Goal: Use online tool/utility

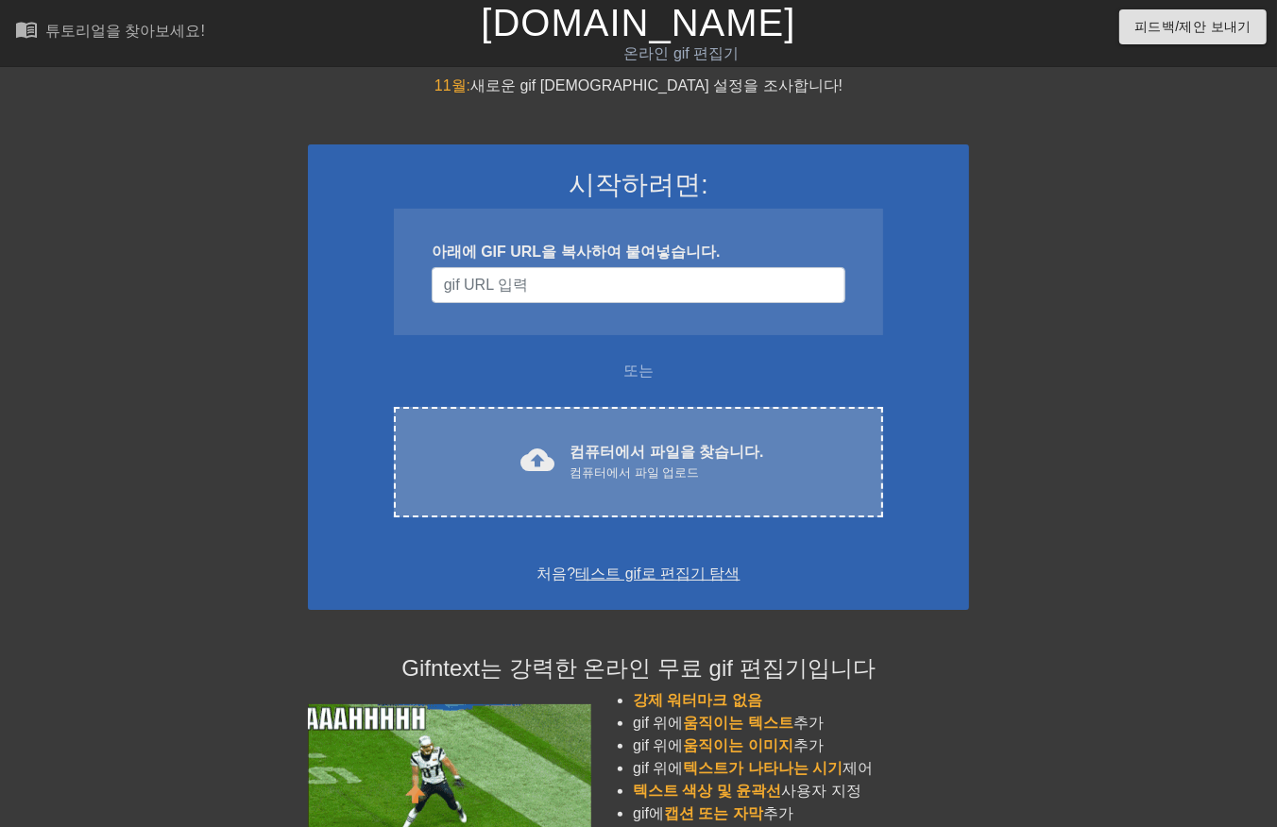
click at [711, 445] on font "컴퓨터에서 파일을 찾습니다." at bounding box center [666, 452] width 194 height 16
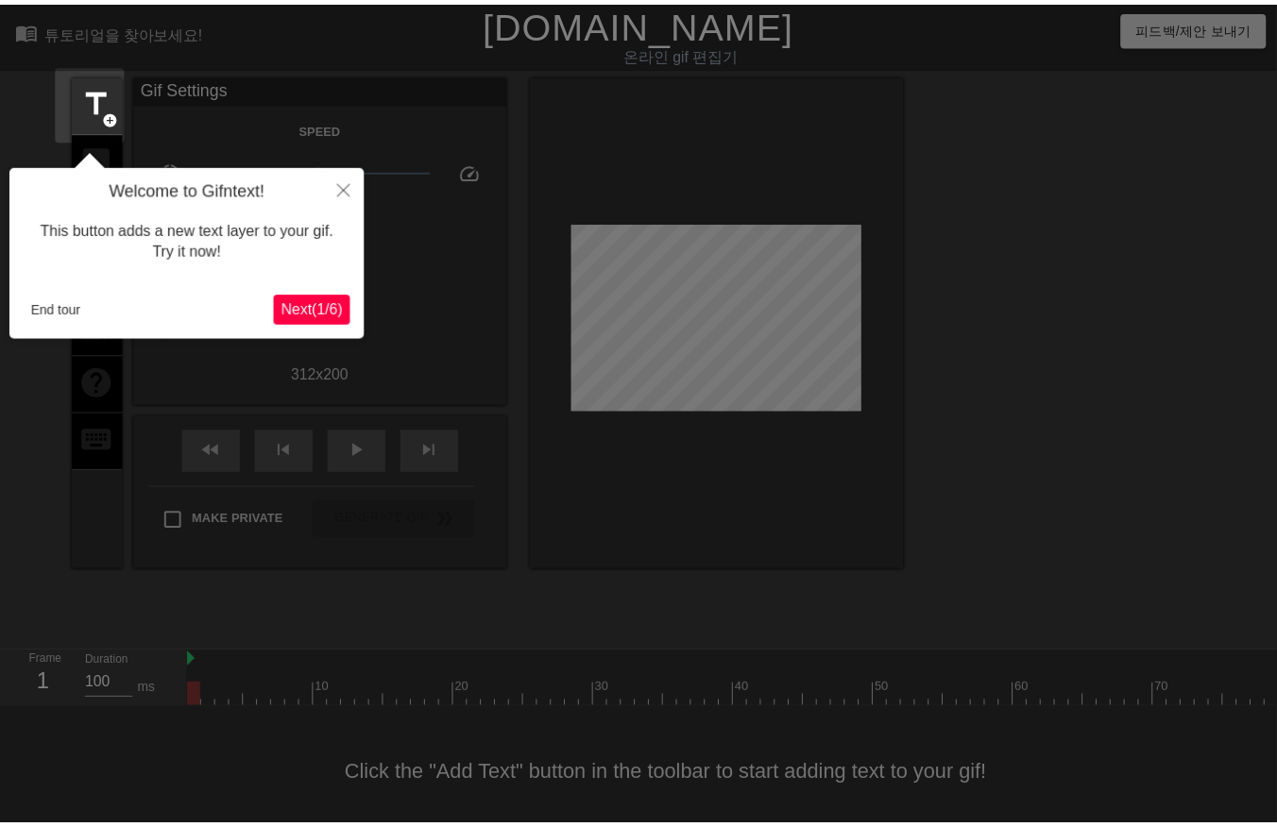
scroll to position [29, 0]
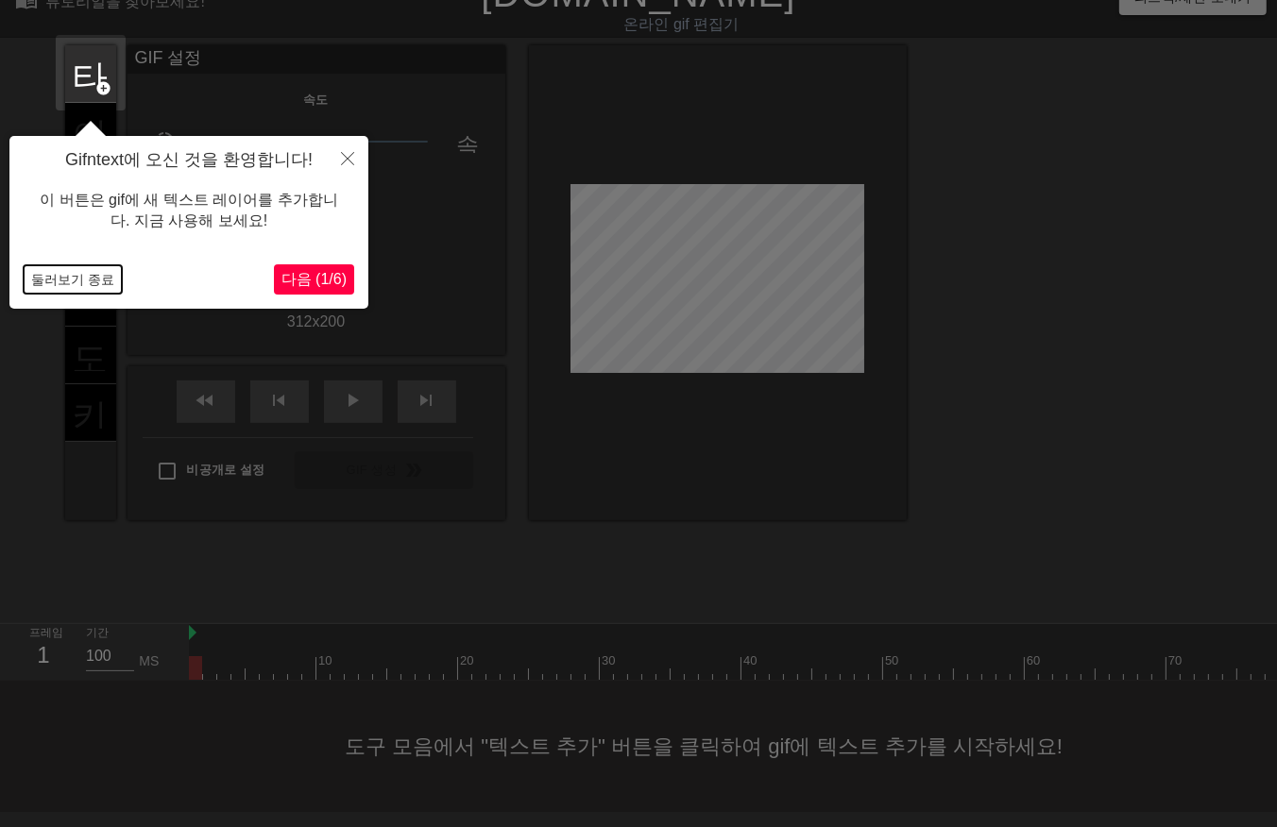
click at [69, 280] on button "둘러보기 종료" at bounding box center [73, 279] width 98 height 28
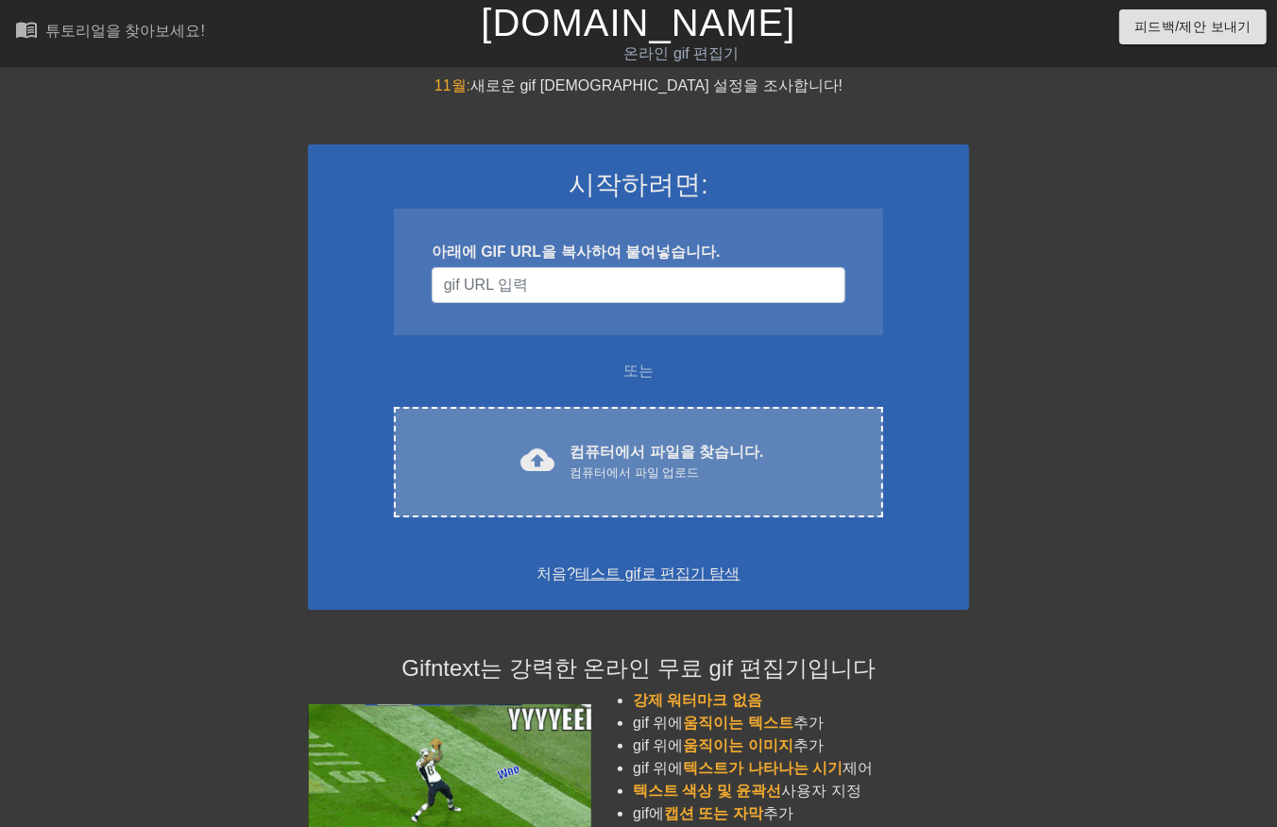
click at [564, 432] on div "cloud_upload 컴퓨터에서 파일을 찾습니다. 컴퓨터에서 파일 업로드 Choose files" at bounding box center [638, 462] width 489 height 110
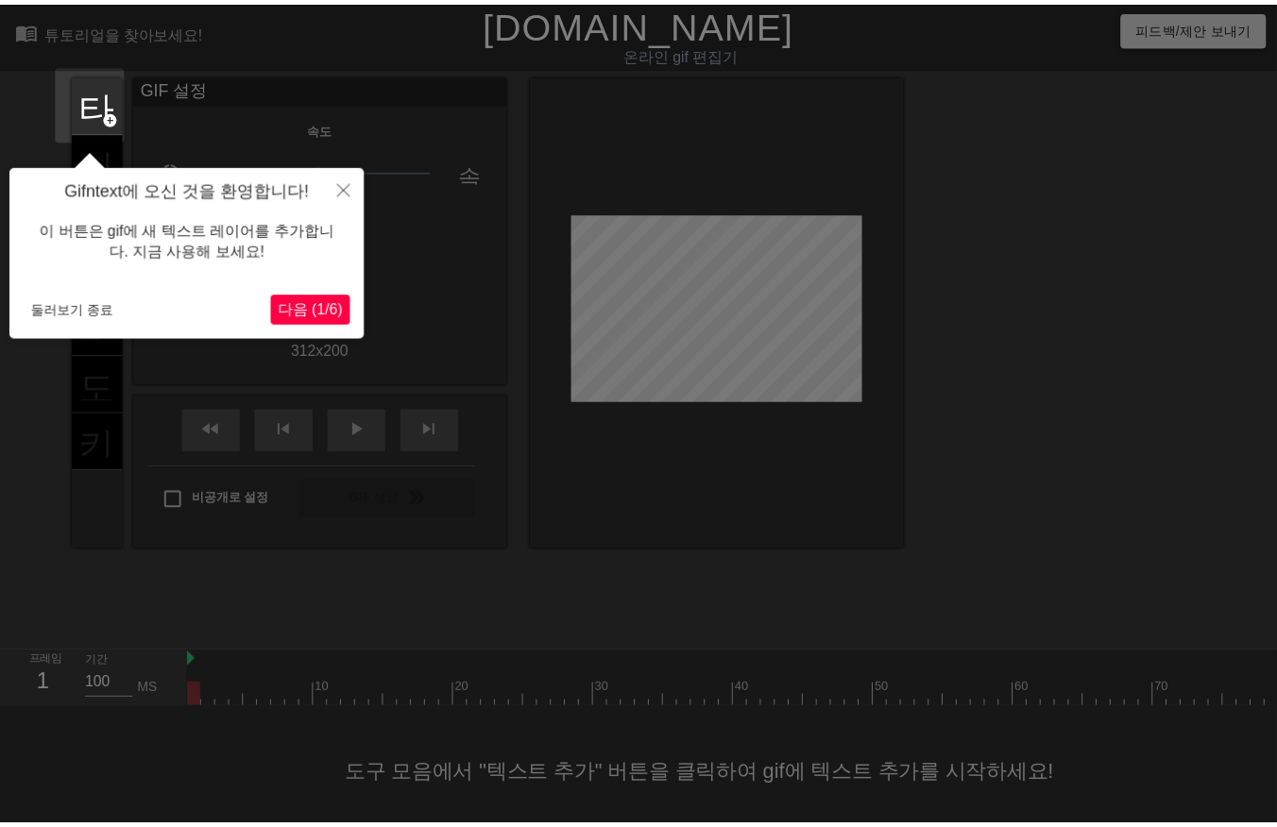
scroll to position [29, 0]
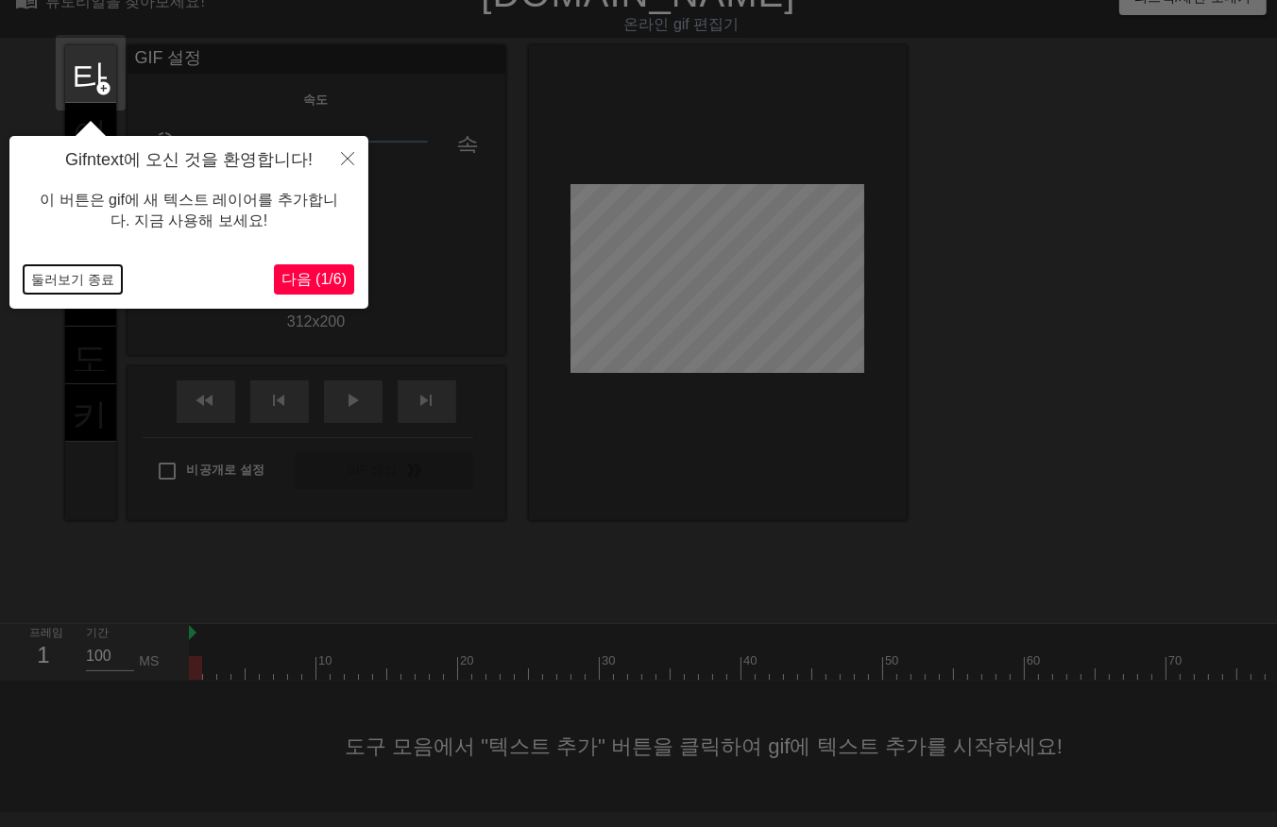
click at [93, 276] on button "둘러보기 종료" at bounding box center [73, 279] width 98 height 28
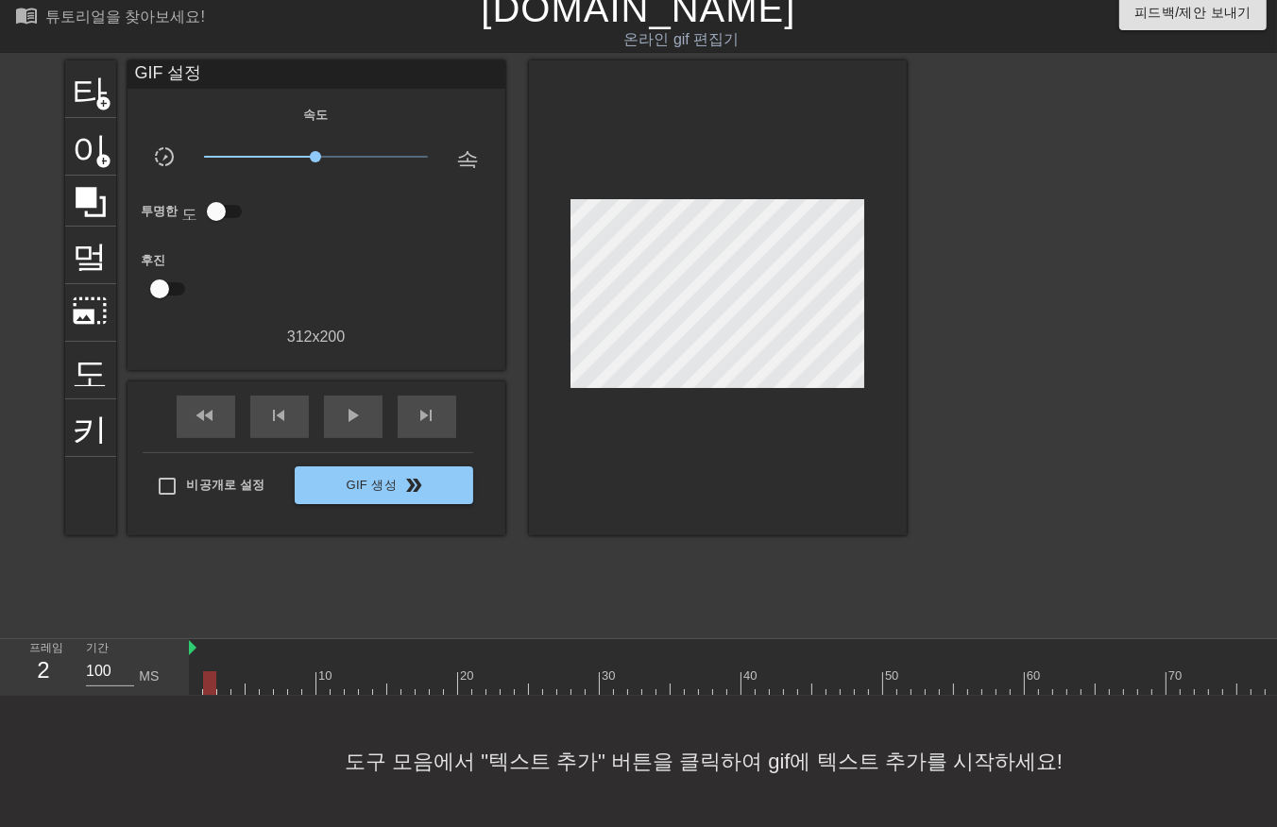
drag, startPoint x: 200, startPoint y: 670, endPoint x: 218, endPoint y: 680, distance: 20.3
click at [218, 680] on div "10 20 30 40 50 60 70 80 90 100" at bounding box center [954, 667] width 1530 height 57
click at [198, 671] on div at bounding box center [954, 683] width 1530 height 24
click at [212, 671] on div at bounding box center [954, 683] width 1530 height 24
click at [220, 671] on div at bounding box center [954, 683] width 1530 height 24
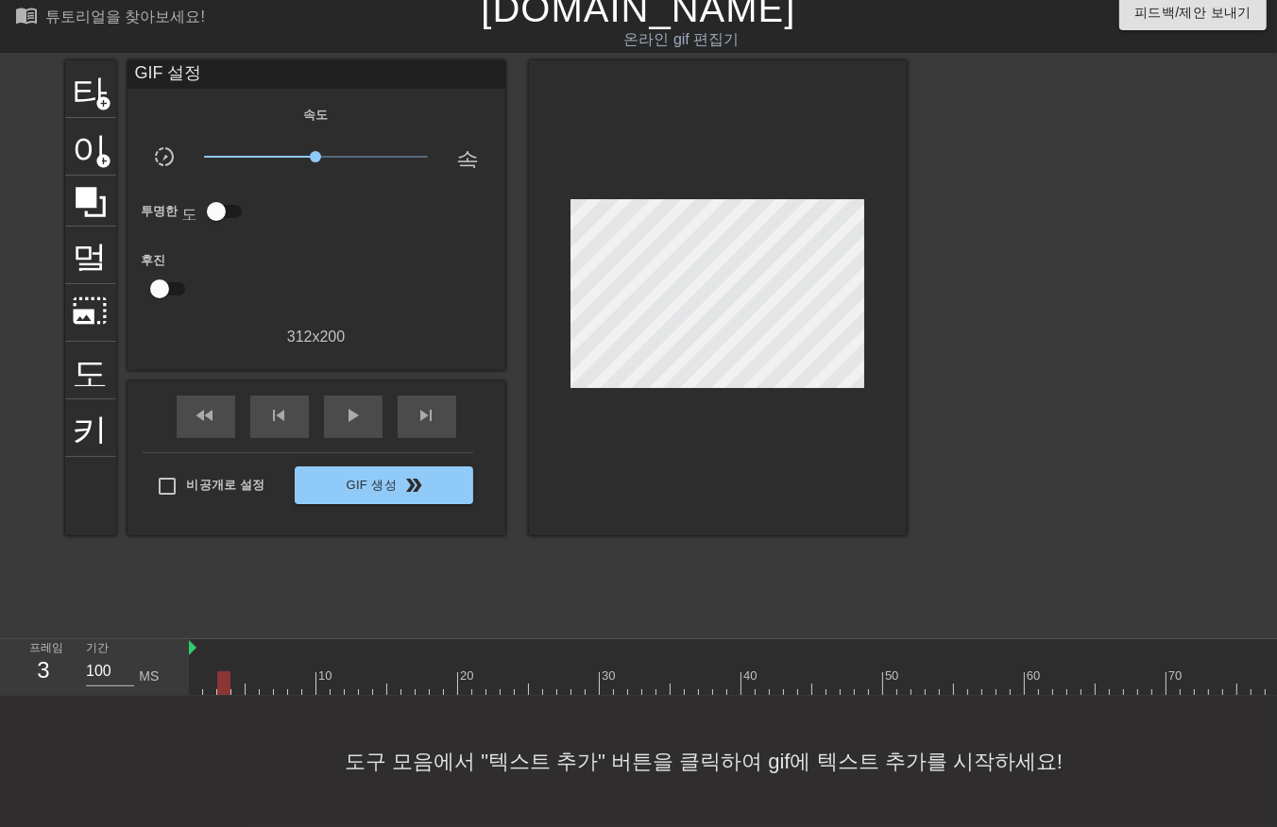
click at [246, 658] on div "10 20 30 40 50 60 70 80 90 100" at bounding box center [954, 673] width 1530 height 30
drag, startPoint x: 260, startPoint y: 653, endPoint x: 280, endPoint y: 640, distance: 23.3
click at [265, 658] on div "10 20 30 40 50 60 70 80 90 100" at bounding box center [954, 673] width 1530 height 30
click at [352, 404] on span "play_arrow" at bounding box center [353, 415] width 23 height 23
drag, startPoint x: 265, startPoint y: 663, endPoint x: 280, endPoint y: 665, distance: 14.3
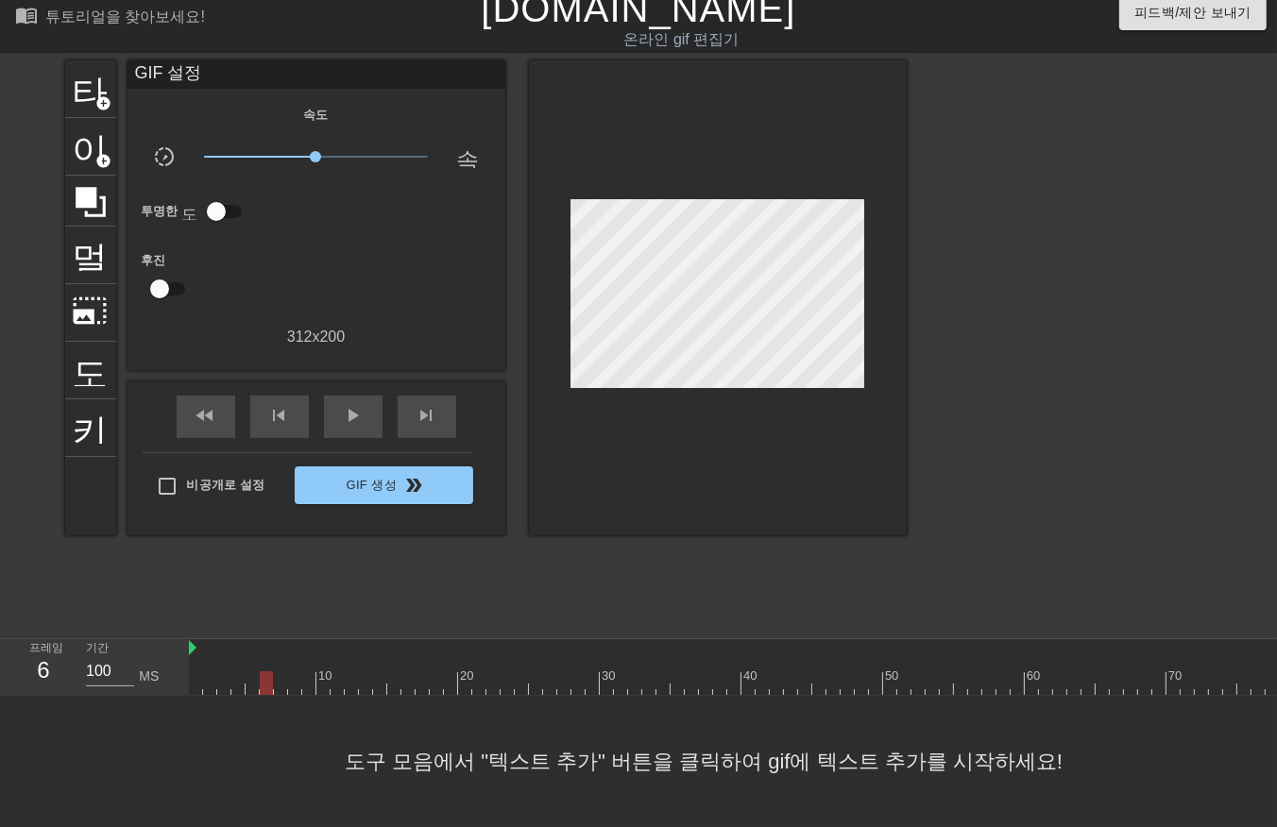
click at [277, 671] on div at bounding box center [954, 683] width 1530 height 24
drag, startPoint x: 279, startPoint y: 673, endPoint x: 289, endPoint y: 672, distance: 10.4
click at [280, 673] on div at bounding box center [280, 683] width 13 height 24
click at [295, 671] on div at bounding box center [954, 683] width 1530 height 24
click at [310, 671] on div at bounding box center [954, 683] width 1530 height 24
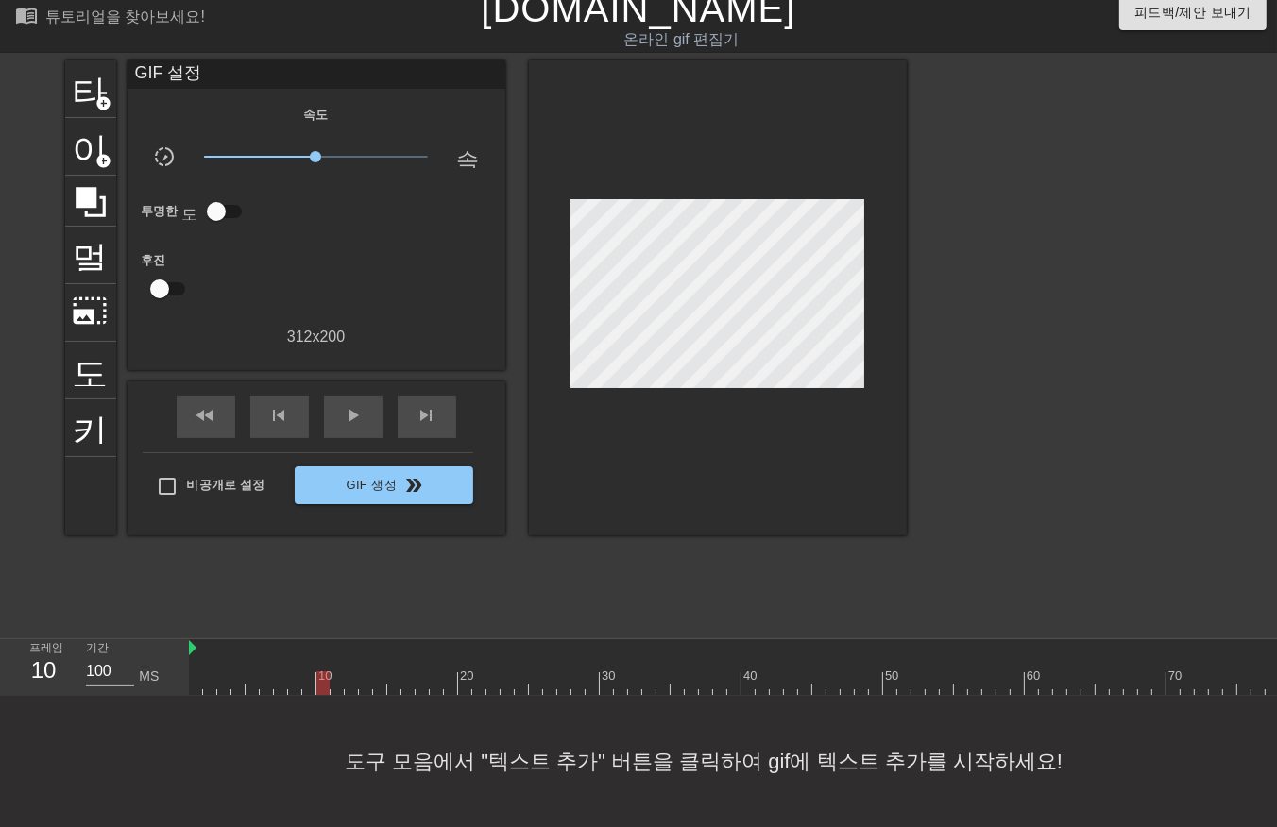
click at [323, 671] on div at bounding box center [954, 683] width 1530 height 24
click at [336, 671] on div at bounding box center [954, 683] width 1530 height 24
click at [350, 673] on div at bounding box center [954, 683] width 1530 height 24
click at [338, 671] on div at bounding box center [954, 683] width 1530 height 24
click at [349, 671] on div at bounding box center [954, 683] width 1530 height 24
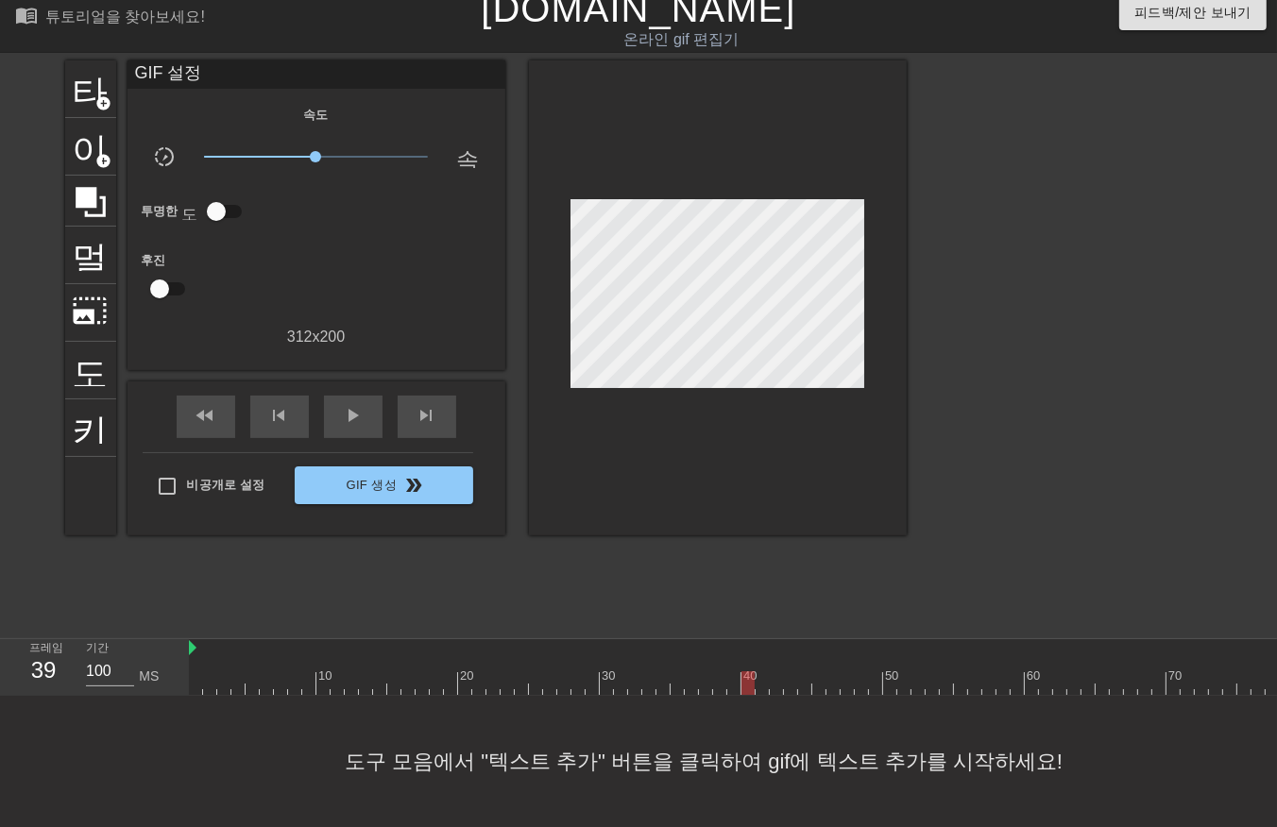
drag, startPoint x: 349, startPoint y: 674, endPoint x: 748, endPoint y: 662, distance: 398.7
click at [748, 671] on div at bounding box center [747, 683] width 13 height 24
click at [336, 671] on div at bounding box center [954, 683] width 1530 height 24
click at [748, 671] on div at bounding box center [954, 683] width 1530 height 24
click at [762, 671] on div at bounding box center [954, 683] width 1530 height 24
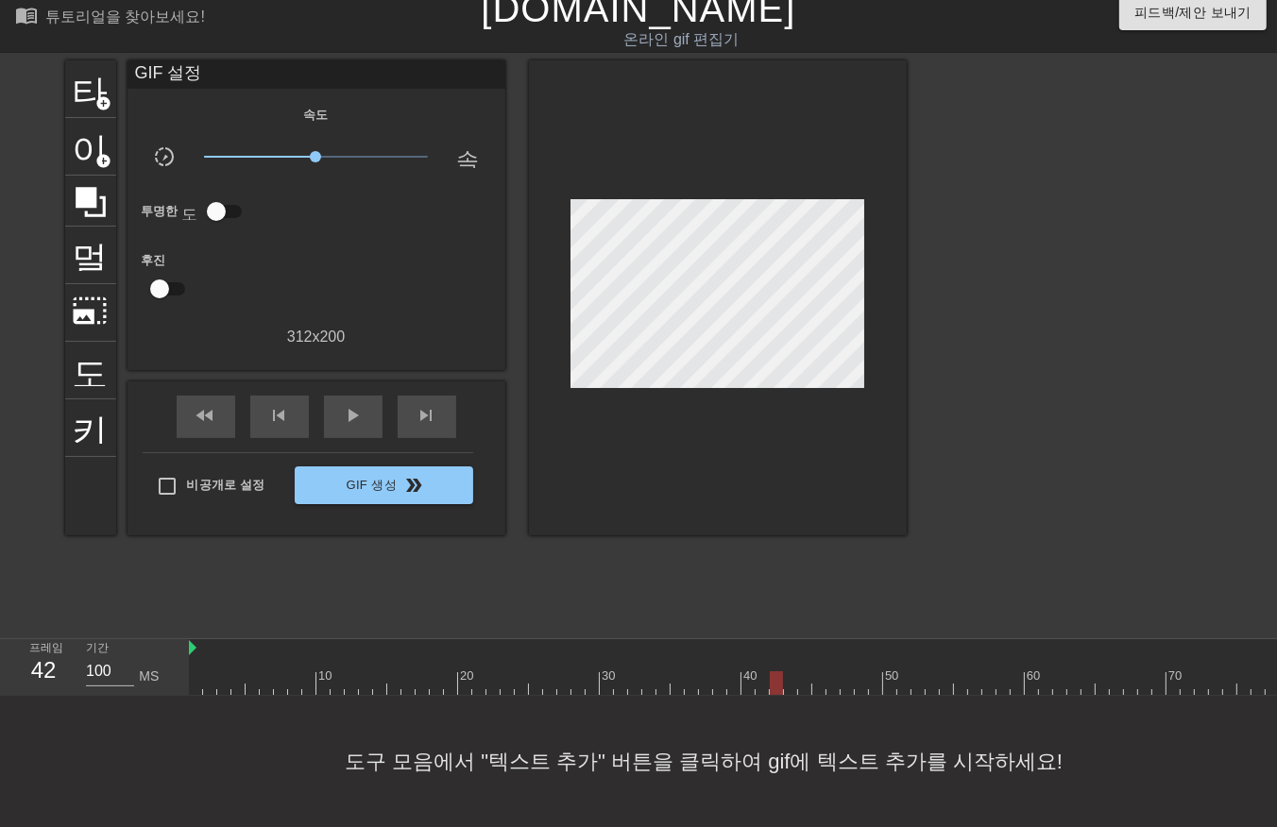
click at [777, 671] on div at bounding box center [954, 683] width 1530 height 24
click at [791, 671] on div at bounding box center [954, 683] width 1530 height 24
click at [800, 671] on div at bounding box center [954, 683] width 1530 height 24
click at [817, 671] on div at bounding box center [954, 683] width 1530 height 24
click at [834, 671] on div at bounding box center [954, 683] width 1530 height 24
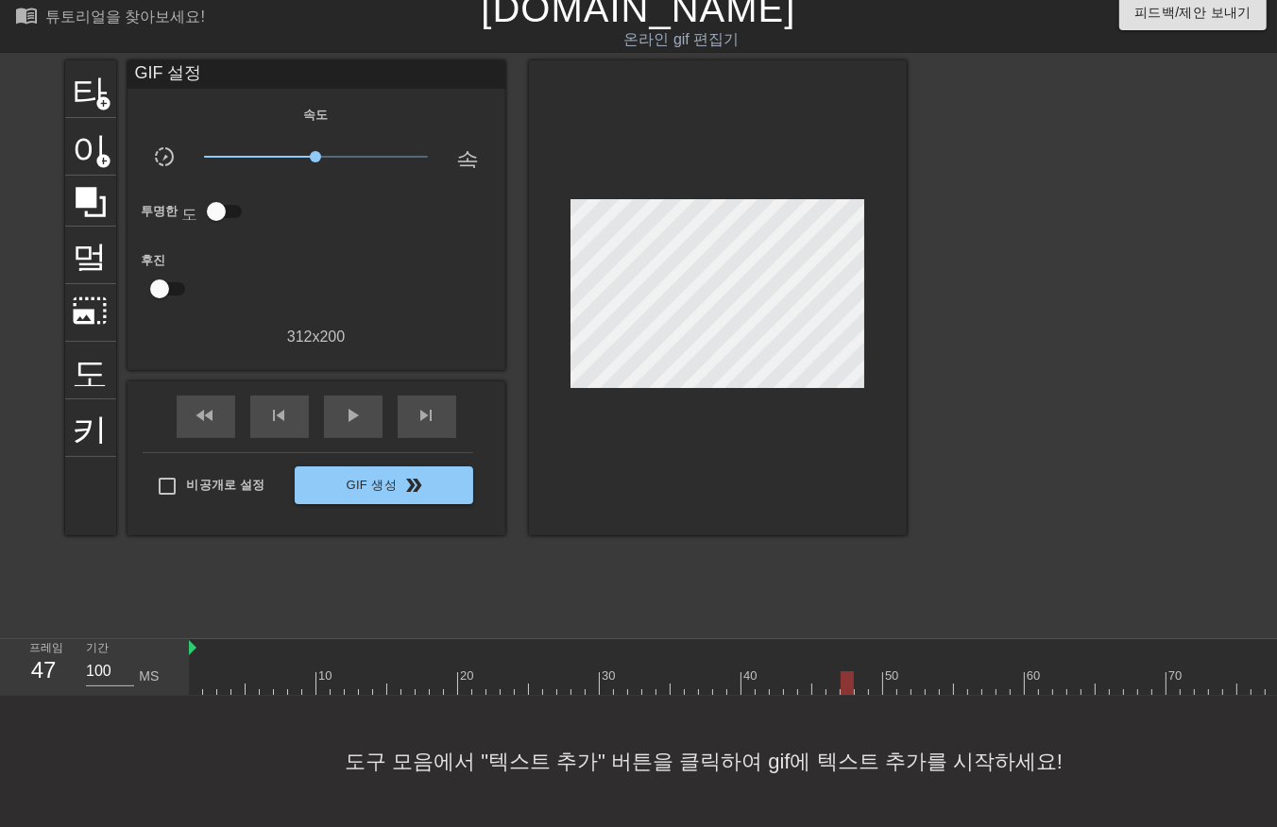
click at [848, 671] on div at bounding box center [954, 683] width 1530 height 24
click at [857, 671] on div at bounding box center [954, 683] width 1530 height 24
click at [874, 671] on div at bounding box center [954, 683] width 1530 height 24
click at [889, 671] on div at bounding box center [954, 683] width 1530 height 24
click at [335, 671] on div at bounding box center [954, 683] width 1530 height 24
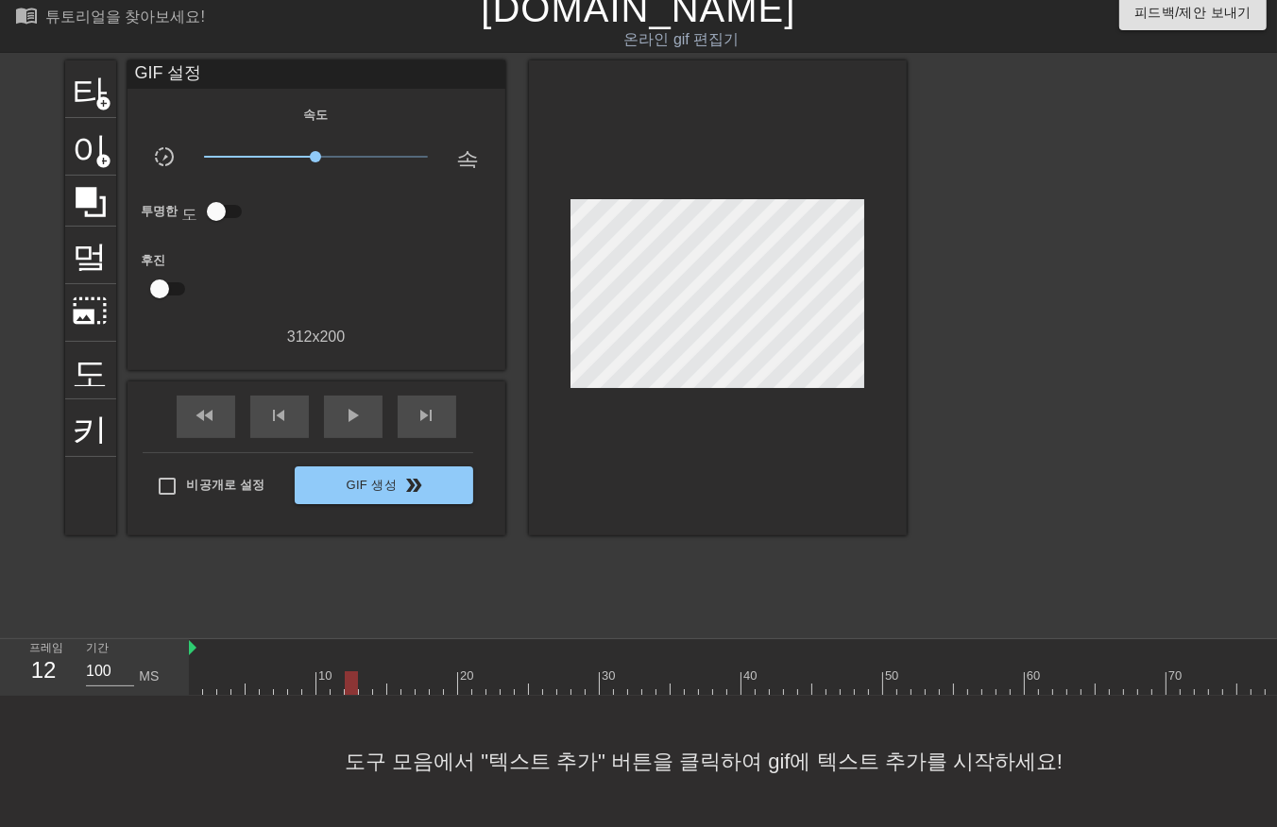
click at [352, 671] on div at bounding box center [954, 683] width 1530 height 24
click at [333, 672] on div at bounding box center [954, 683] width 1530 height 24
click at [350, 671] on div at bounding box center [954, 683] width 1530 height 24
click at [365, 671] on div at bounding box center [954, 683] width 1530 height 24
click at [375, 671] on div at bounding box center [954, 683] width 1530 height 24
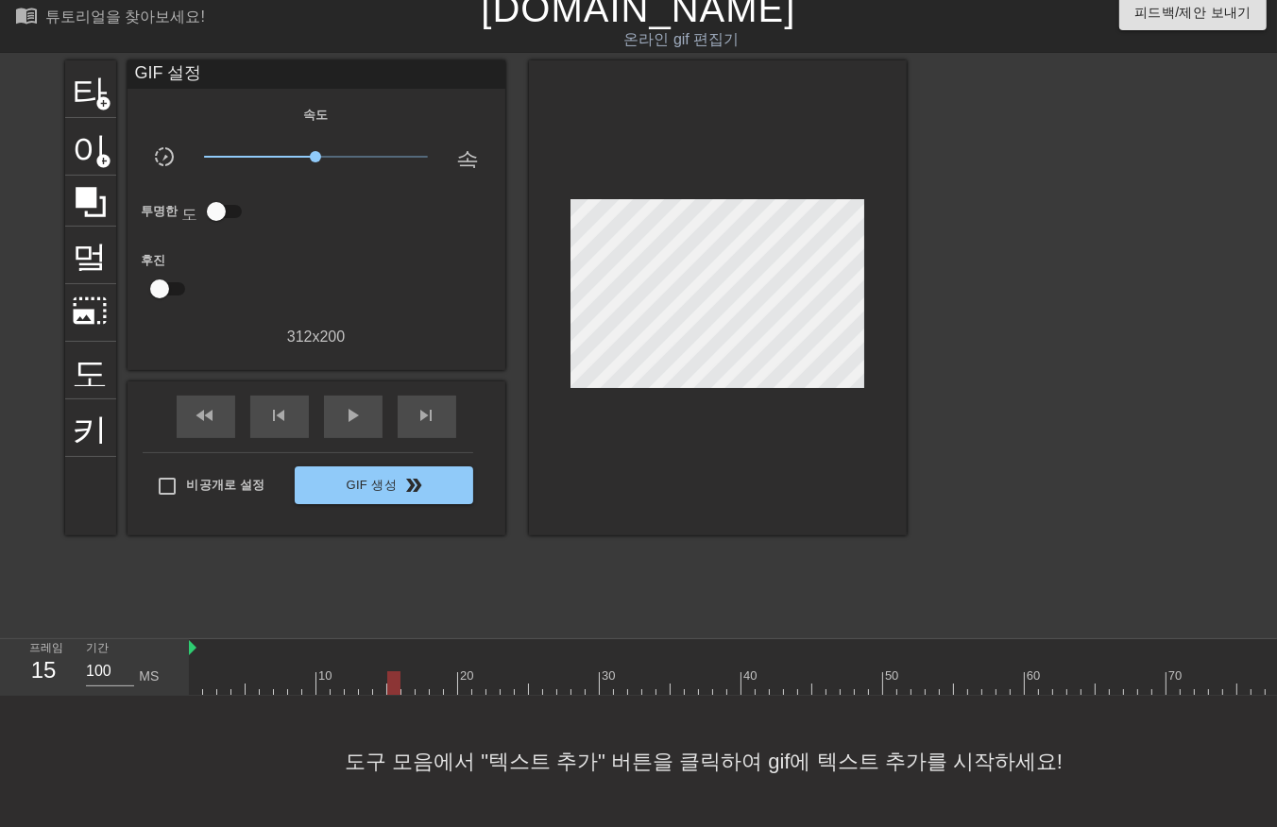
drag, startPoint x: 395, startPoint y: 667, endPoint x: 397, endPoint y: 682, distance: 15.2
click at [395, 671] on div at bounding box center [954, 683] width 1530 height 24
click at [407, 672] on div at bounding box center [954, 683] width 1530 height 24
drag, startPoint x: 419, startPoint y: 669, endPoint x: 425, endPoint y: 681, distance: 13.5
click at [419, 671] on div at bounding box center [954, 683] width 1530 height 24
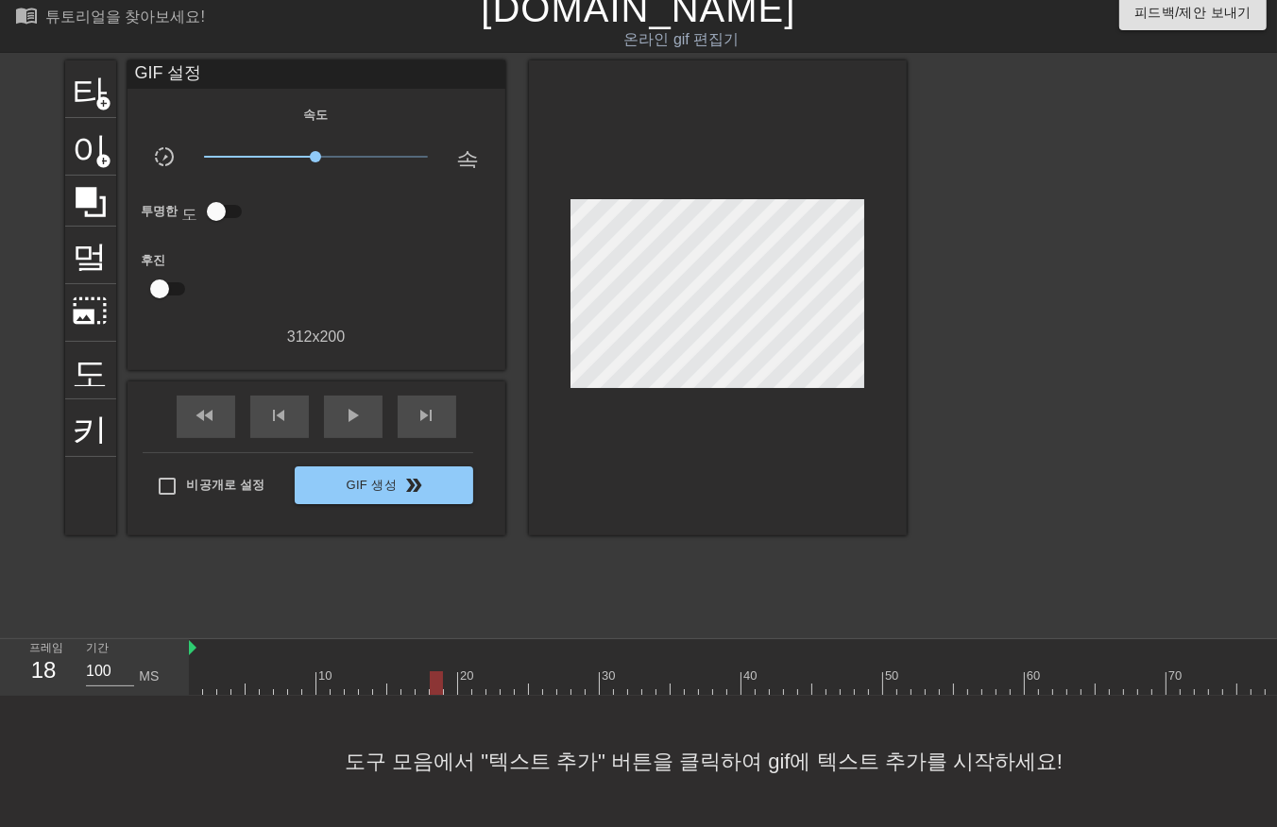
click at [434, 673] on div at bounding box center [954, 683] width 1530 height 24
click at [448, 671] on div at bounding box center [954, 683] width 1530 height 24
click at [461, 671] on div at bounding box center [954, 683] width 1530 height 24
drag, startPoint x: 479, startPoint y: 669, endPoint x: 486, endPoint y: 677, distance: 11.4
click at [478, 671] on div at bounding box center [954, 683] width 1530 height 24
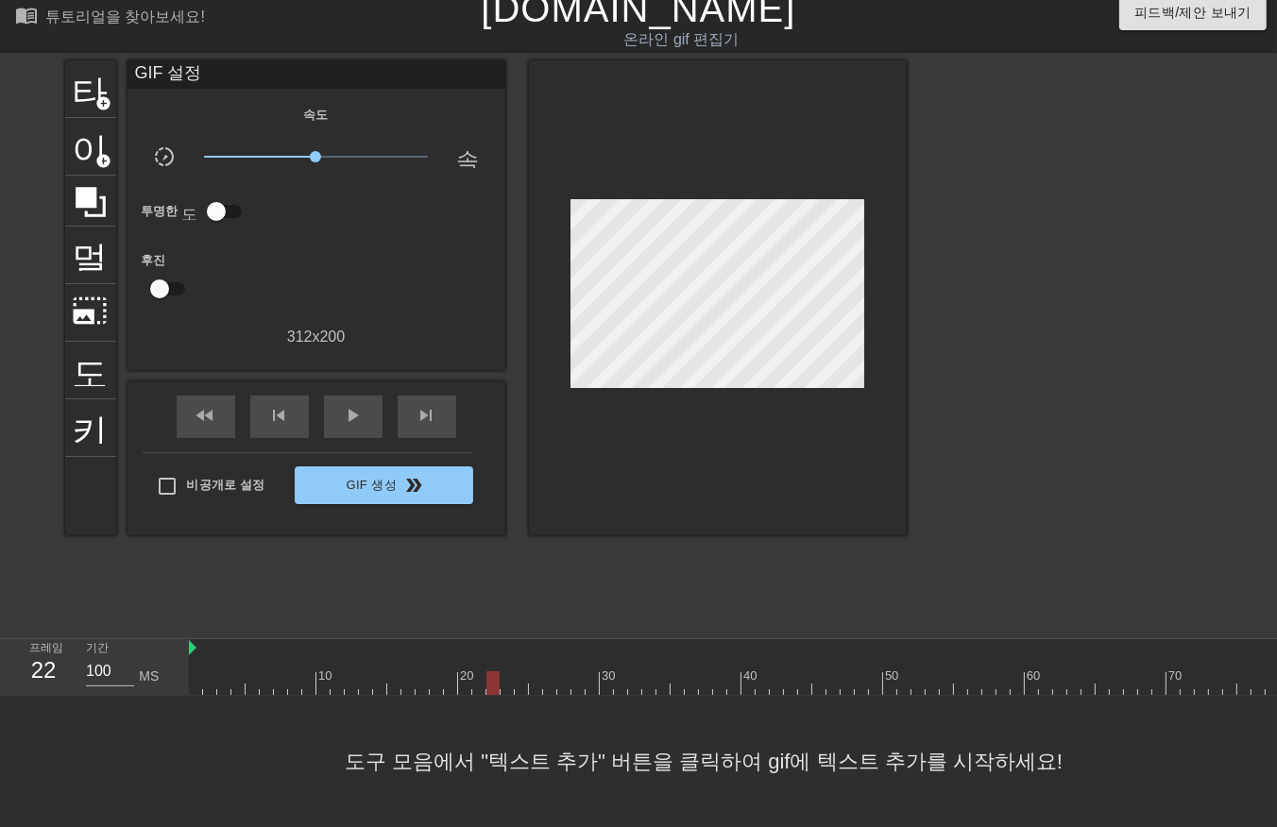
click at [492, 671] on div at bounding box center [954, 683] width 1530 height 24
click at [502, 671] on div at bounding box center [954, 683] width 1530 height 24
click at [518, 671] on div at bounding box center [954, 683] width 1530 height 24
drag, startPoint x: 538, startPoint y: 665, endPoint x: 536, endPoint y: 680, distance: 15.2
click at [536, 676] on div at bounding box center [954, 683] width 1530 height 24
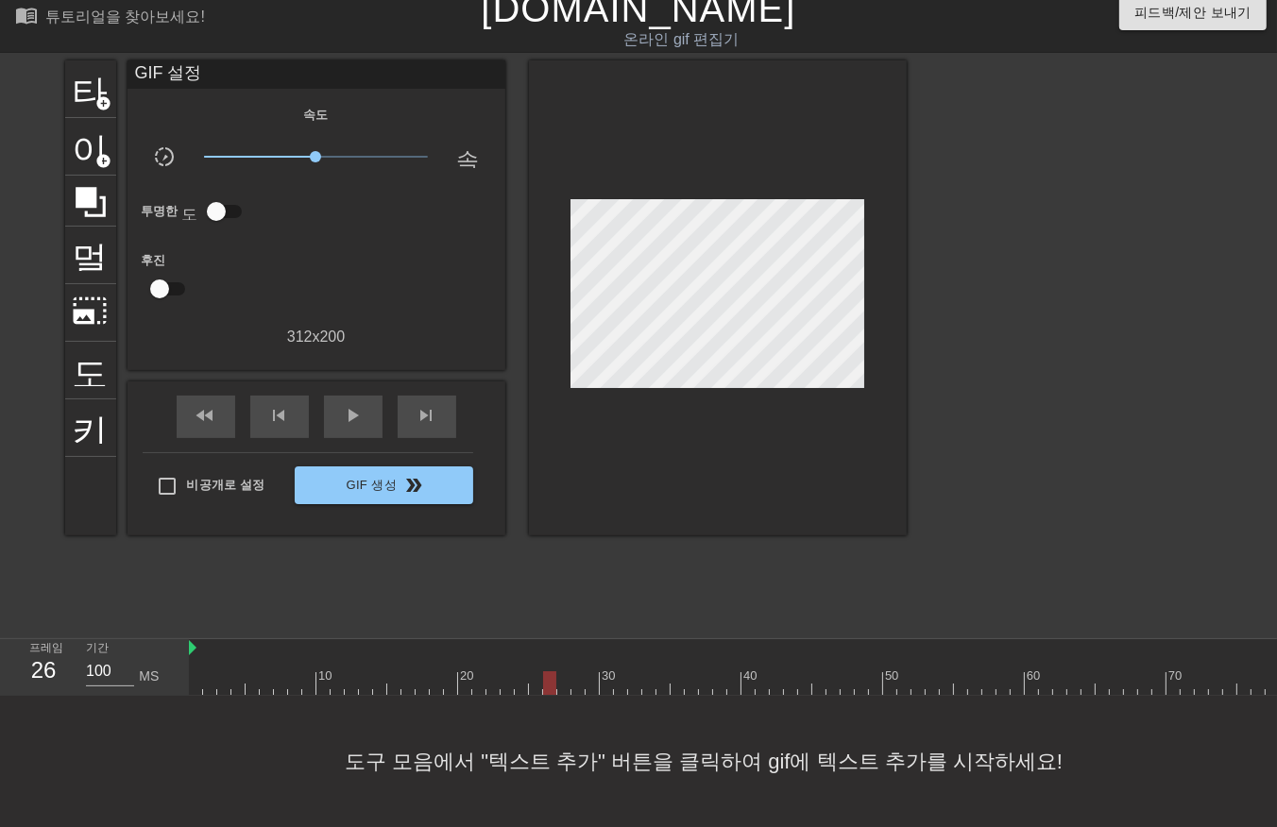
drag, startPoint x: 546, startPoint y: 667, endPoint x: 543, endPoint y: 685, distance: 18.2
click at [545, 675] on div at bounding box center [954, 683] width 1530 height 24
click at [563, 671] on div at bounding box center [954, 683] width 1530 height 24
click at [576, 671] on div at bounding box center [954, 683] width 1530 height 24
drag, startPoint x: 590, startPoint y: 664, endPoint x: 597, endPoint y: 677, distance: 14.8
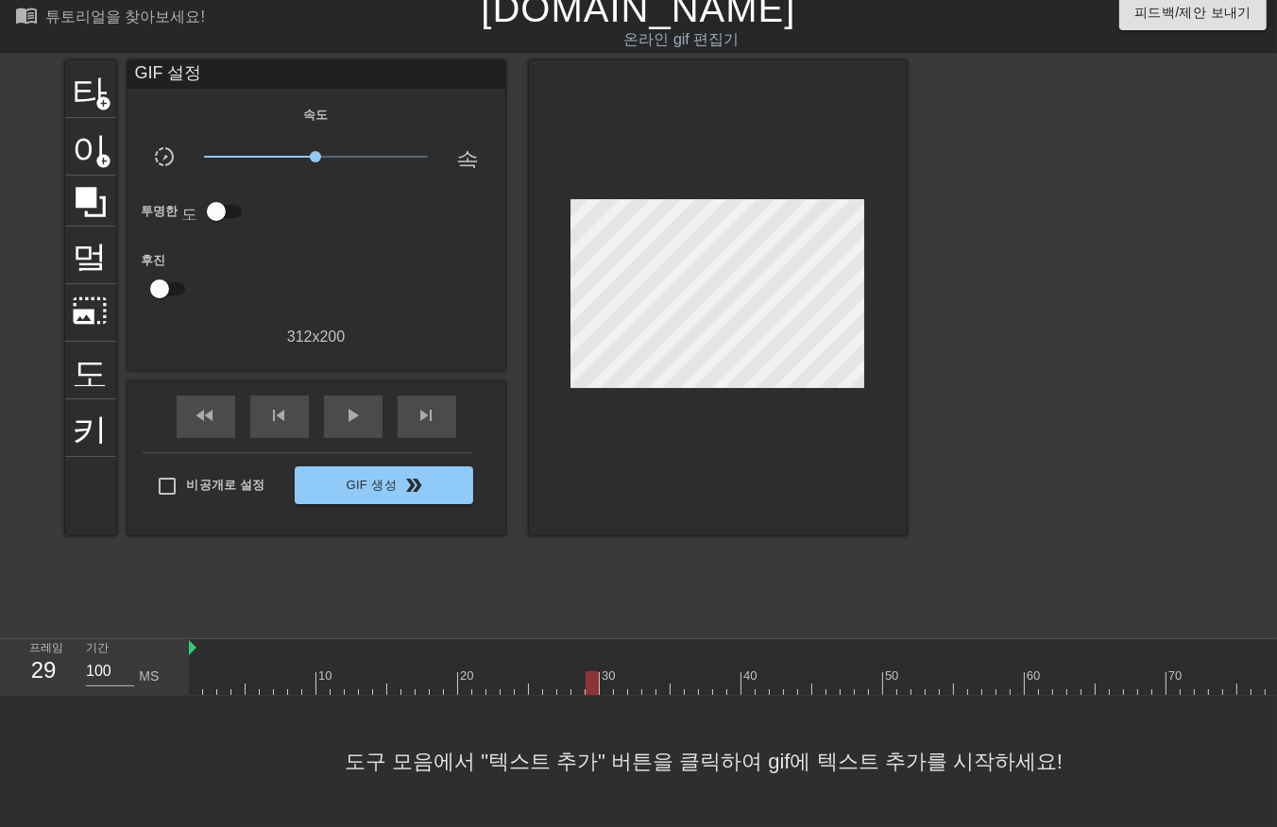
click at [589, 671] on div at bounding box center [954, 683] width 1530 height 24
drag, startPoint x: 605, startPoint y: 667, endPoint x: 612, endPoint y: 675, distance: 10.8
click at [605, 671] on div at bounding box center [954, 683] width 1530 height 24
drag, startPoint x: 619, startPoint y: 668, endPoint x: 633, endPoint y: 682, distance: 20.0
click at [619, 671] on div at bounding box center [954, 683] width 1530 height 24
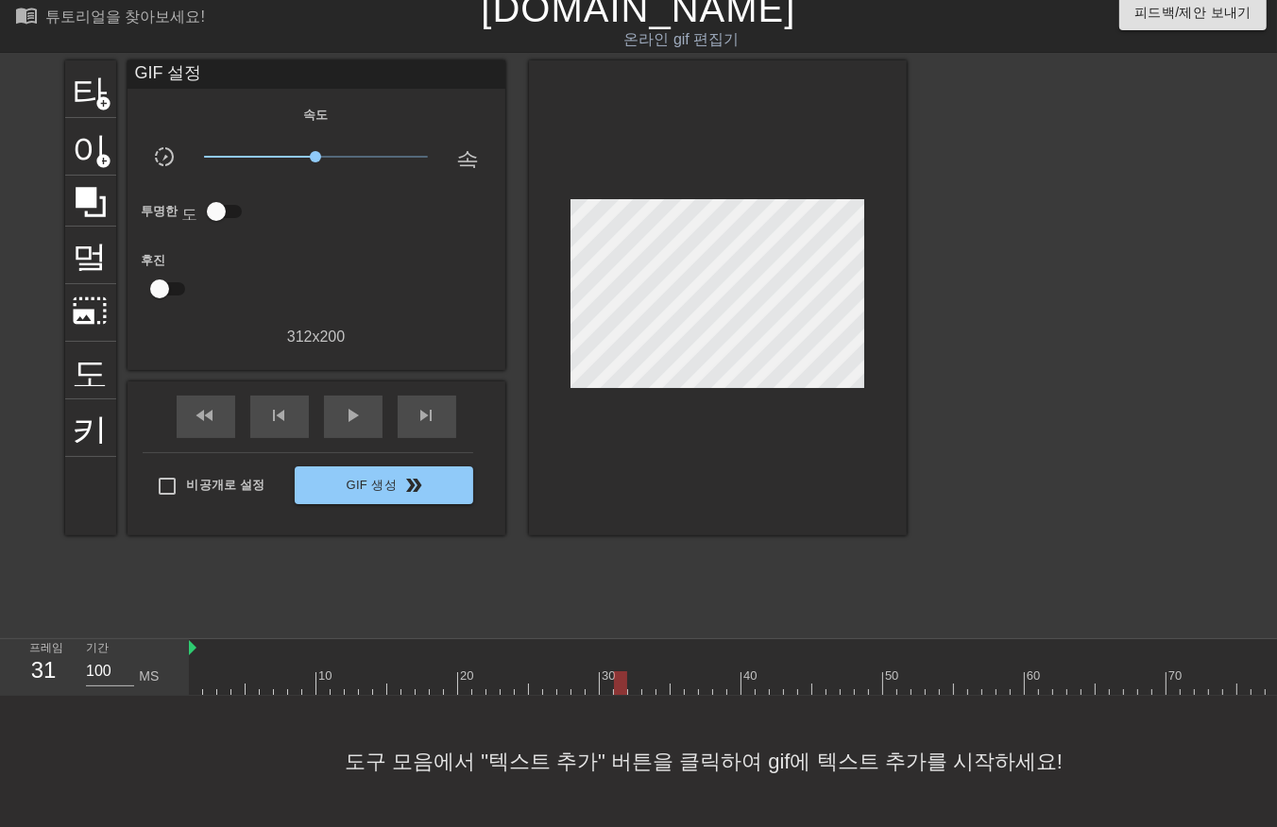
drag, startPoint x: 633, startPoint y: 666, endPoint x: 631, endPoint y: 677, distance: 11.5
click at [633, 671] on div at bounding box center [954, 683] width 1530 height 24
drag, startPoint x: 646, startPoint y: 664, endPoint x: 658, endPoint y: 669, distance: 13.2
click at [646, 671] on div at bounding box center [954, 683] width 1530 height 24
drag, startPoint x: 663, startPoint y: 664, endPoint x: 662, endPoint y: 673, distance: 9.5
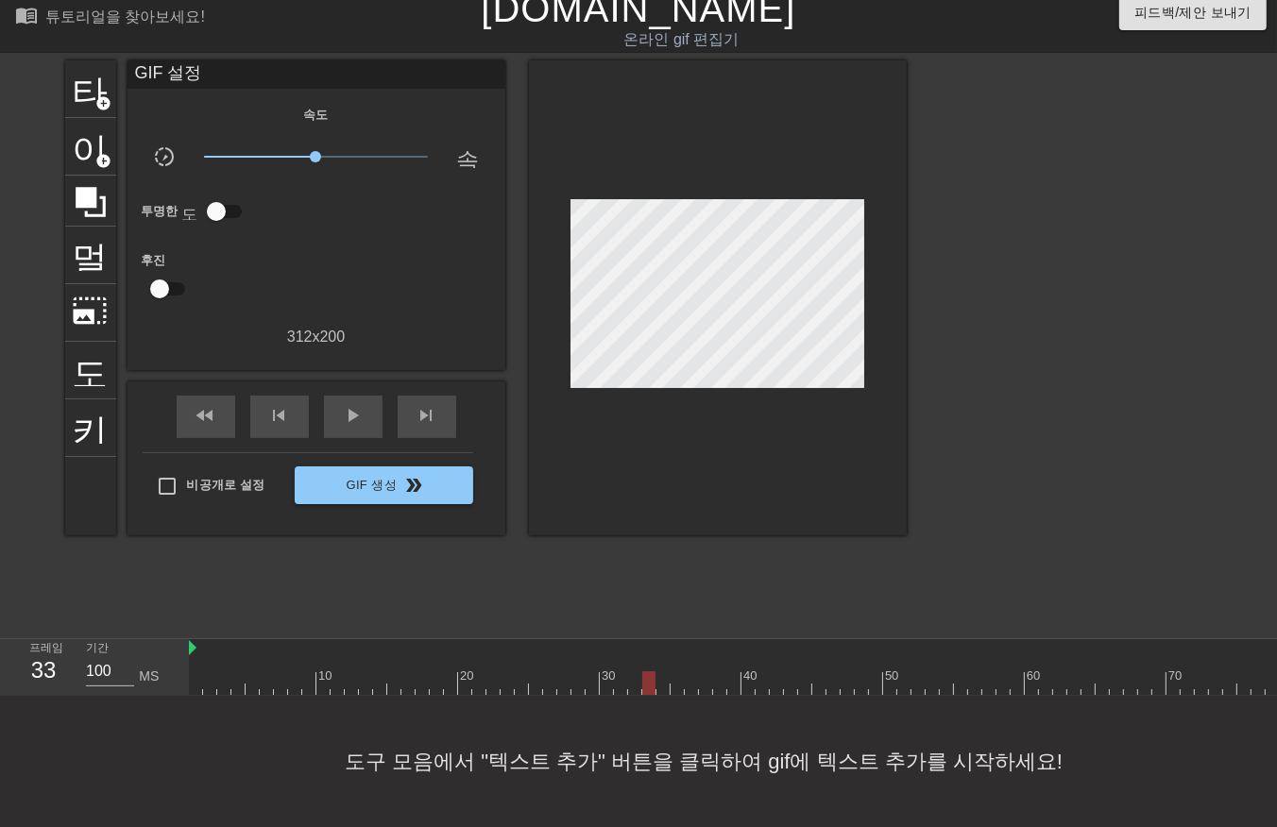
click at [662, 671] on div at bounding box center [954, 683] width 1530 height 24
click at [675, 671] on div at bounding box center [954, 683] width 1530 height 24
click at [687, 671] on div at bounding box center [954, 683] width 1530 height 24
click at [700, 671] on div at bounding box center [954, 683] width 1530 height 24
click at [720, 671] on div at bounding box center [954, 683] width 1530 height 24
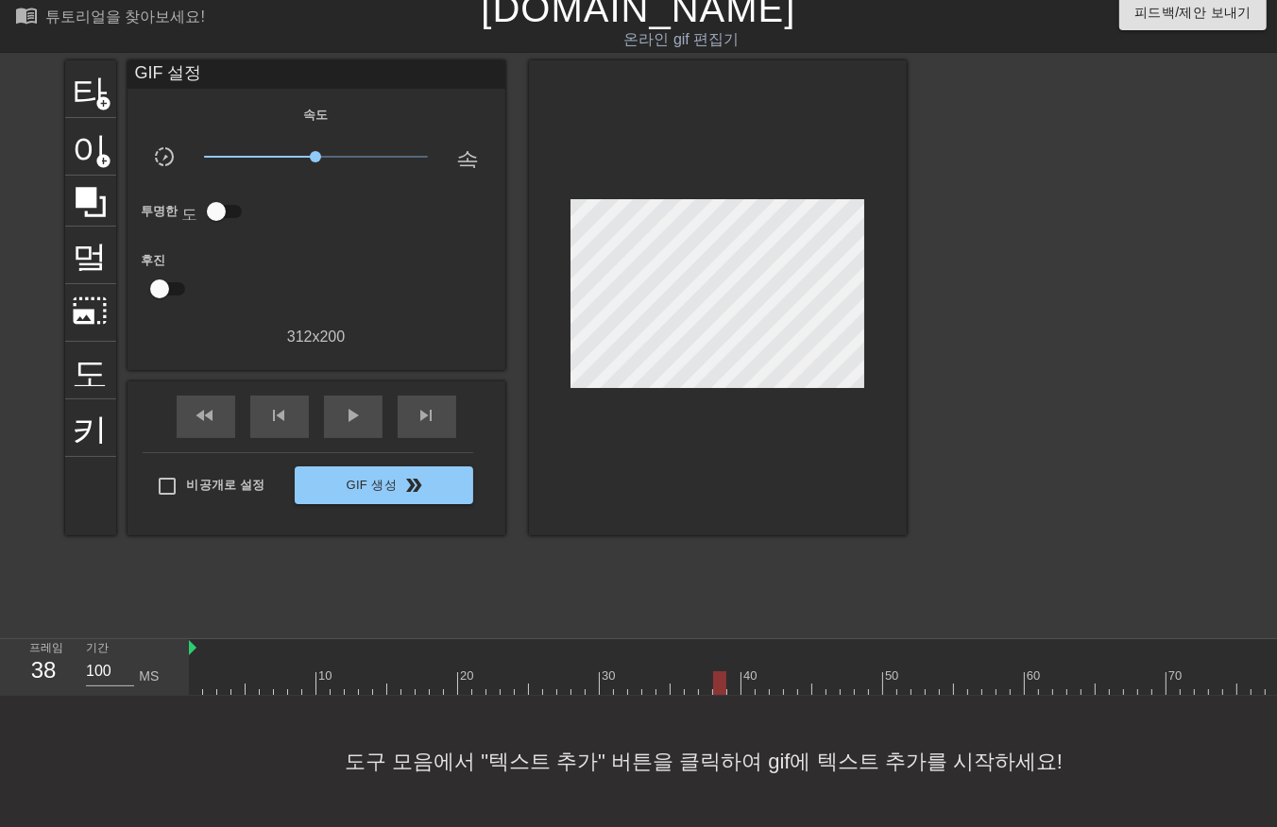
drag, startPoint x: 730, startPoint y: 671, endPoint x: 738, endPoint y: 680, distance: 12.0
click at [730, 675] on div at bounding box center [954, 683] width 1530 height 24
drag, startPoint x: 747, startPoint y: 665, endPoint x: 746, endPoint y: 676, distance: 11.4
click at [744, 673] on div at bounding box center [954, 683] width 1530 height 24
click at [755, 671] on div at bounding box center [954, 683] width 1530 height 24
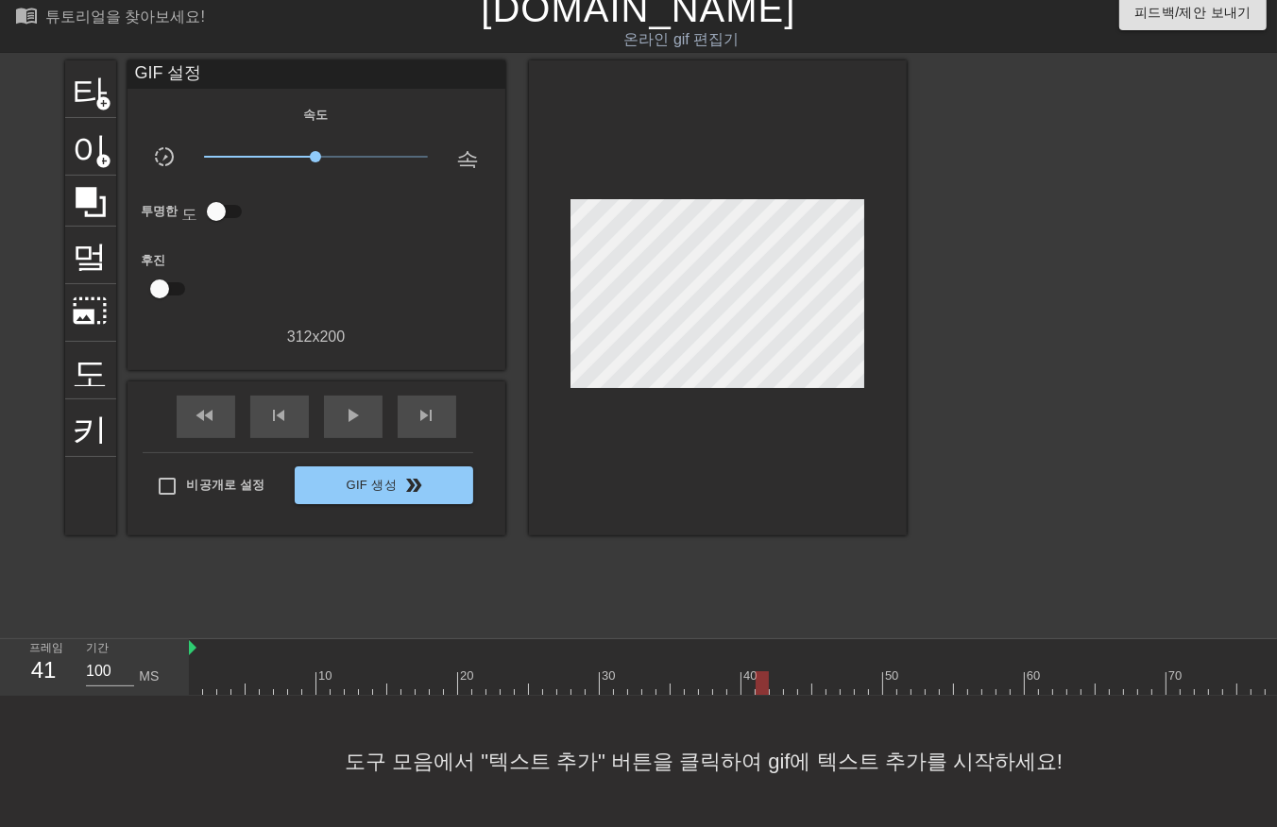
drag, startPoint x: 777, startPoint y: 665, endPoint x: 775, endPoint y: 674, distance: 9.6
click at [776, 672] on div at bounding box center [954, 683] width 1530 height 24
drag, startPoint x: 789, startPoint y: 669, endPoint x: 791, endPoint y: 686, distance: 17.2
click at [789, 676] on div at bounding box center [954, 683] width 1530 height 24
drag, startPoint x: 806, startPoint y: 668, endPoint x: 810, endPoint y: 678, distance: 11.4
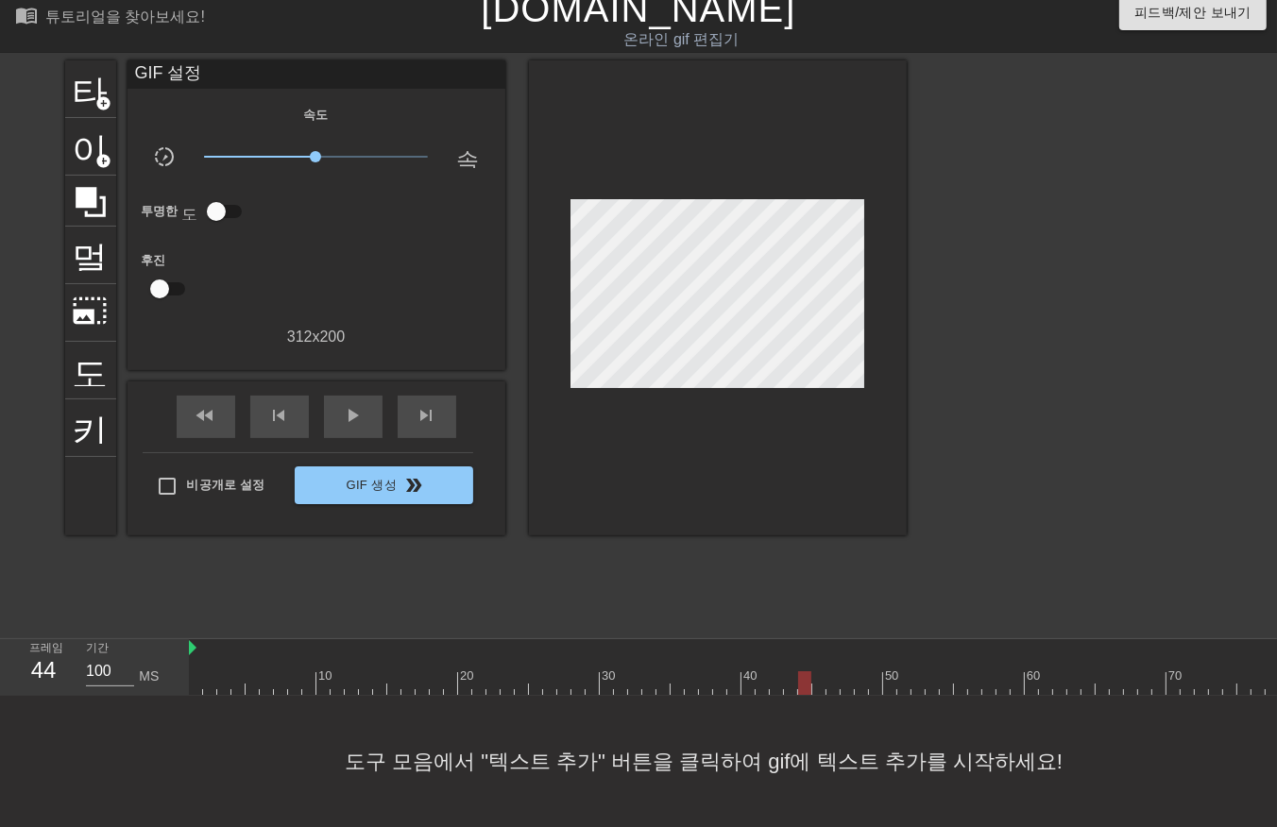
click at [806, 671] on div at bounding box center [954, 683] width 1530 height 24
click at [815, 671] on div at bounding box center [954, 683] width 1530 height 24
click at [831, 672] on div at bounding box center [954, 683] width 1530 height 24
drag, startPoint x: 843, startPoint y: 671, endPoint x: 844, endPoint y: 682, distance: 10.4
click at [842, 672] on div at bounding box center [954, 683] width 1530 height 24
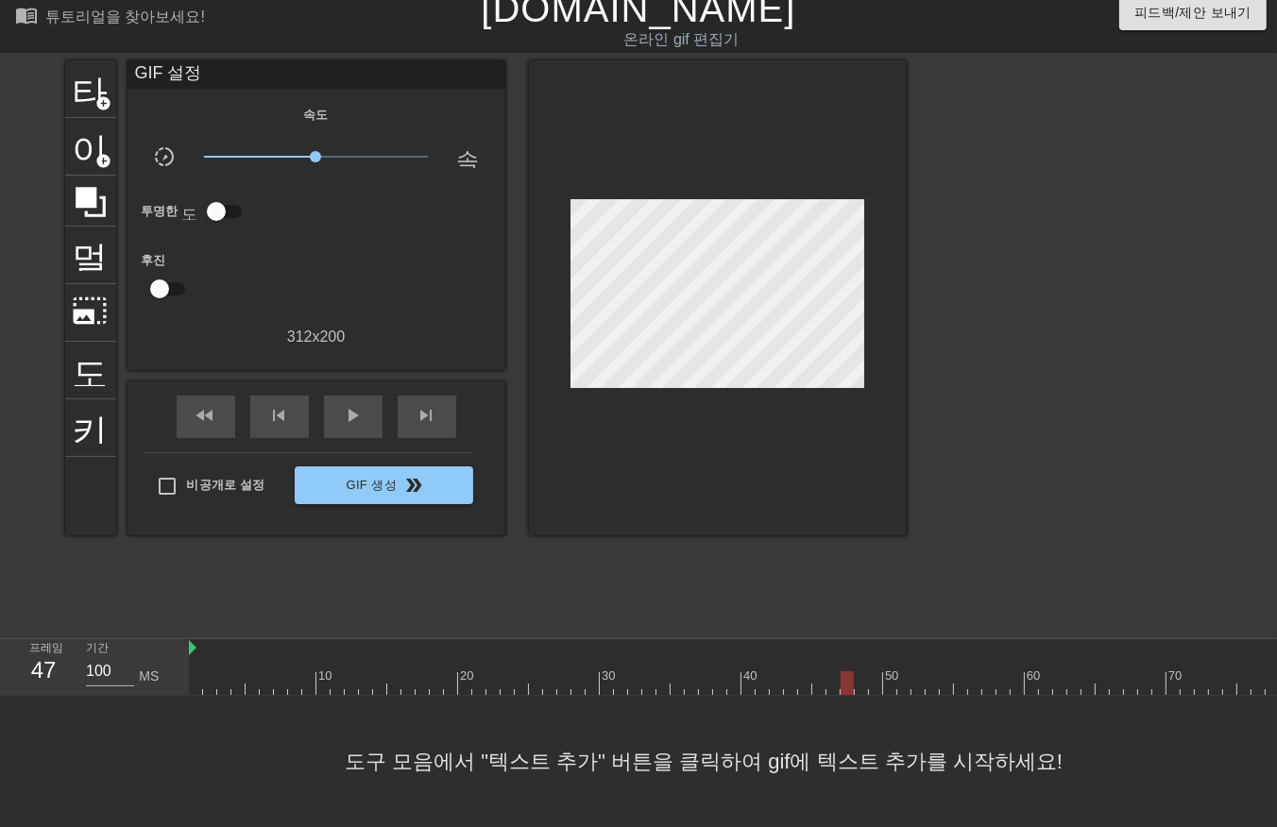
click at [853, 671] on div at bounding box center [846, 683] width 13 height 24
click at [856, 671] on div at bounding box center [954, 683] width 1530 height 24
drag, startPoint x: 871, startPoint y: 665, endPoint x: 874, endPoint y: 678, distance: 13.7
click at [871, 671] on div at bounding box center [954, 683] width 1530 height 24
click at [889, 671] on div at bounding box center [954, 683] width 1530 height 24
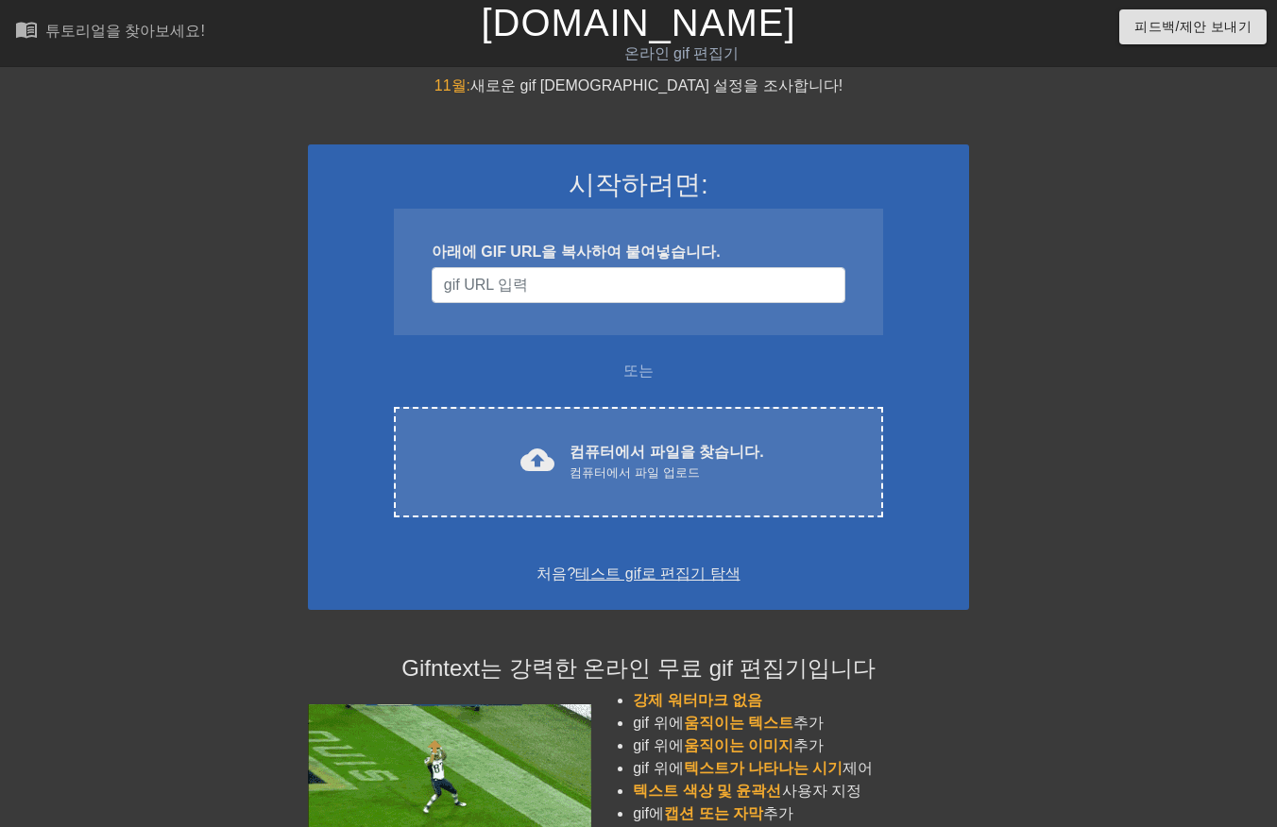
scroll to position [34, 0]
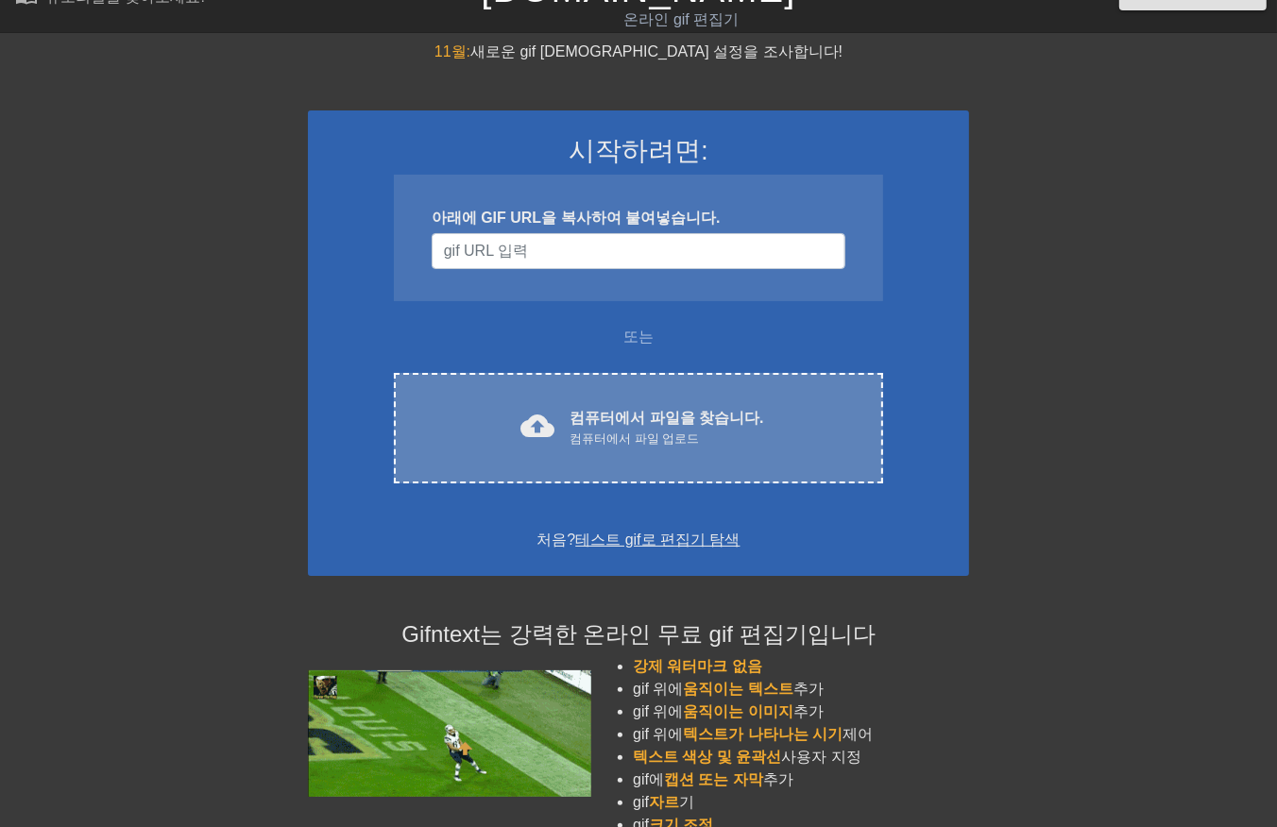
click at [653, 393] on div "cloud_upload 컴퓨터에서 파일을 찾습니다. 컴퓨터에서 파일 업로드 Choose files" at bounding box center [638, 428] width 489 height 110
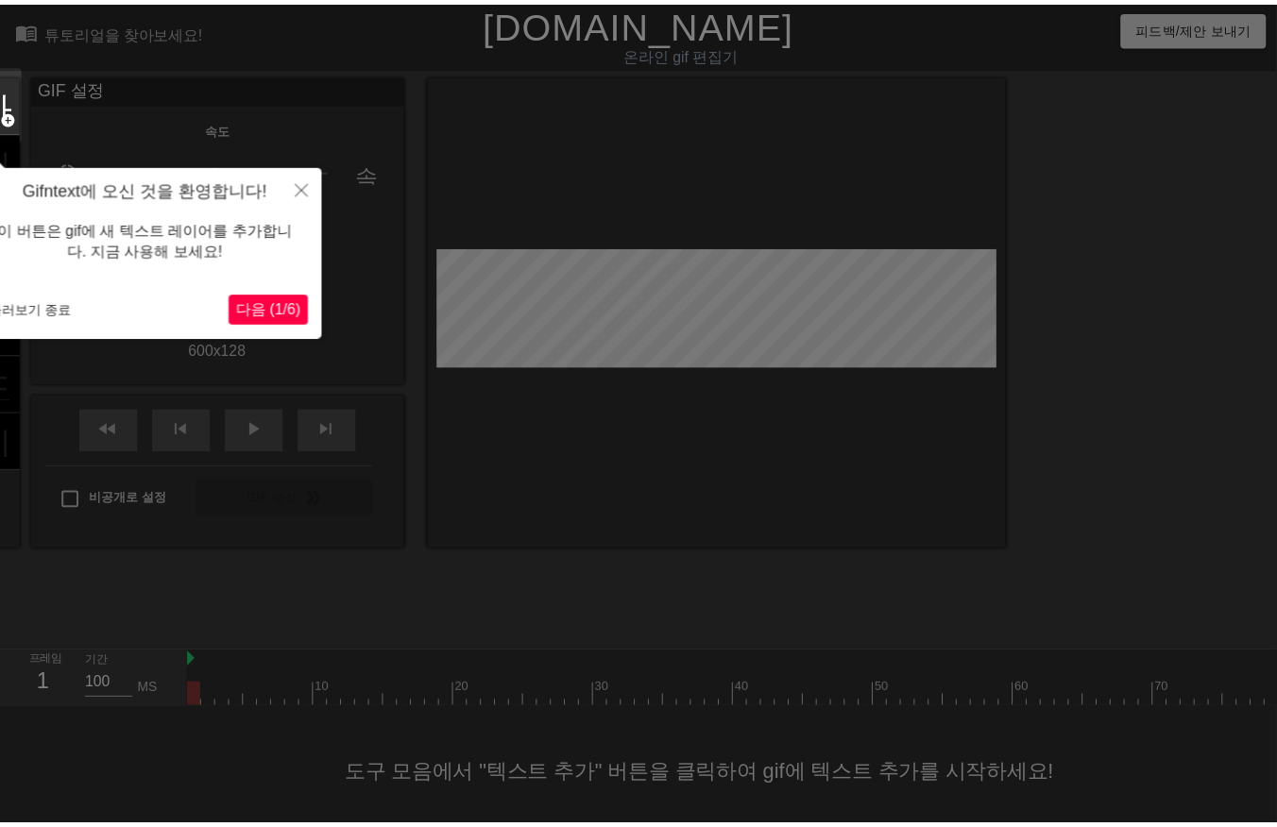
scroll to position [29, 0]
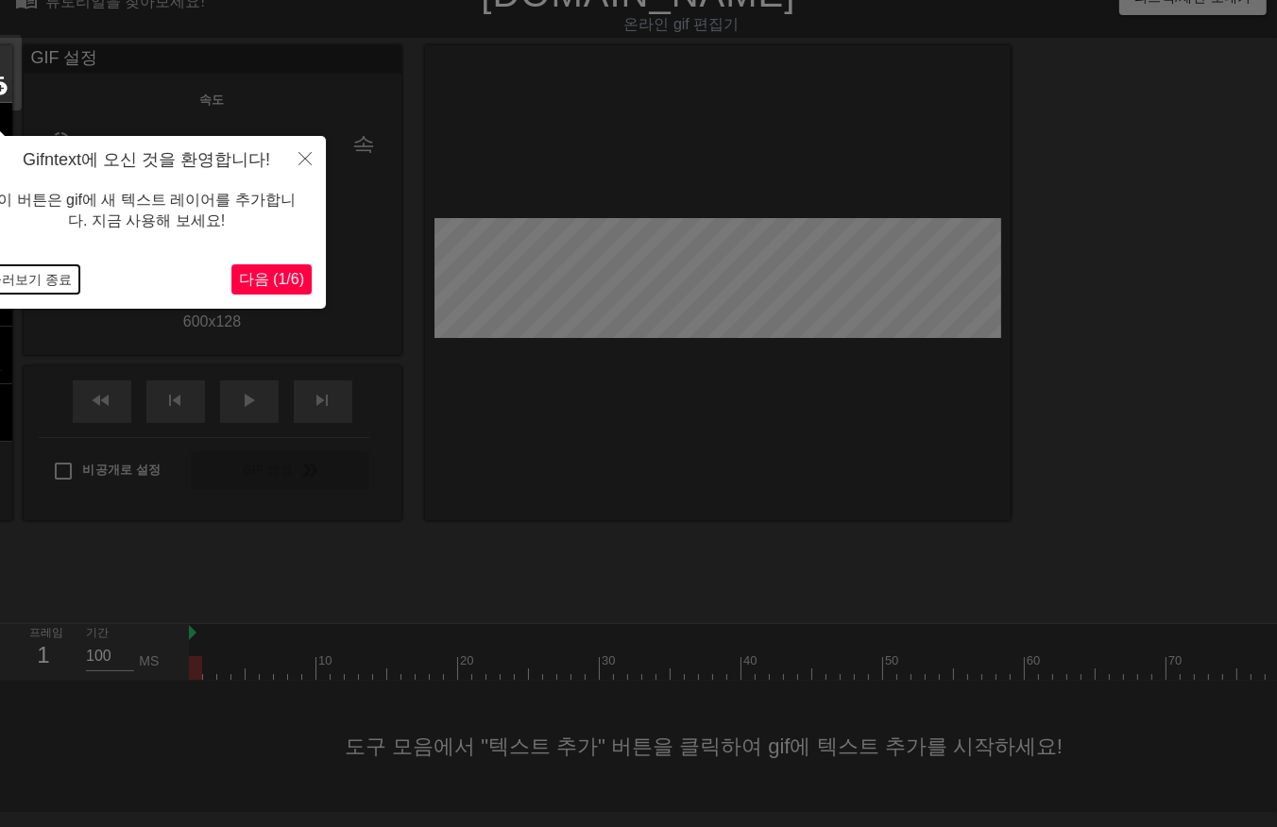
click at [34, 271] on button "둘러보기 종료" at bounding box center [30, 279] width 98 height 28
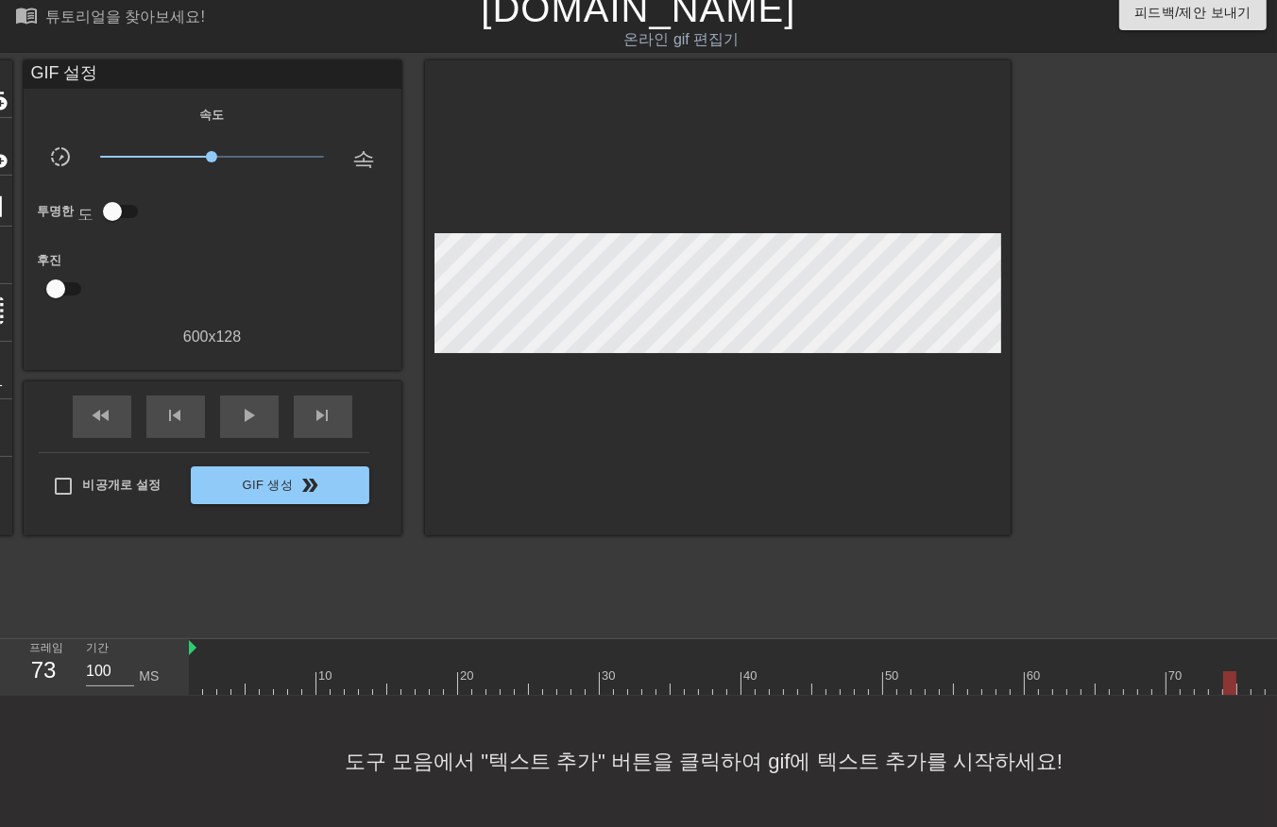
drag, startPoint x: 223, startPoint y: 670, endPoint x: 1241, endPoint y: 672, distance: 1018.0
click at [1236, 672] on div at bounding box center [1229, 683] width 13 height 24
drag, startPoint x: 960, startPoint y: 678, endPoint x: -5, endPoint y: 836, distance: 977.9
click at [0, 826] on html "menu_book 튜토리얼을 찾아보세요! [DOMAIN_NAME] 온라인 gif 편집기 피드백/제안 보내기 타이틀 add_circle 이미지 …" at bounding box center [638, 406] width 1277 height 841
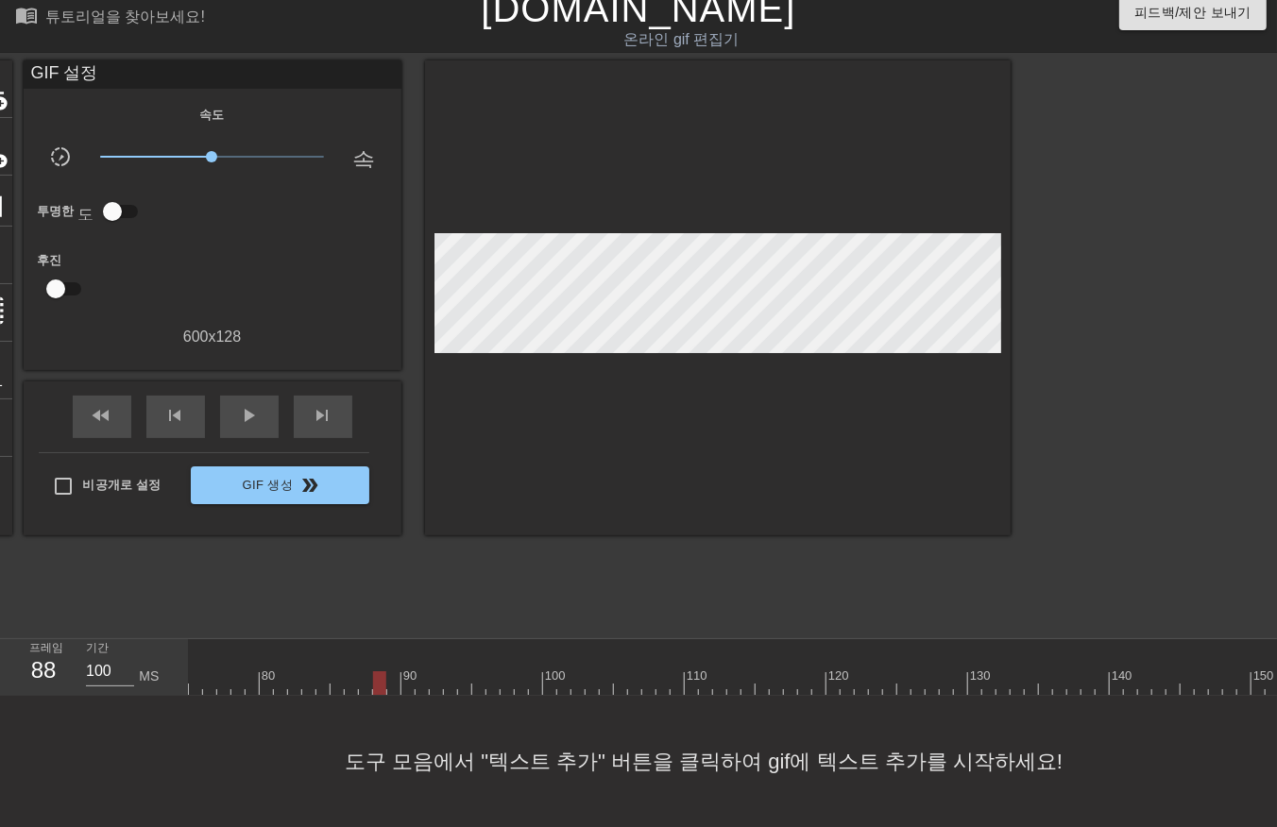
scroll to position [0, 0]
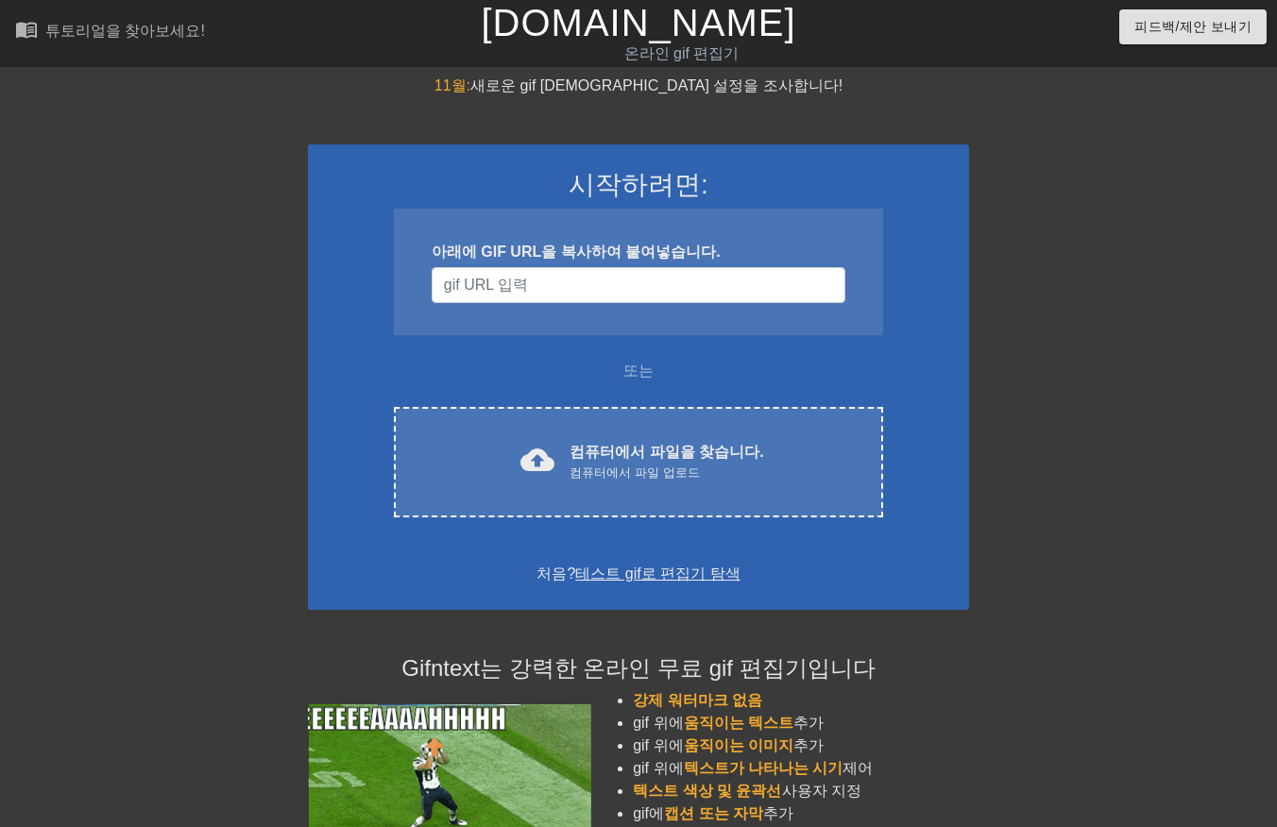
scroll to position [34, 0]
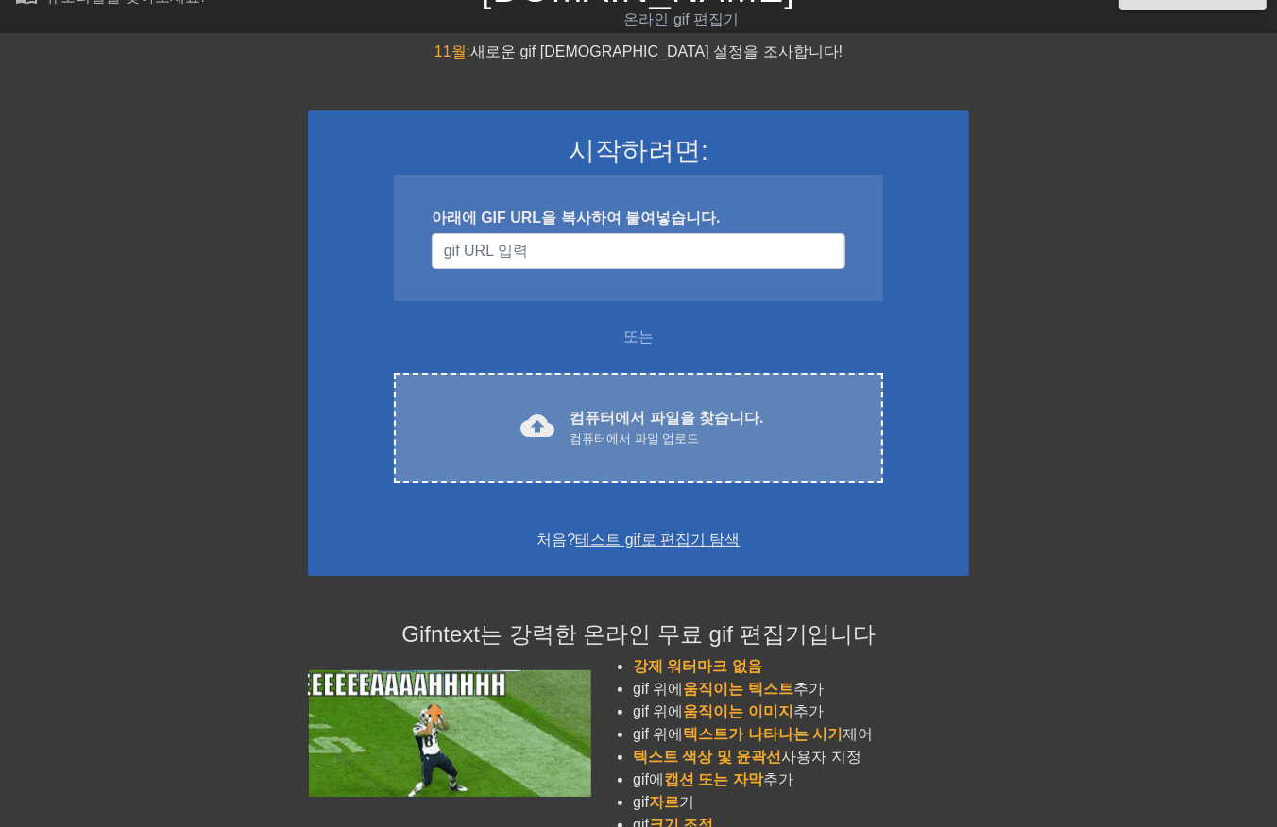
click at [777, 431] on div "cloud_upload 컴퓨터에서 파일을 찾습니다. 컴퓨터에서 파일 업로드" at bounding box center [638, 428] width 410 height 42
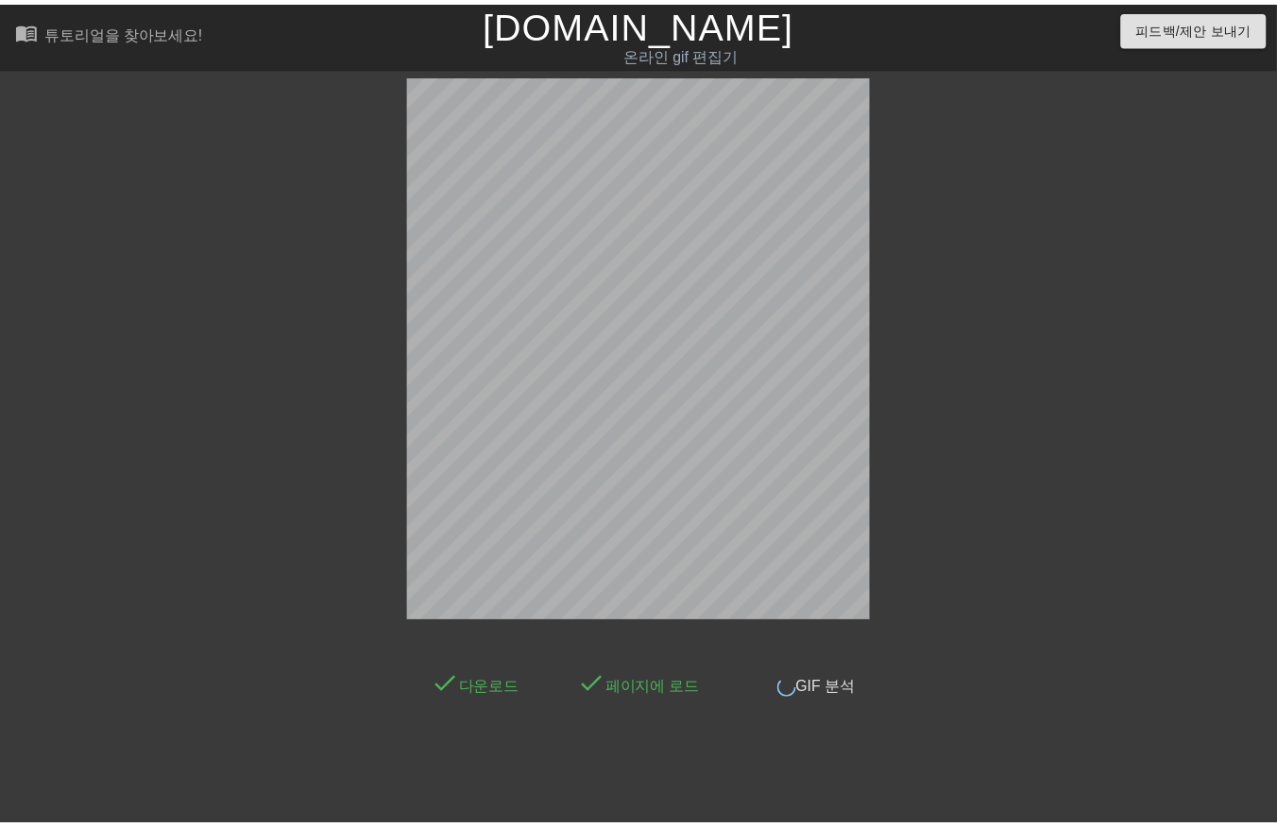
scroll to position [39, 0]
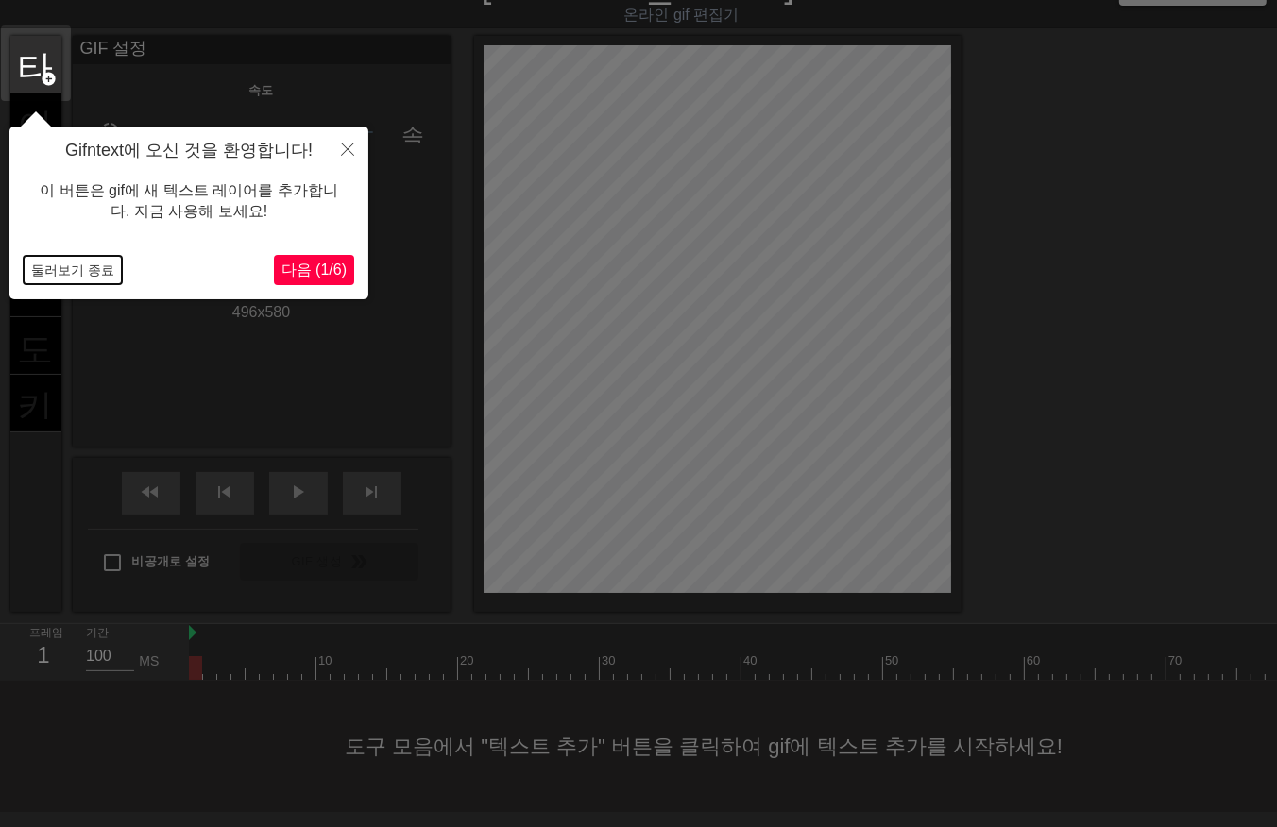
click at [76, 265] on button "둘러보기 종료" at bounding box center [73, 270] width 98 height 28
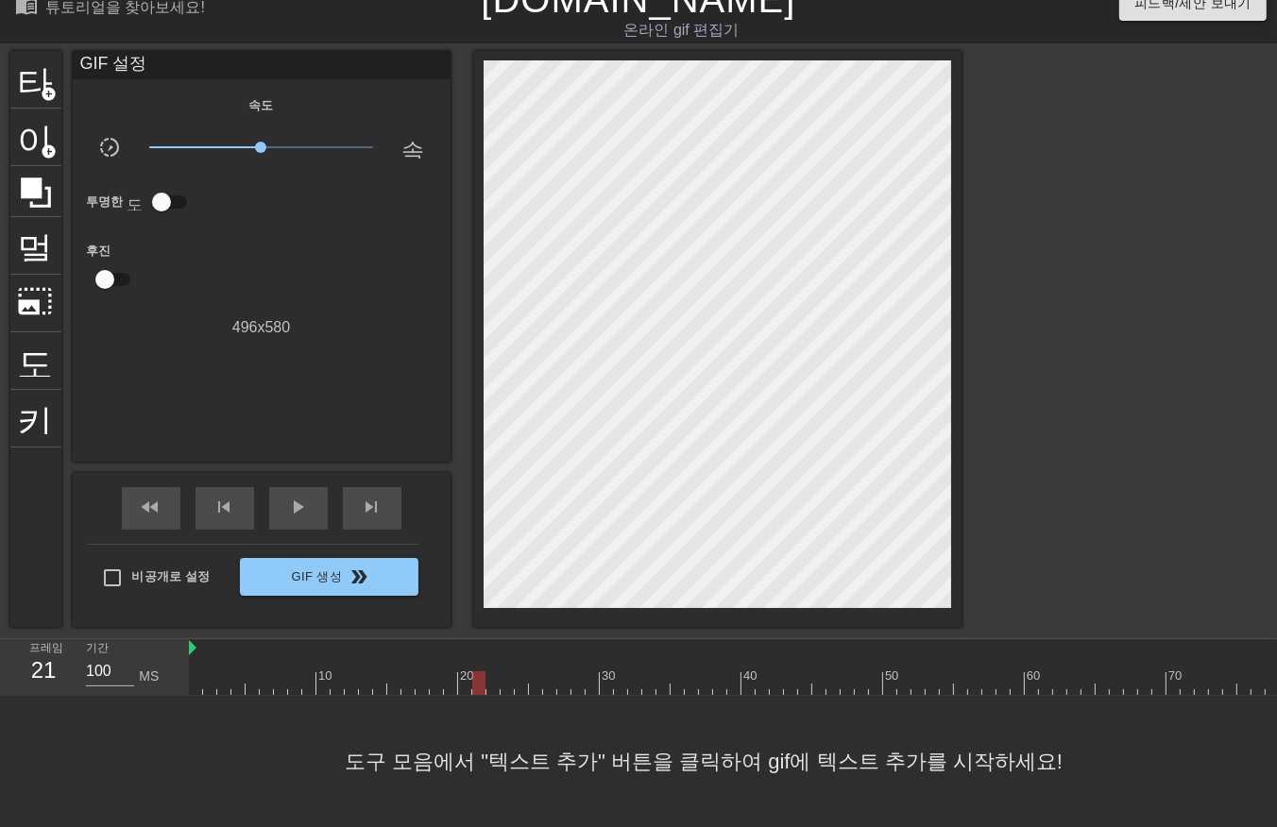
drag, startPoint x: 195, startPoint y: 672, endPoint x: 486, endPoint y: 678, distance: 290.9
drag, startPoint x: 497, startPoint y: 665, endPoint x: 1178, endPoint y: 638, distance: 681.4
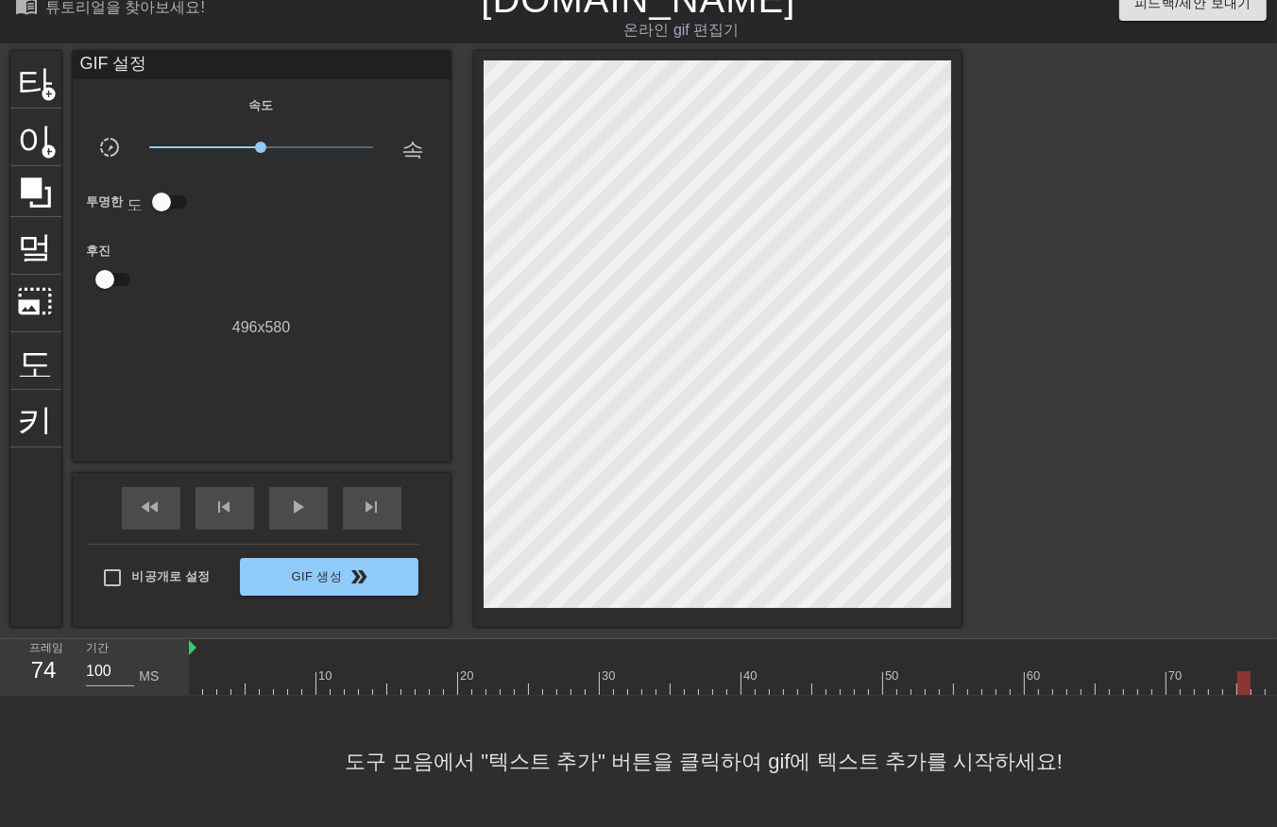
drag, startPoint x: 510, startPoint y: 657, endPoint x: 1184, endPoint y: 680, distance: 674.6
click at [1184, 680] on div "10 20 30 40 50 60 70 80 90 100 110 120 130 140 150 160" at bounding box center [132, 667] width 2281 height 57
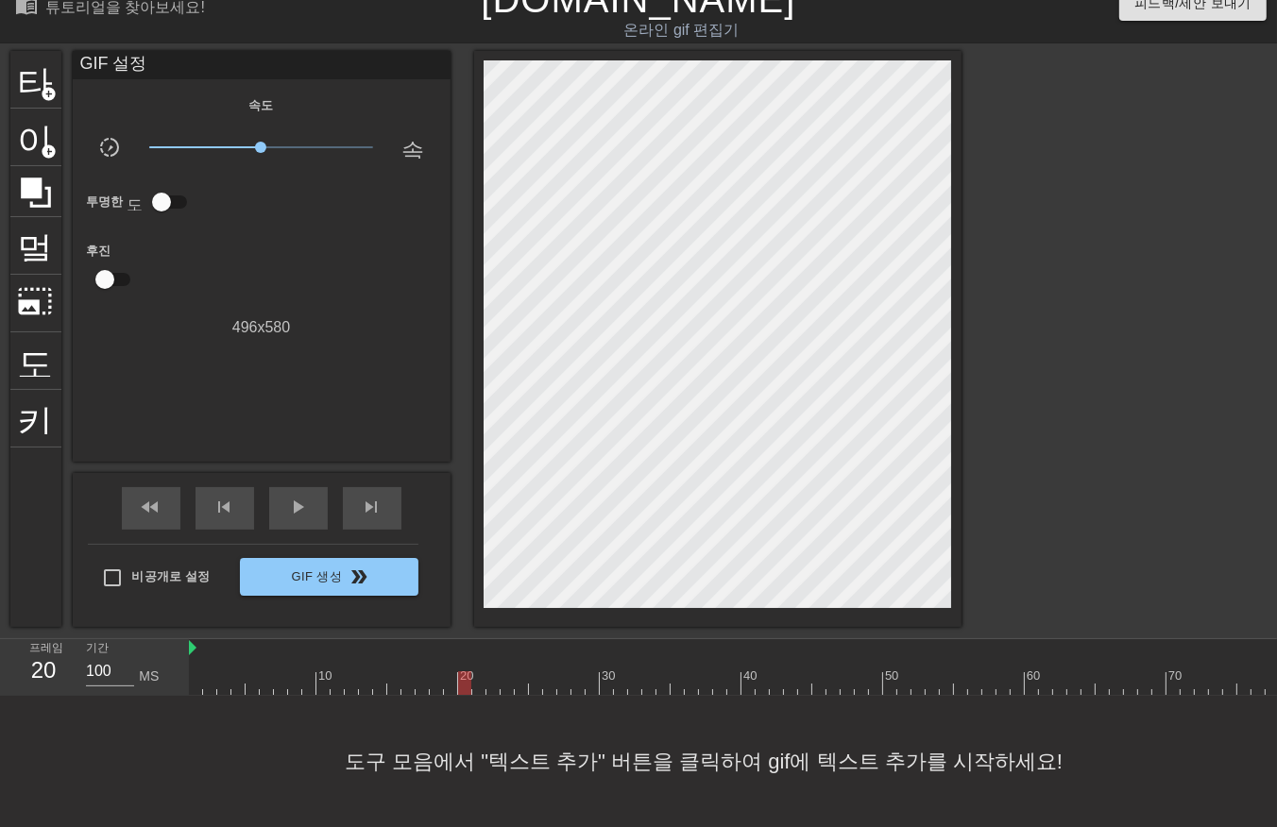
drag, startPoint x: 492, startPoint y: 668, endPoint x: 491, endPoint y: 682, distance: 14.2
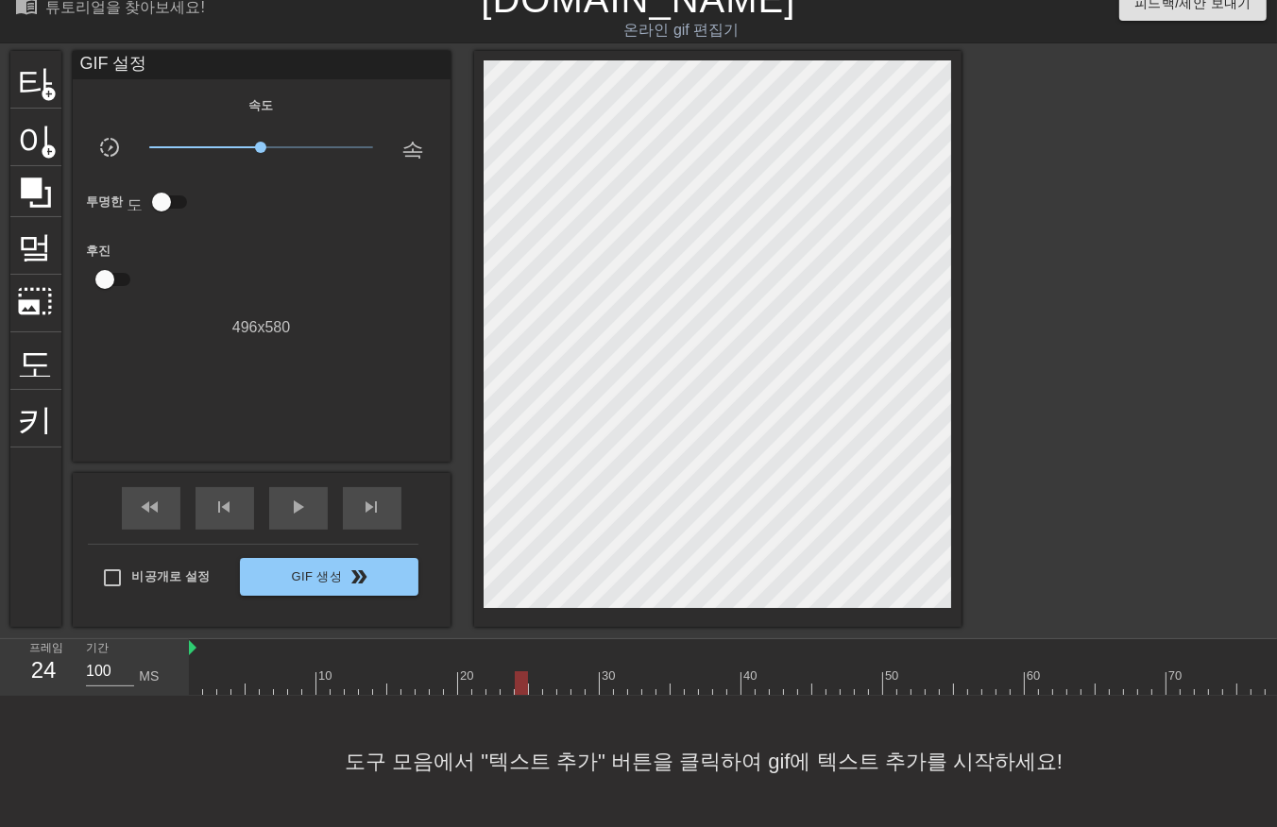
drag, startPoint x: 524, startPoint y: 661, endPoint x: 534, endPoint y: 667, distance: 11.0
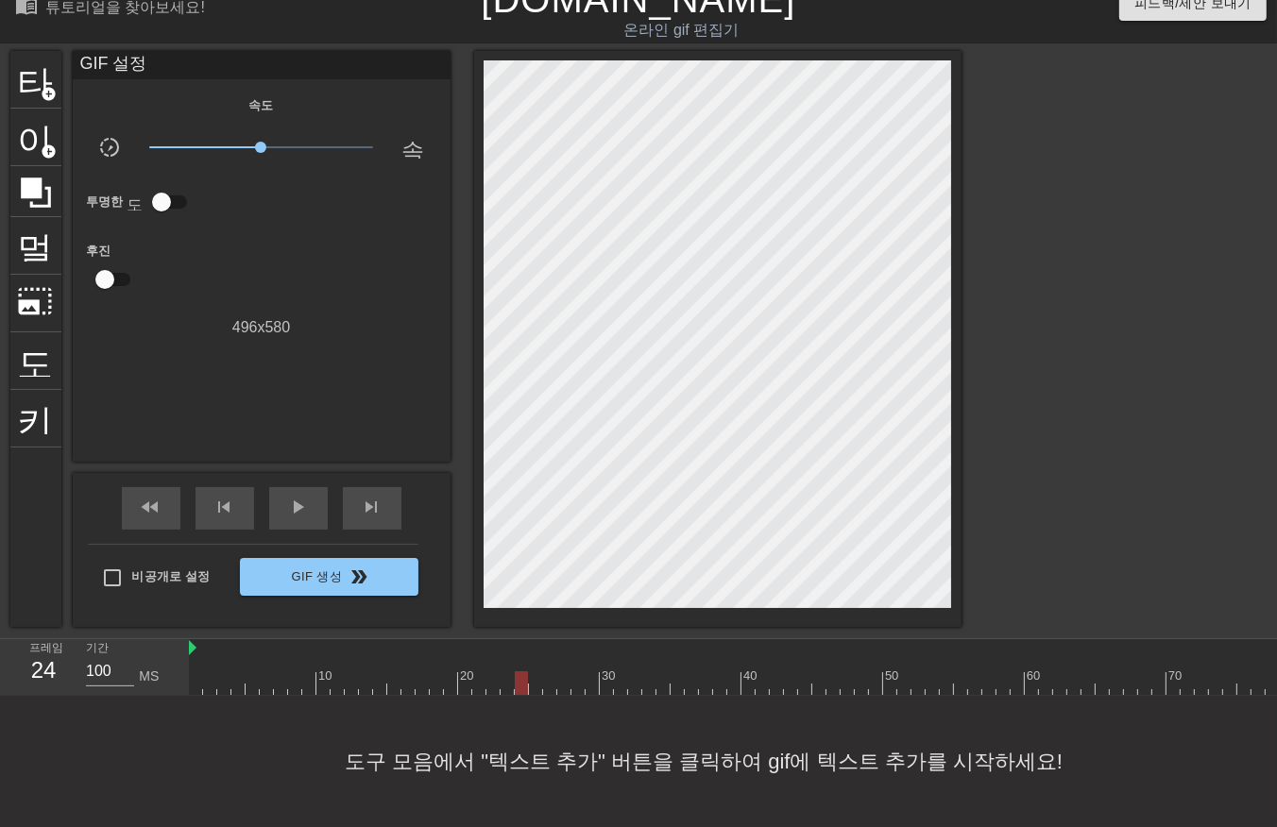
drag, startPoint x: 518, startPoint y: 666, endPoint x: 527, endPoint y: 680, distance: 17.0
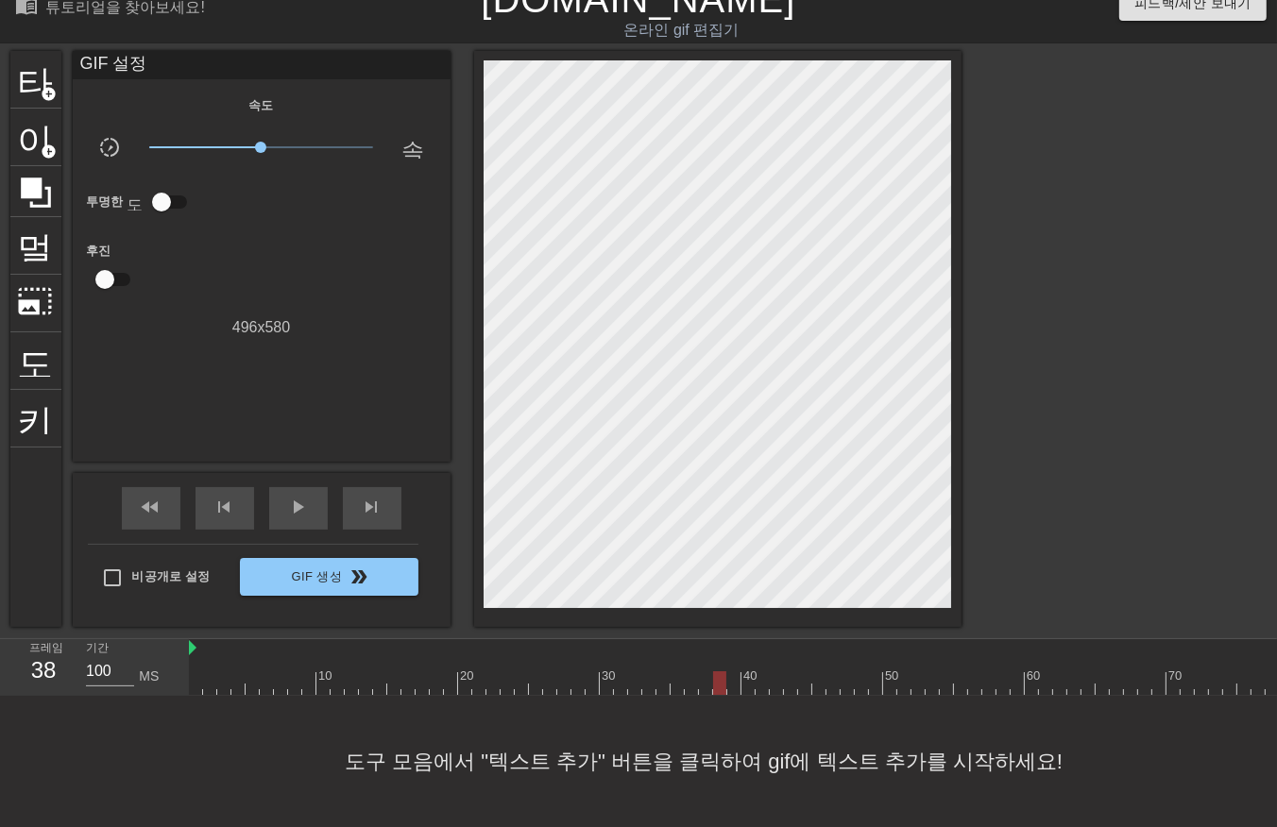
drag, startPoint x: 733, startPoint y: 666, endPoint x: 747, endPoint y: 672, distance: 15.6
drag, startPoint x: 748, startPoint y: 665, endPoint x: 753, endPoint y: 674, distance: 10.6
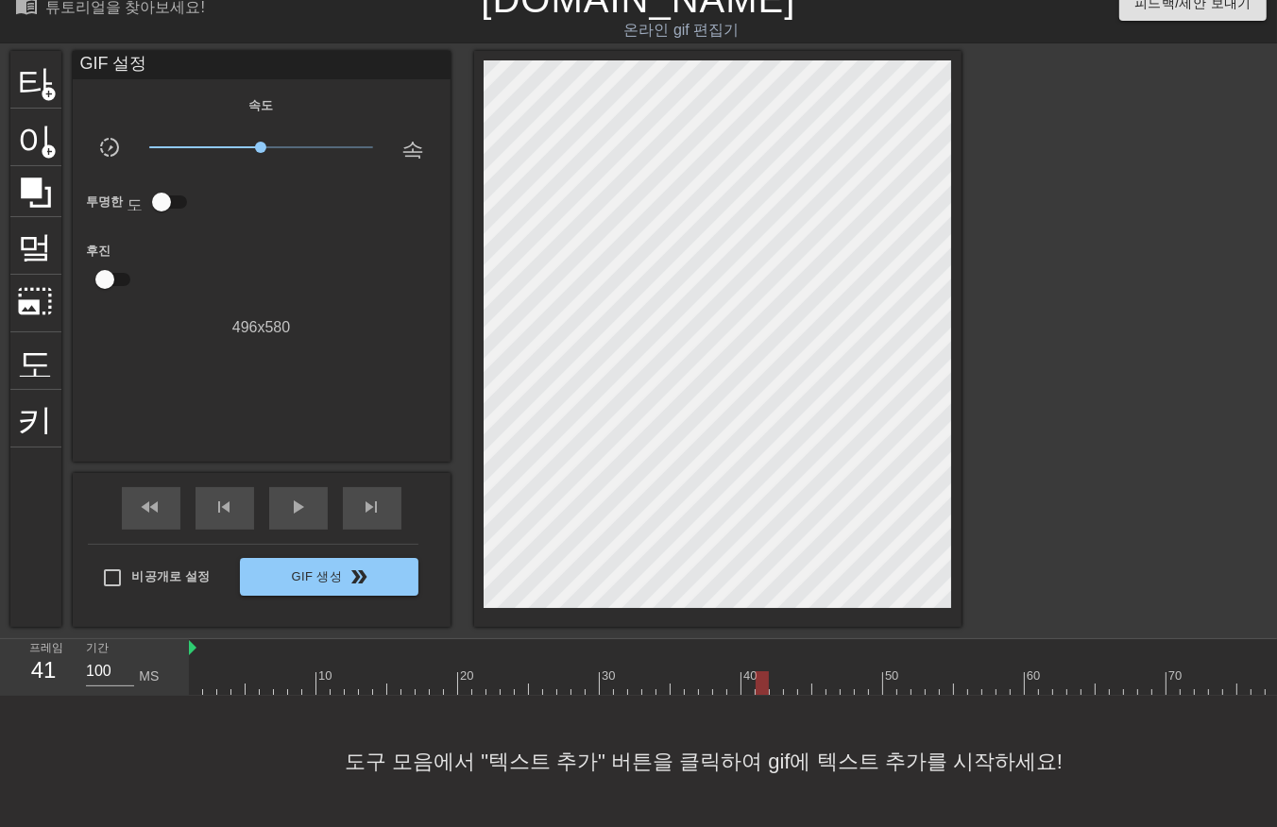
drag, startPoint x: 804, startPoint y: 667, endPoint x: 812, endPoint y: 672, distance: 10.2
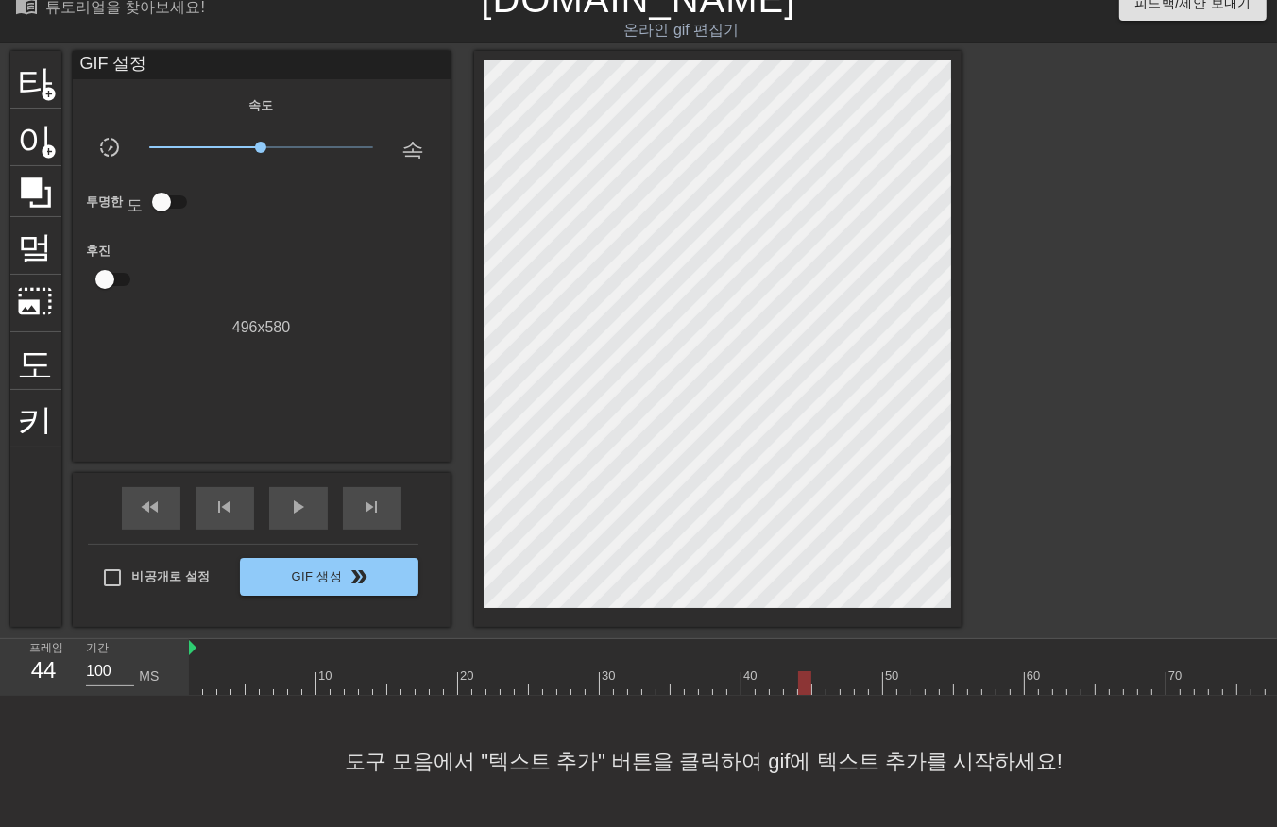
drag, startPoint x: 829, startPoint y: 669, endPoint x: 835, endPoint y: 682, distance: 14.4
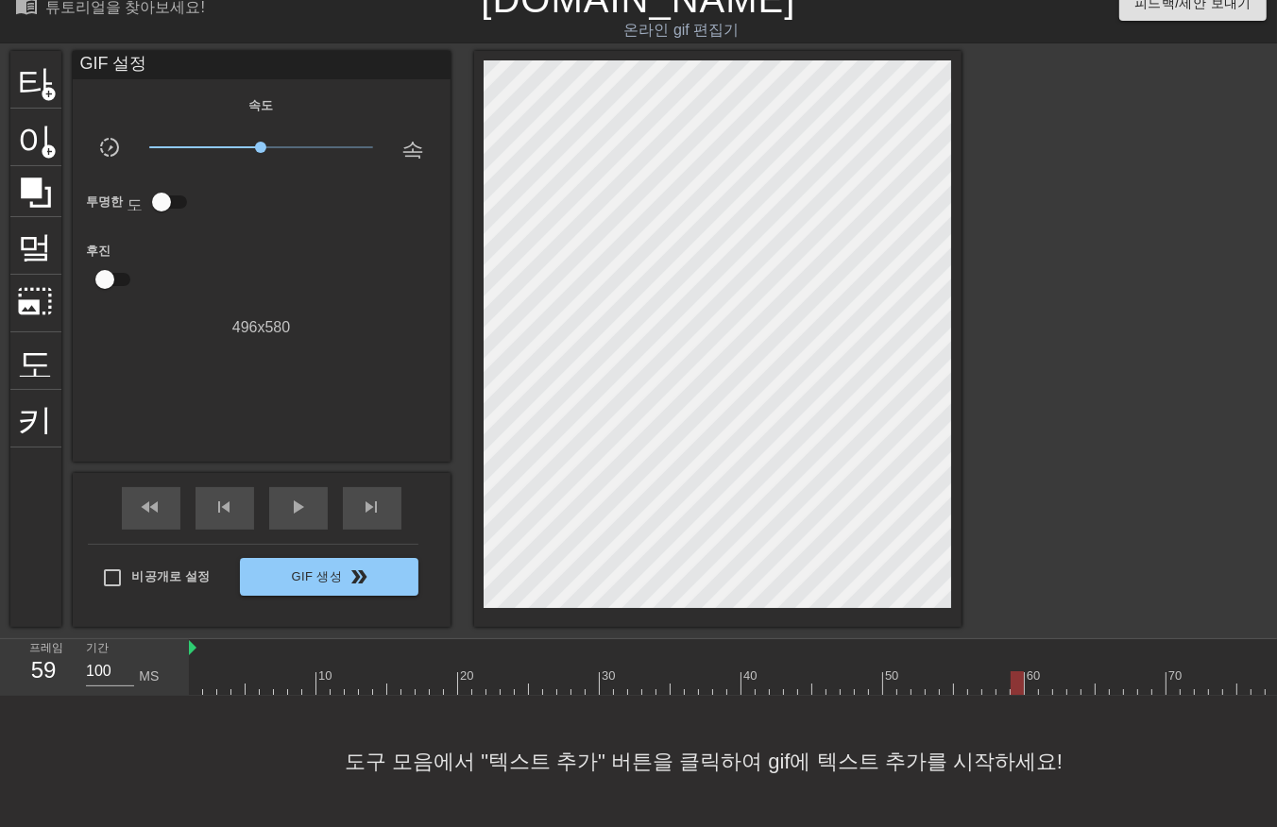
drag, startPoint x: 1016, startPoint y: 668, endPoint x: 1029, endPoint y: 667, distance: 13.3
drag, startPoint x: 1034, startPoint y: 663, endPoint x: 1037, endPoint y: 674, distance: 11.7
drag, startPoint x: 1044, startPoint y: 668, endPoint x: 1055, endPoint y: 676, distance: 13.4
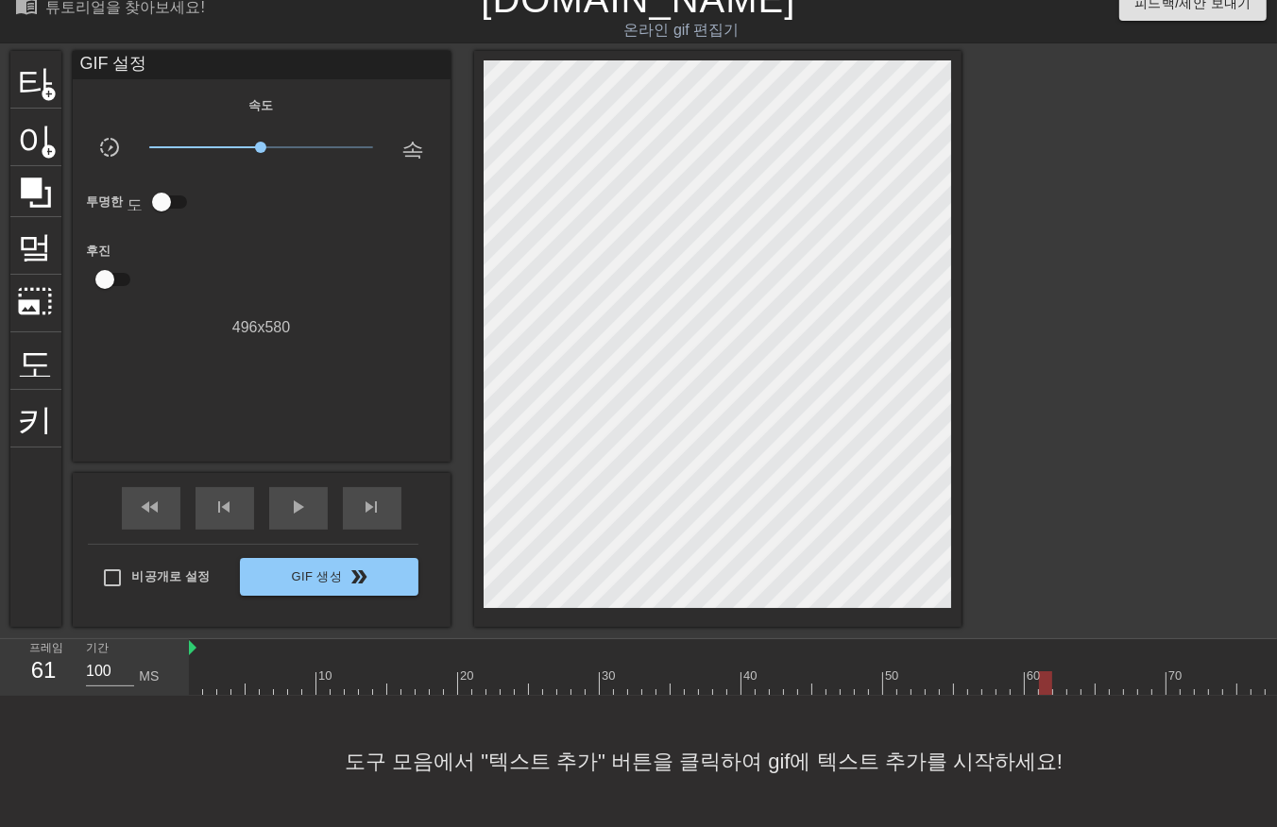
drag, startPoint x: 1058, startPoint y: 669, endPoint x: 1078, endPoint y: 676, distance: 21.2
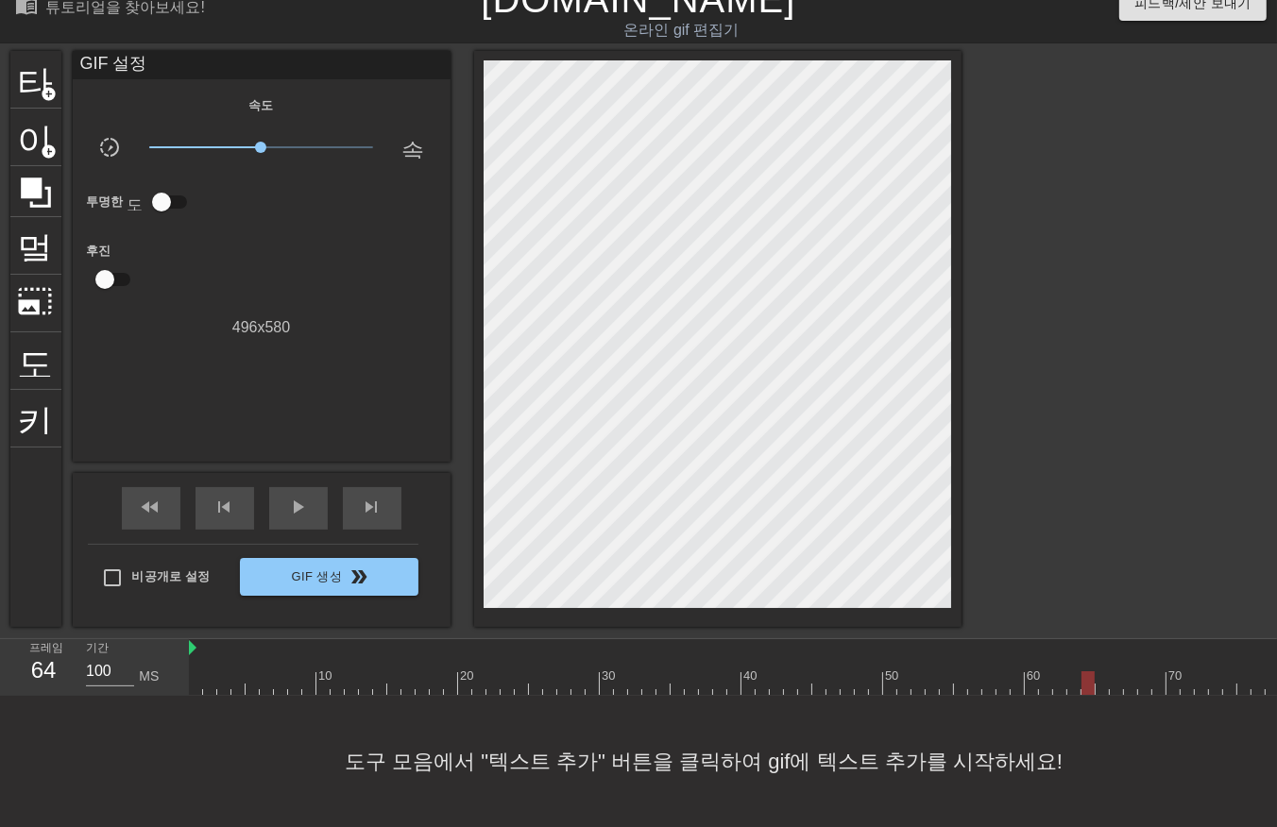
drag, startPoint x: 1101, startPoint y: 666, endPoint x: 1100, endPoint y: 676, distance: 10.4
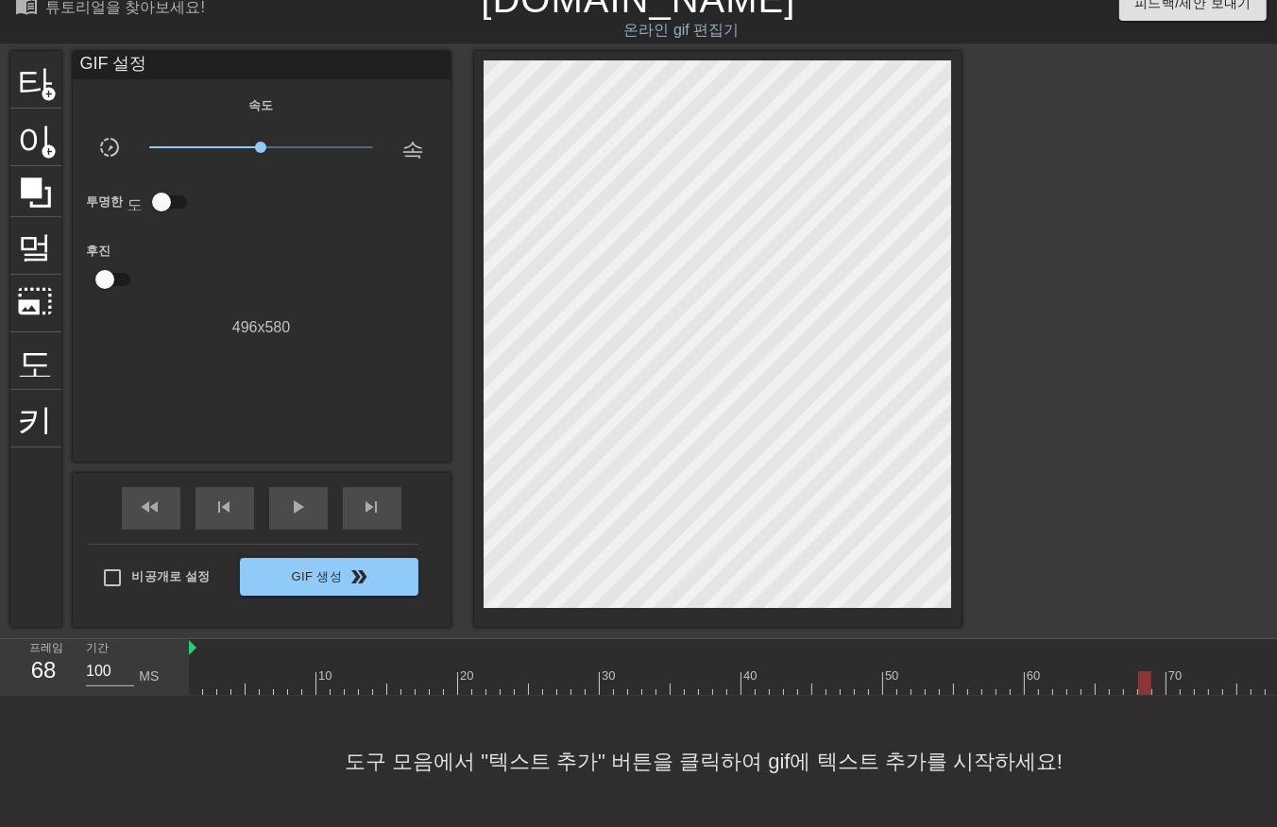
click at [261, 671] on div at bounding box center [403, 683] width 2281 height 24
drag, startPoint x: 272, startPoint y: 667, endPoint x: 272, endPoint y: 683, distance: 16.1
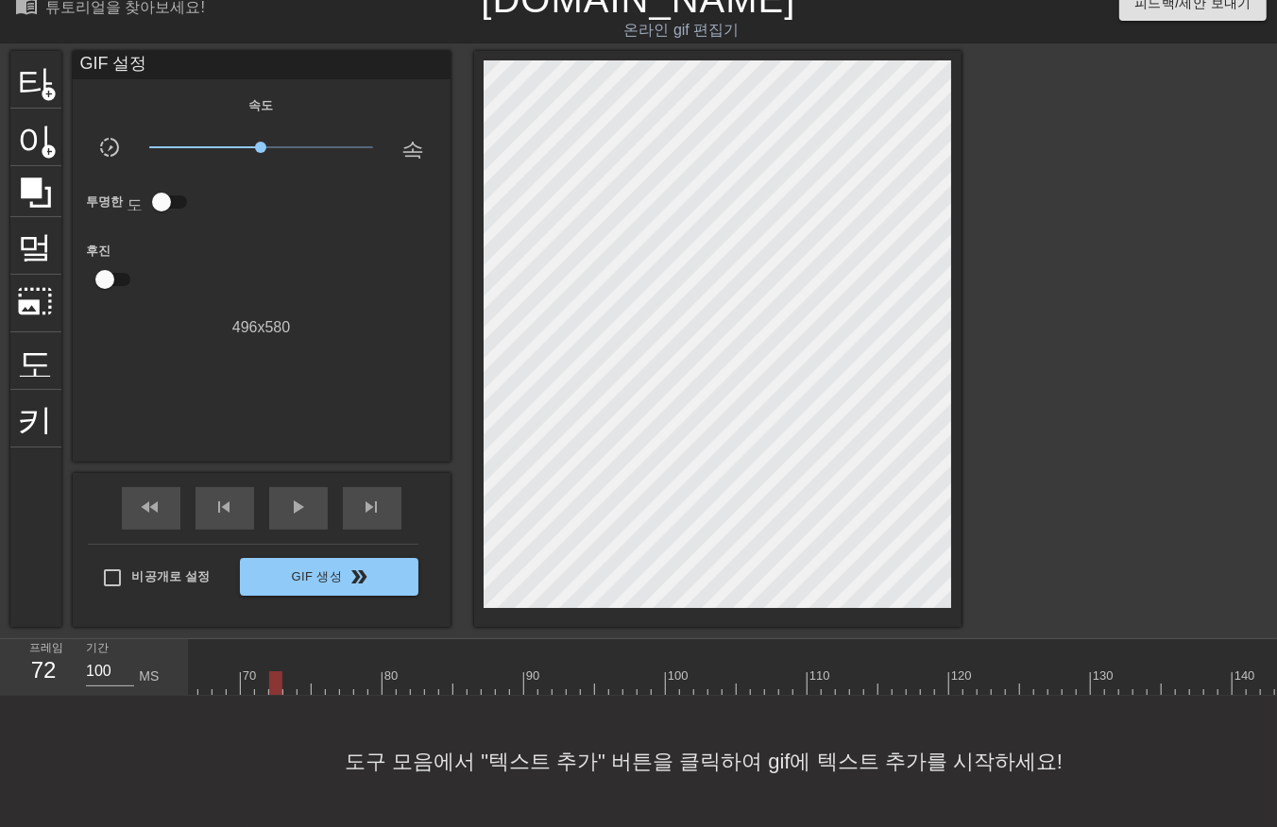
click at [271, 671] on div at bounding box center [403, 683] width 2281 height 24
drag, startPoint x: 284, startPoint y: 670, endPoint x: 287, endPoint y: 682, distance: 11.7
click at [284, 673] on div at bounding box center [403, 683] width 2281 height 24
click at [298, 671] on div at bounding box center [403, 683] width 2281 height 24
click at [313, 671] on div at bounding box center [403, 683] width 2281 height 24
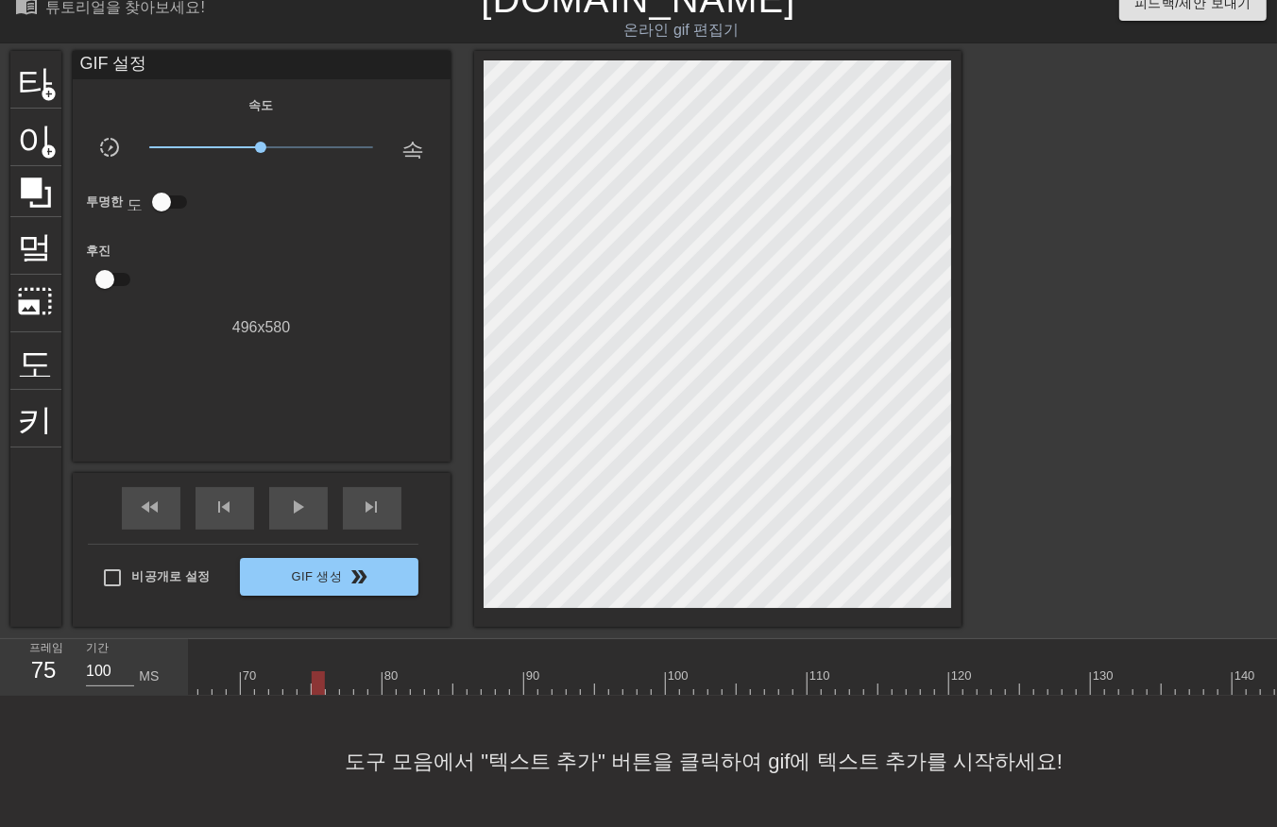
click at [327, 671] on div at bounding box center [403, 683] width 2281 height 24
click at [341, 671] on div at bounding box center [403, 683] width 2281 height 24
click at [354, 671] on div at bounding box center [403, 683] width 2281 height 24
click at [372, 671] on div at bounding box center [403, 683] width 2281 height 24
click at [383, 671] on div at bounding box center [403, 683] width 2281 height 24
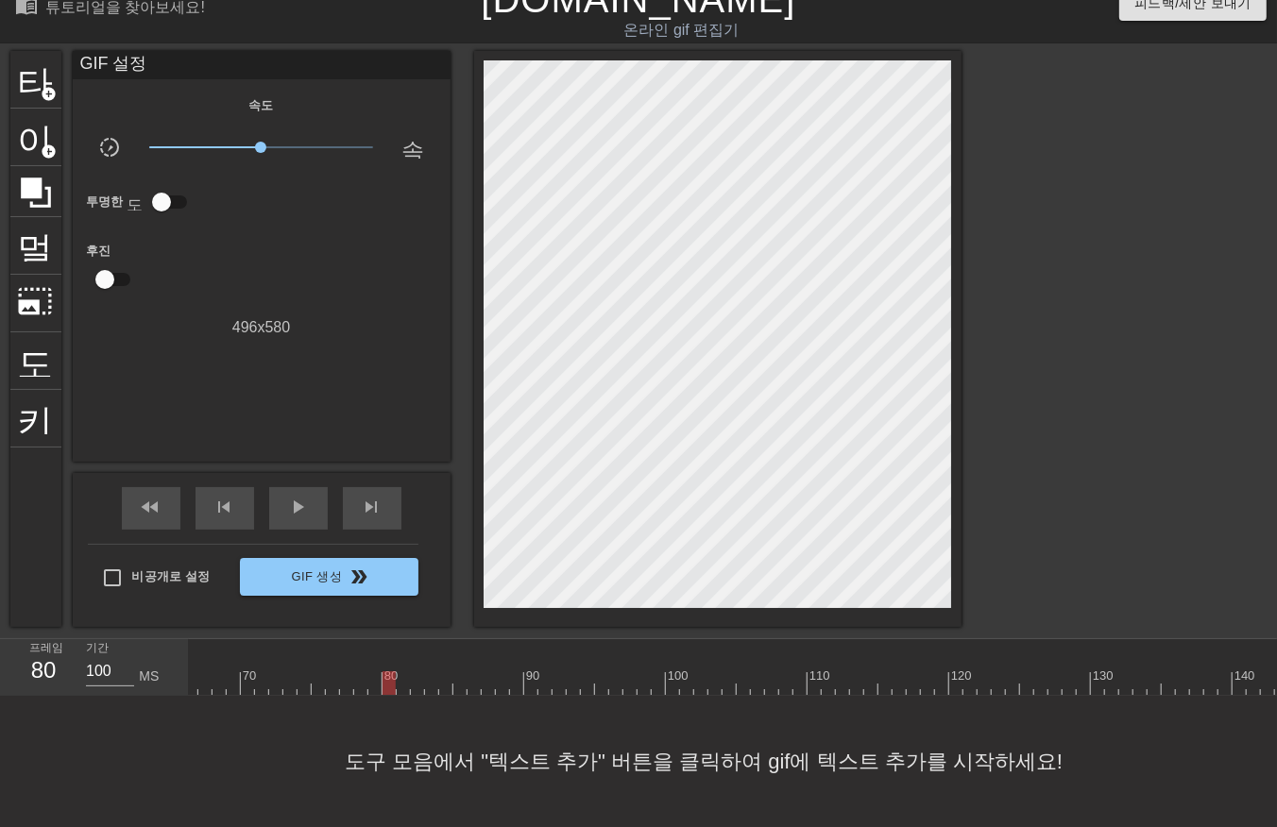
click at [398, 671] on div at bounding box center [403, 683] width 2281 height 24
drag, startPoint x: 409, startPoint y: 667, endPoint x: 412, endPoint y: 678, distance: 11.7
click at [409, 671] on div at bounding box center [403, 683] width 2281 height 24
click at [416, 671] on div at bounding box center [403, 683] width 2281 height 24
click at [430, 671] on div at bounding box center [403, 683] width 2281 height 24
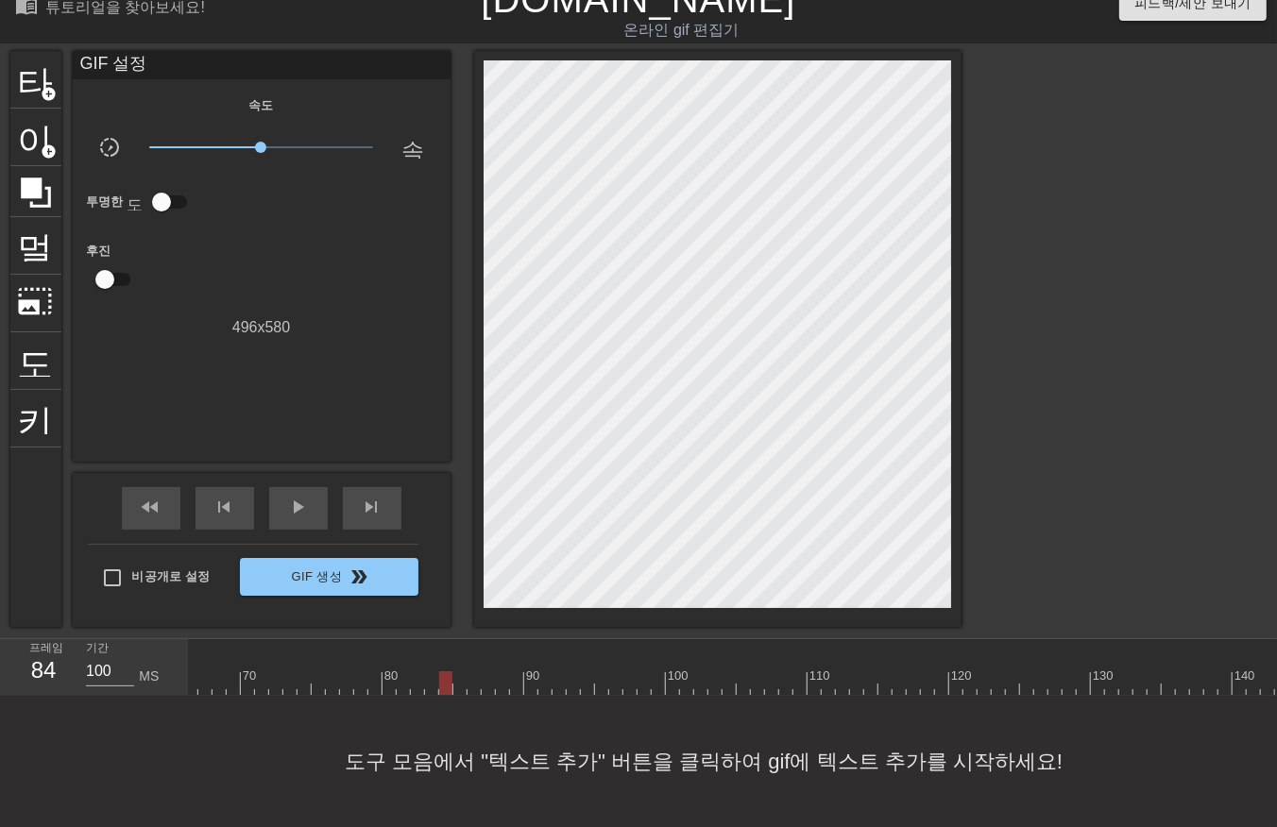
drag, startPoint x: 445, startPoint y: 661, endPoint x: 451, endPoint y: 674, distance: 14.8
click at [450, 674] on div at bounding box center [403, 683] width 2281 height 24
click at [463, 671] on div at bounding box center [403, 683] width 2281 height 24
drag, startPoint x: 472, startPoint y: 664, endPoint x: 475, endPoint y: 677, distance: 13.5
click at [473, 671] on div at bounding box center [403, 683] width 2281 height 24
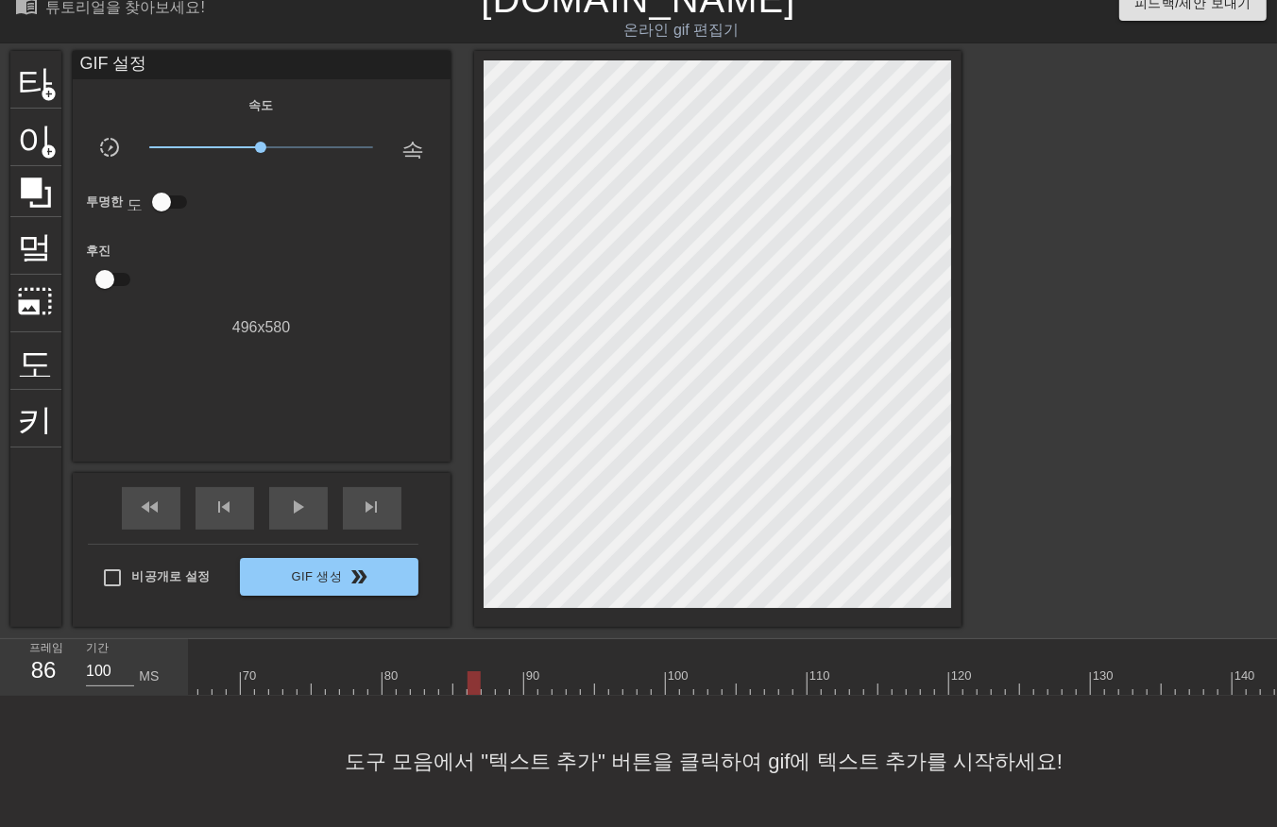
click at [492, 671] on div at bounding box center [403, 683] width 2281 height 24
click at [501, 671] on div at bounding box center [403, 683] width 2281 height 24
click at [513, 671] on div at bounding box center [403, 683] width 2281 height 24
drag, startPoint x: 530, startPoint y: 665, endPoint x: 538, endPoint y: 674, distance: 12.7
click at [535, 674] on div at bounding box center [403, 683] width 2281 height 24
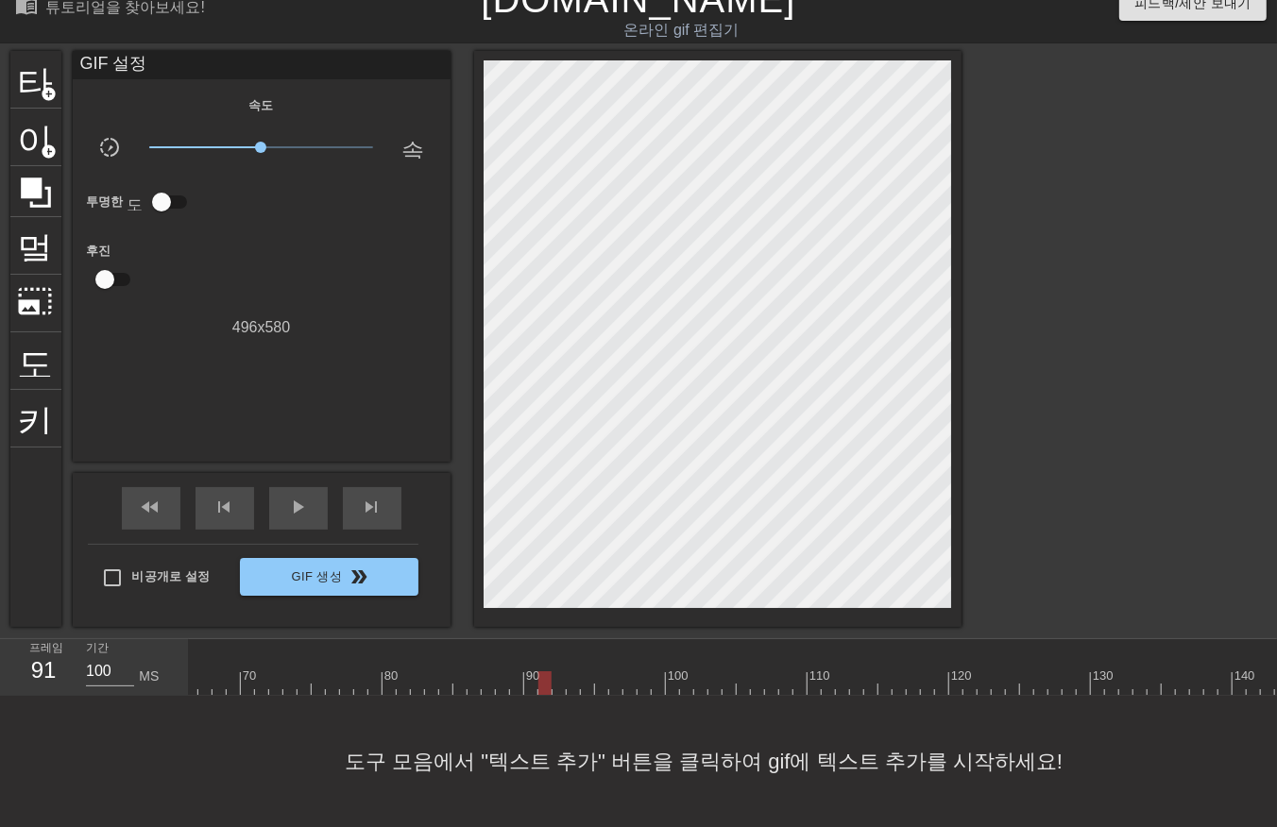
click at [542, 672] on div at bounding box center [403, 683] width 2281 height 24
click at [557, 671] on div at bounding box center [403, 683] width 2281 height 24
click at [570, 671] on div at bounding box center [403, 683] width 2281 height 24
drag, startPoint x: 581, startPoint y: 667, endPoint x: 592, endPoint y: 675, distance: 14.2
click at [581, 671] on div at bounding box center [403, 683] width 2281 height 24
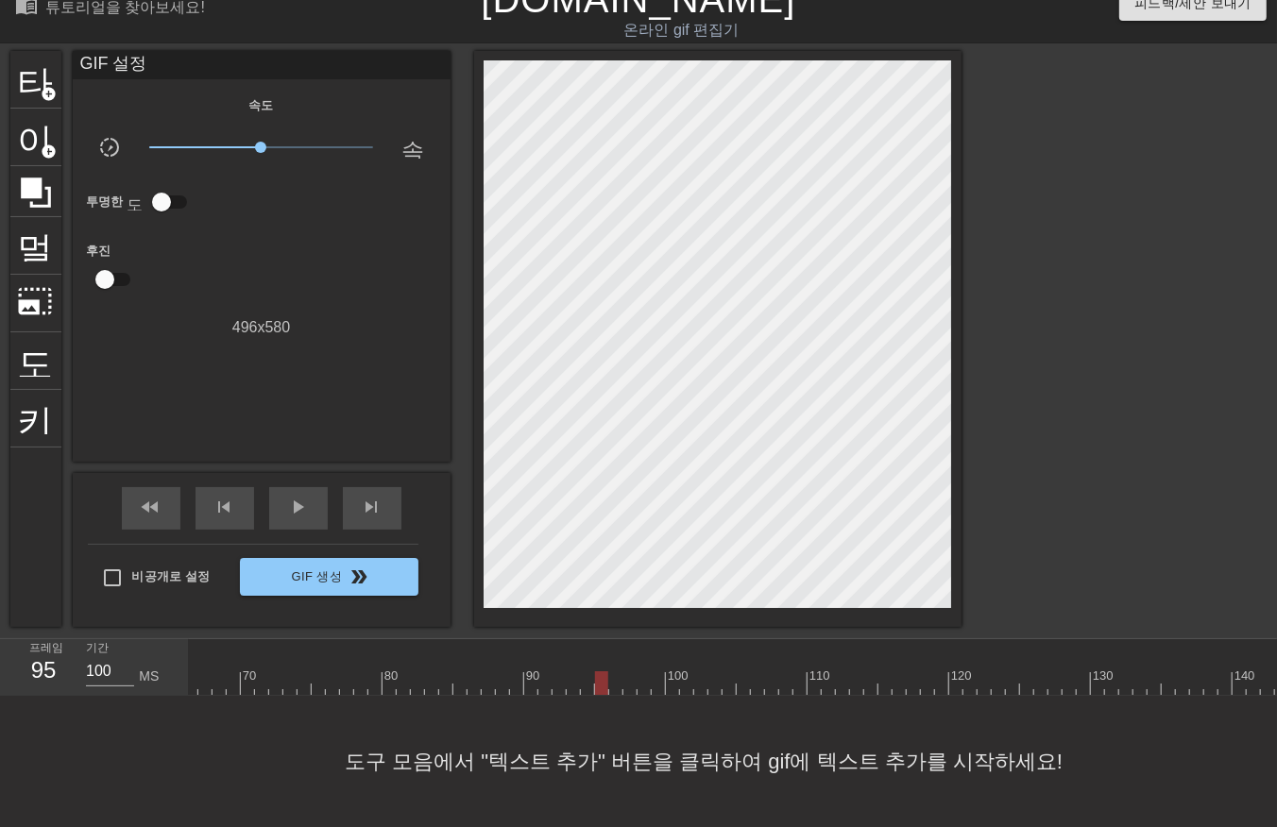
click at [600, 671] on div at bounding box center [403, 683] width 2281 height 24
drag, startPoint x: 614, startPoint y: 670, endPoint x: 626, endPoint y: 677, distance: 13.9
click at [615, 672] on div at bounding box center [403, 683] width 2281 height 24
drag, startPoint x: 630, startPoint y: 668, endPoint x: 638, endPoint y: 674, distance: 10.8
click at [634, 673] on div at bounding box center [403, 683] width 2281 height 24
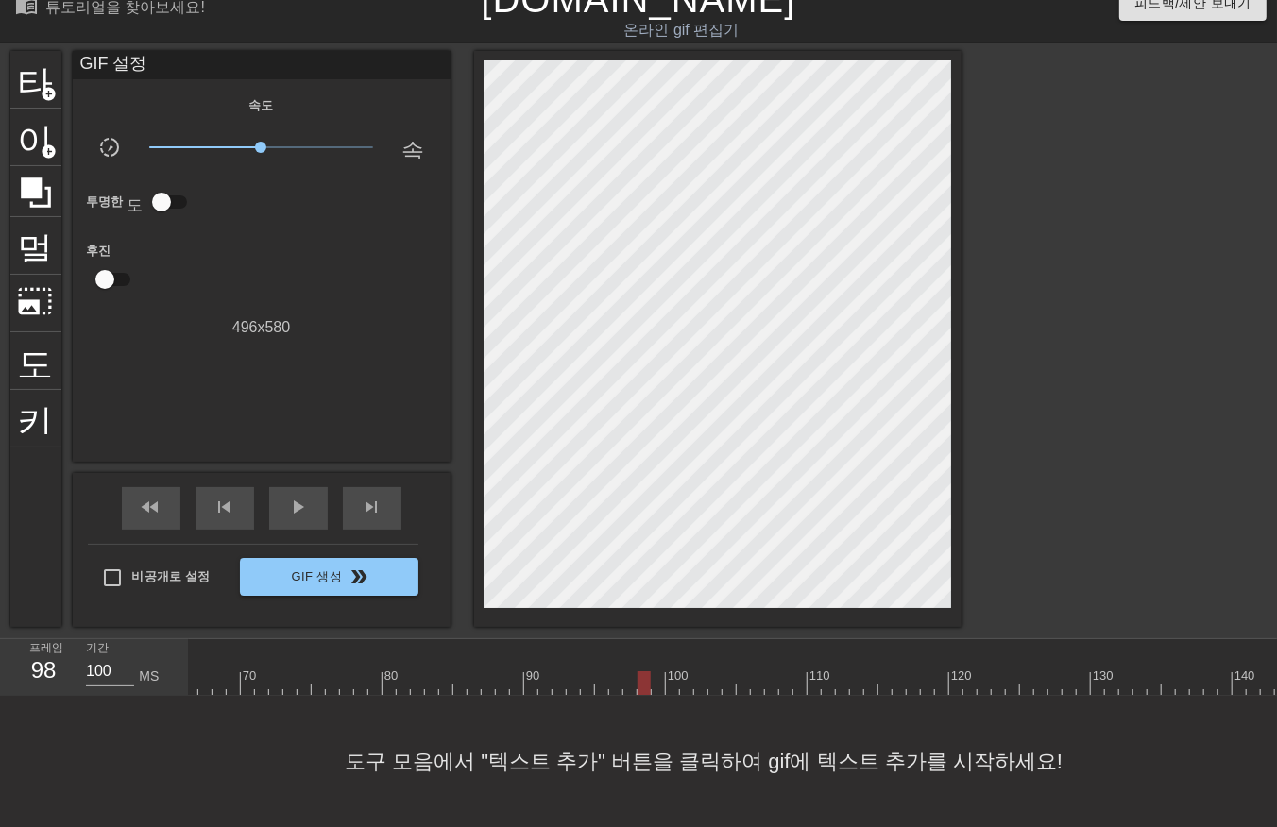
click at [642, 673] on div at bounding box center [403, 683] width 2281 height 24
click at [658, 672] on div at bounding box center [403, 683] width 2281 height 24
click at [673, 672] on div at bounding box center [403, 683] width 2281 height 24
click at [687, 676] on div at bounding box center [403, 683] width 2281 height 24
drag, startPoint x: 699, startPoint y: 670, endPoint x: 710, endPoint y: 677, distance: 13.1
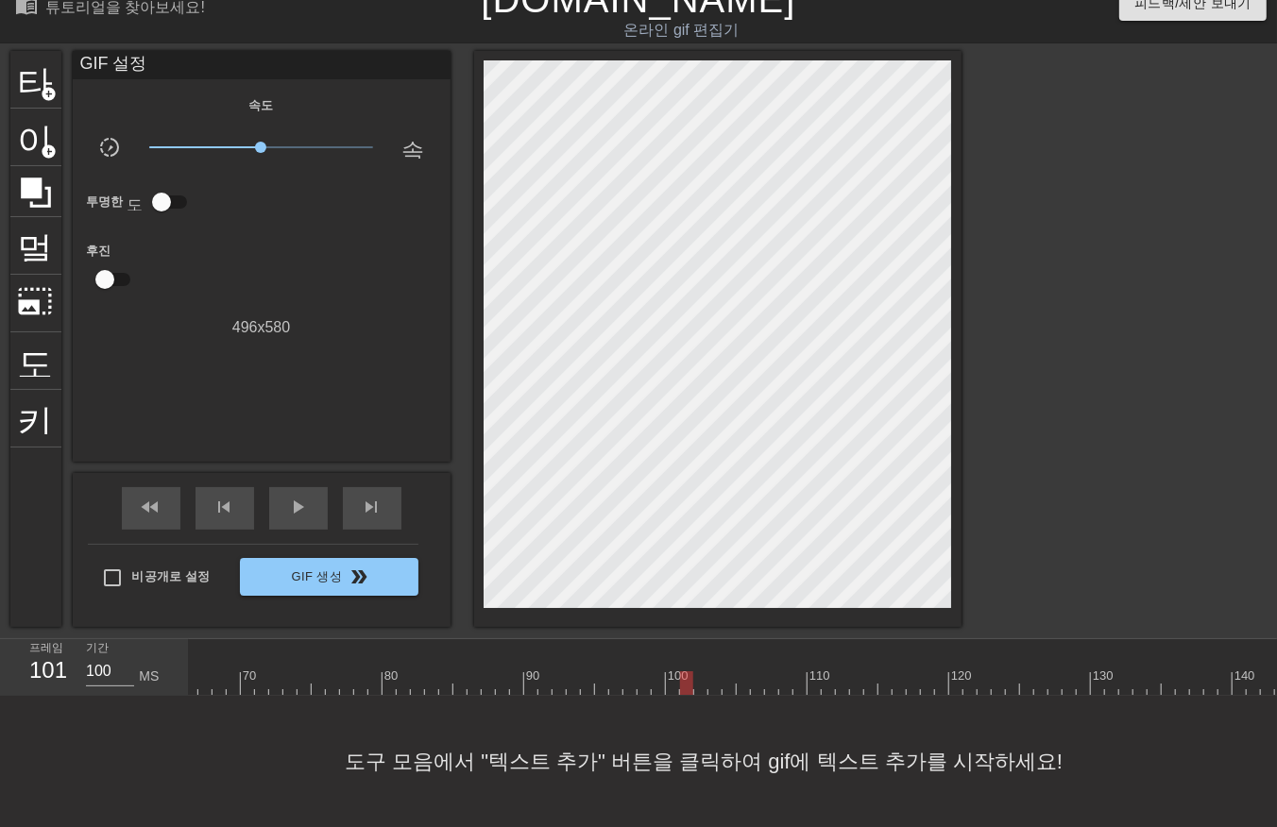
click at [700, 677] on div at bounding box center [403, 683] width 2281 height 24
click at [714, 672] on div at bounding box center [403, 683] width 2281 height 24
drag, startPoint x: 728, startPoint y: 668, endPoint x: 735, endPoint y: 677, distance: 11.5
click at [730, 674] on div at bounding box center [403, 683] width 2281 height 24
click at [739, 677] on div at bounding box center [403, 683] width 2281 height 24
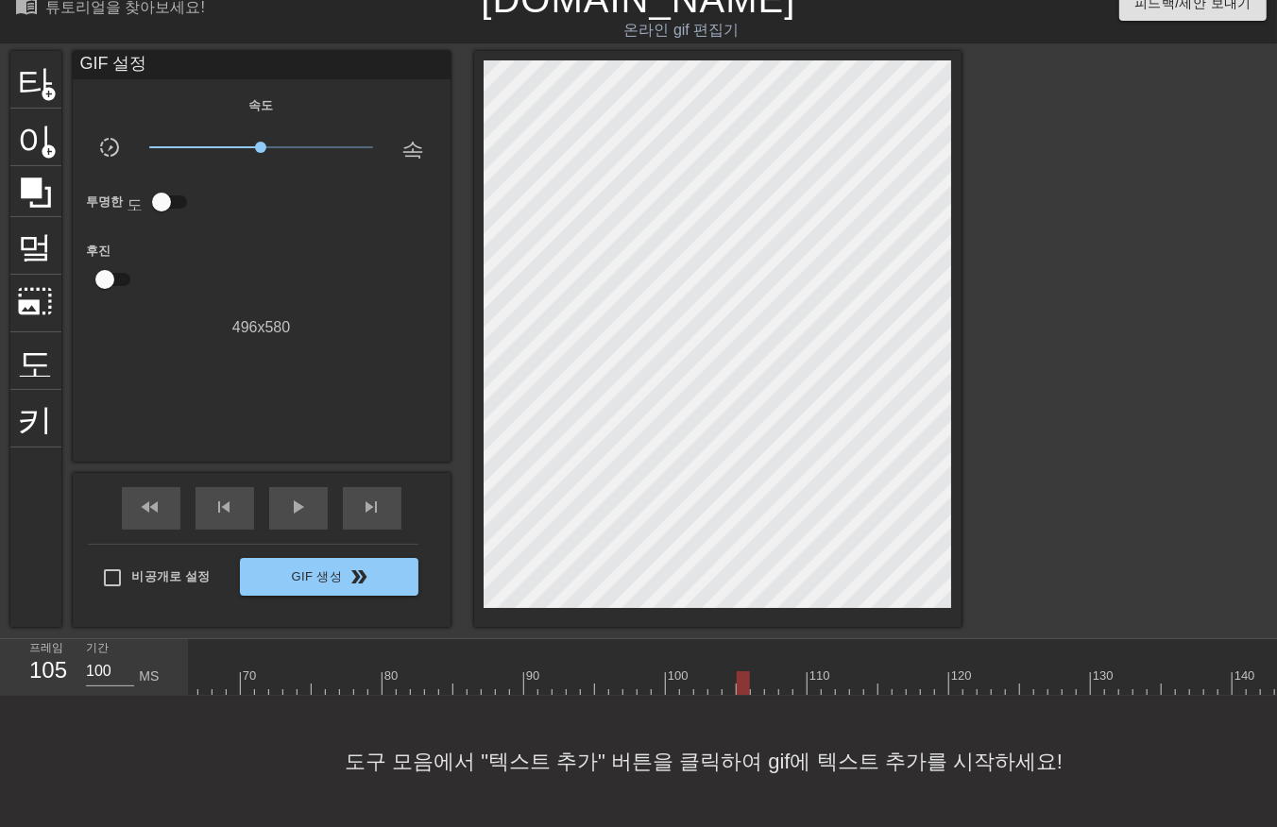
click at [753, 671] on div at bounding box center [403, 683] width 2281 height 24
click at [771, 675] on div at bounding box center [403, 683] width 2281 height 24
click at [784, 671] on div at bounding box center [403, 683] width 2281 height 24
drag, startPoint x: 795, startPoint y: 664, endPoint x: 806, endPoint y: 668, distance: 11.9
click at [798, 671] on div at bounding box center [403, 683] width 2281 height 24
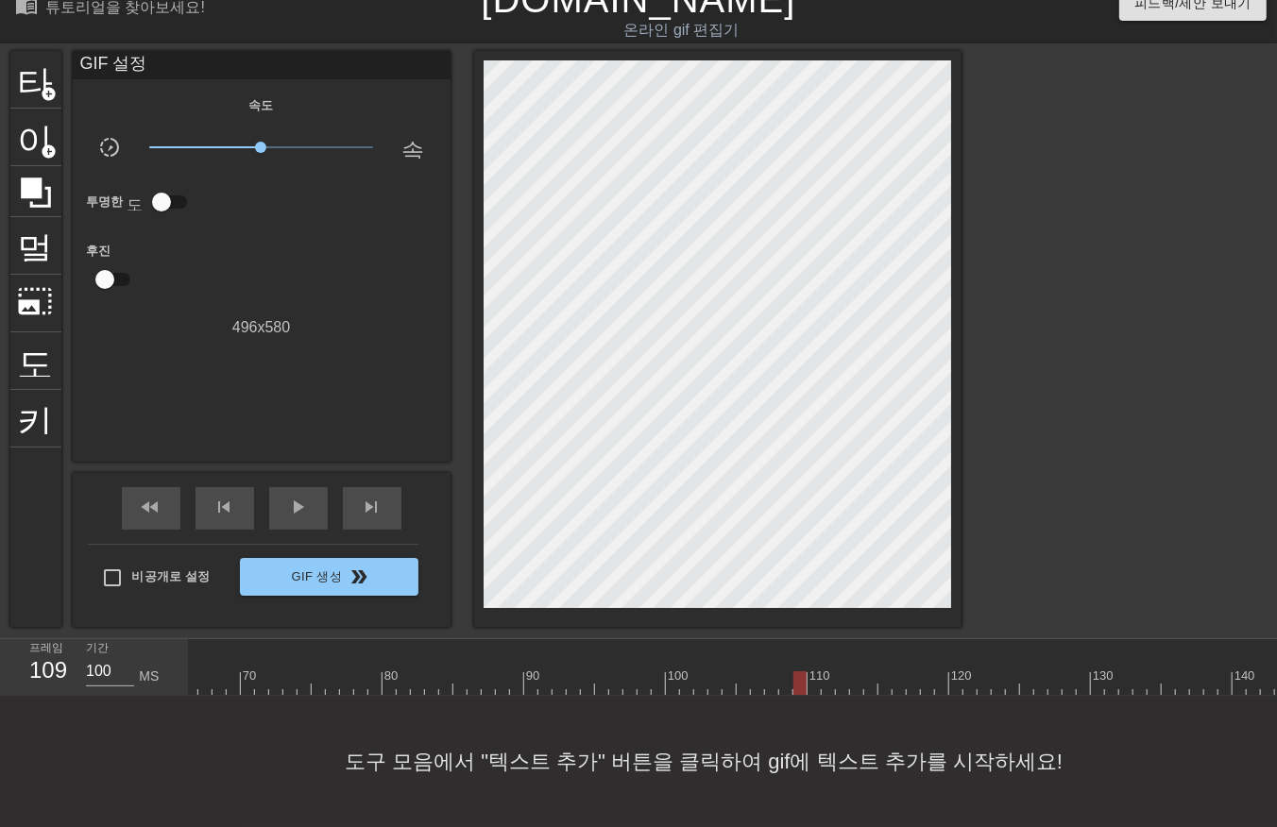
click at [814, 671] on div at bounding box center [403, 683] width 2281 height 24
drag, startPoint x: 831, startPoint y: 664, endPoint x: 826, endPoint y: 673, distance: 10.6
click at [826, 671] on div at bounding box center [403, 683] width 2281 height 24
drag, startPoint x: 842, startPoint y: 667, endPoint x: 854, endPoint y: 669, distance: 11.5
click at [843, 671] on div at bounding box center [403, 683] width 2281 height 24
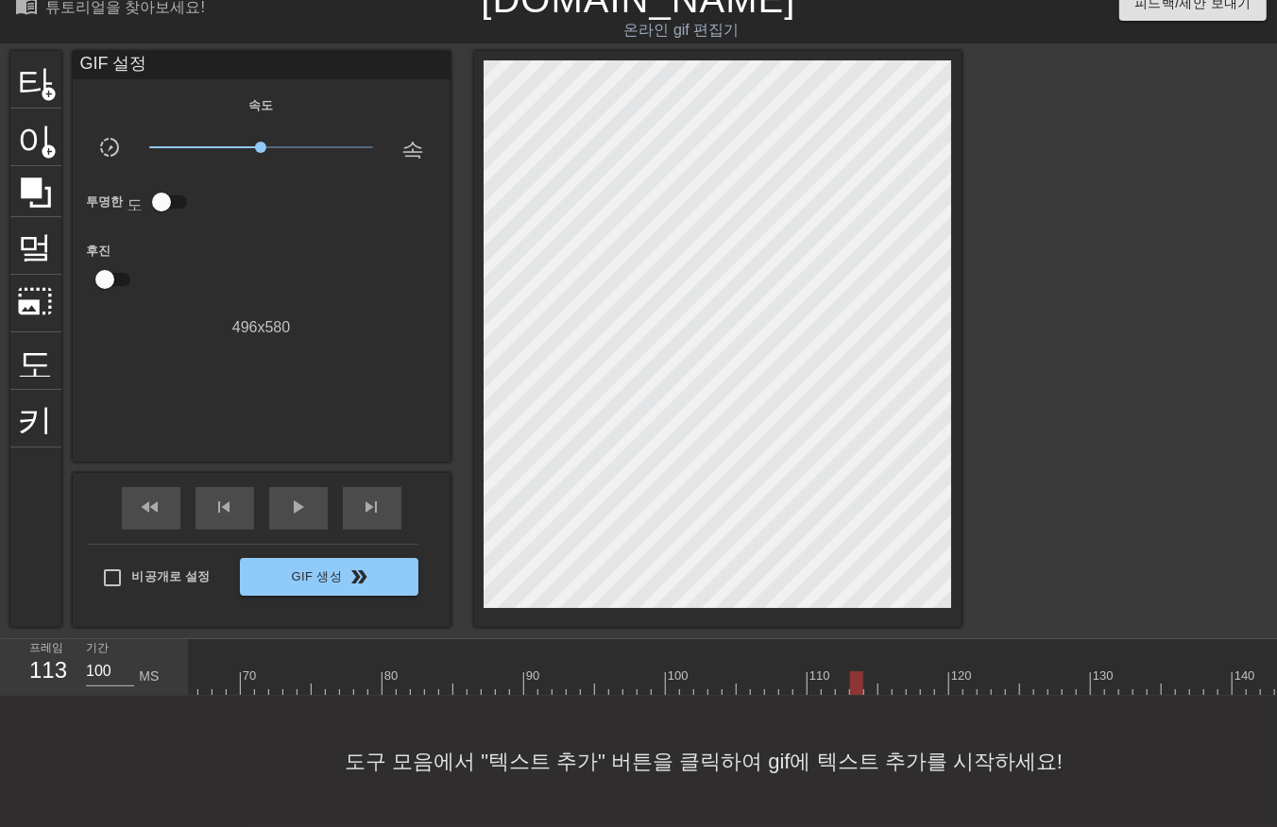
drag, startPoint x: 853, startPoint y: 667, endPoint x: 860, endPoint y: 673, distance: 10.0
click at [856, 671] on div at bounding box center [403, 683] width 2281 height 24
click at [867, 671] on div at bounding box center [403, 683] width 2281 height 24
drag, startPoint x: 886, startPoint y: 667, endPoint x: 885, endPoint y: 683, distance: 16.1
click at [886, 671] on div at bounding box center [403, 683] width 2281 height 24
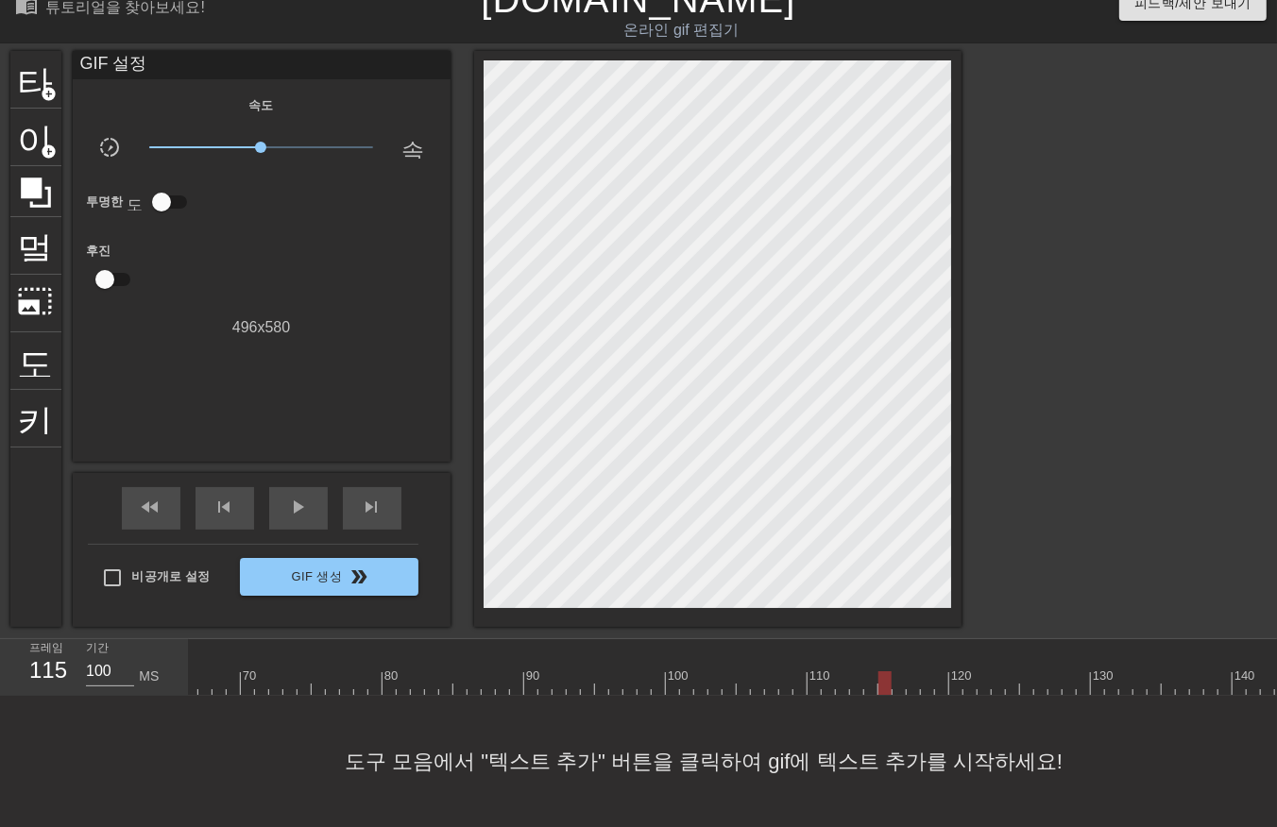
click at [895, 671] on div at bounding box center [403, 683] width 2281 height 24
click at [908, 671] on div at bounding box center [403, 683] width 2281 height 24
click at [924, 671] on div at bounding box center [403, 683] width 2281 height 24
click at [941, 671] on div at bounding box center [403, 683] width 2281 height 24
drag, startPoint x: 956, startPoint y: 668, endPoint x: 966, endPoint y: 672, distance: 11.4
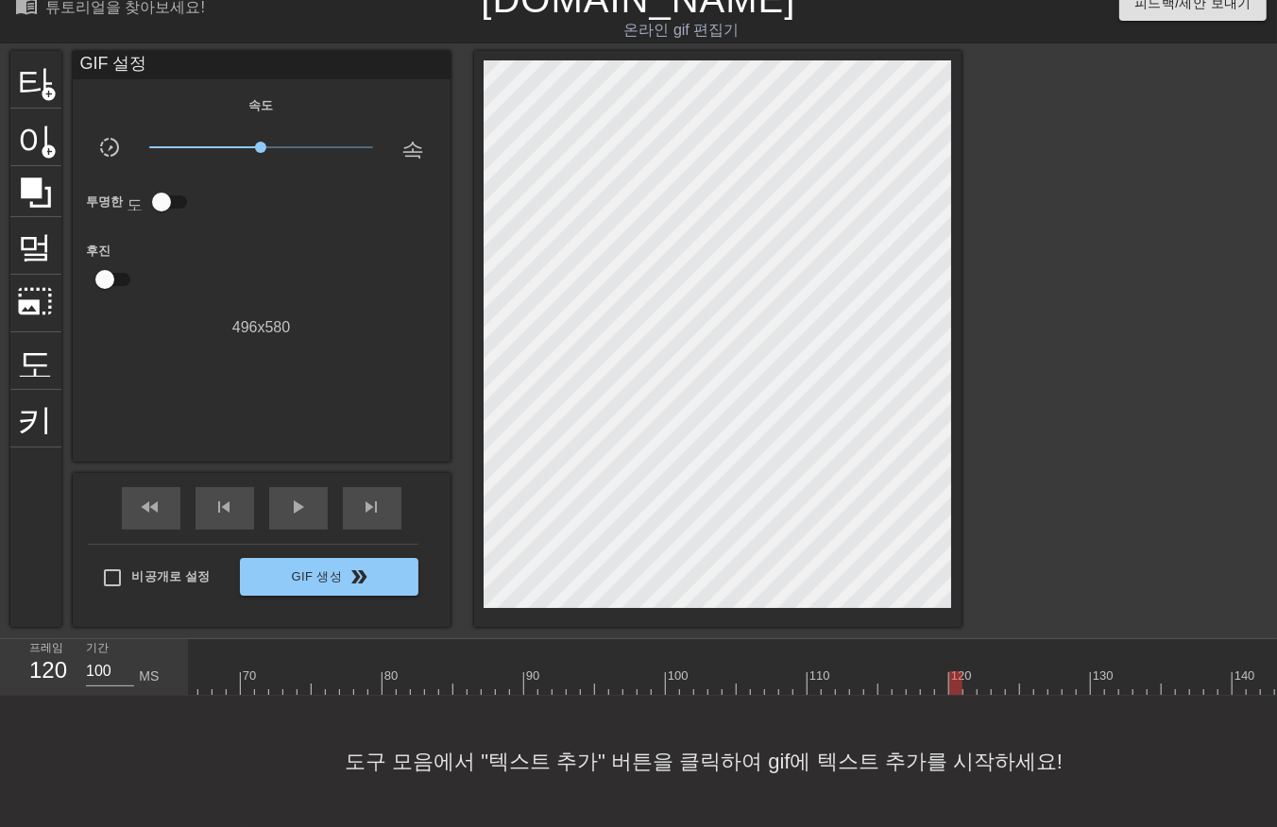
click at [958, 672] on div at bounding box center [403, 683] width 2281 height 24
drag, startPoint x: 969, startPoint y: 668, endPoint x: 976, endPoint y: 678, distance: 12.3
click at [971, 678] on div at bounding box center [403, 683] width 2281 height 24
drag, startPoint x: 980, startPoint y: 669, endPoint x: 993, endPoint y: 677, distance: 15.7
click at [983, 676] on div at bounding box center [403, 683] width 2281 height 24
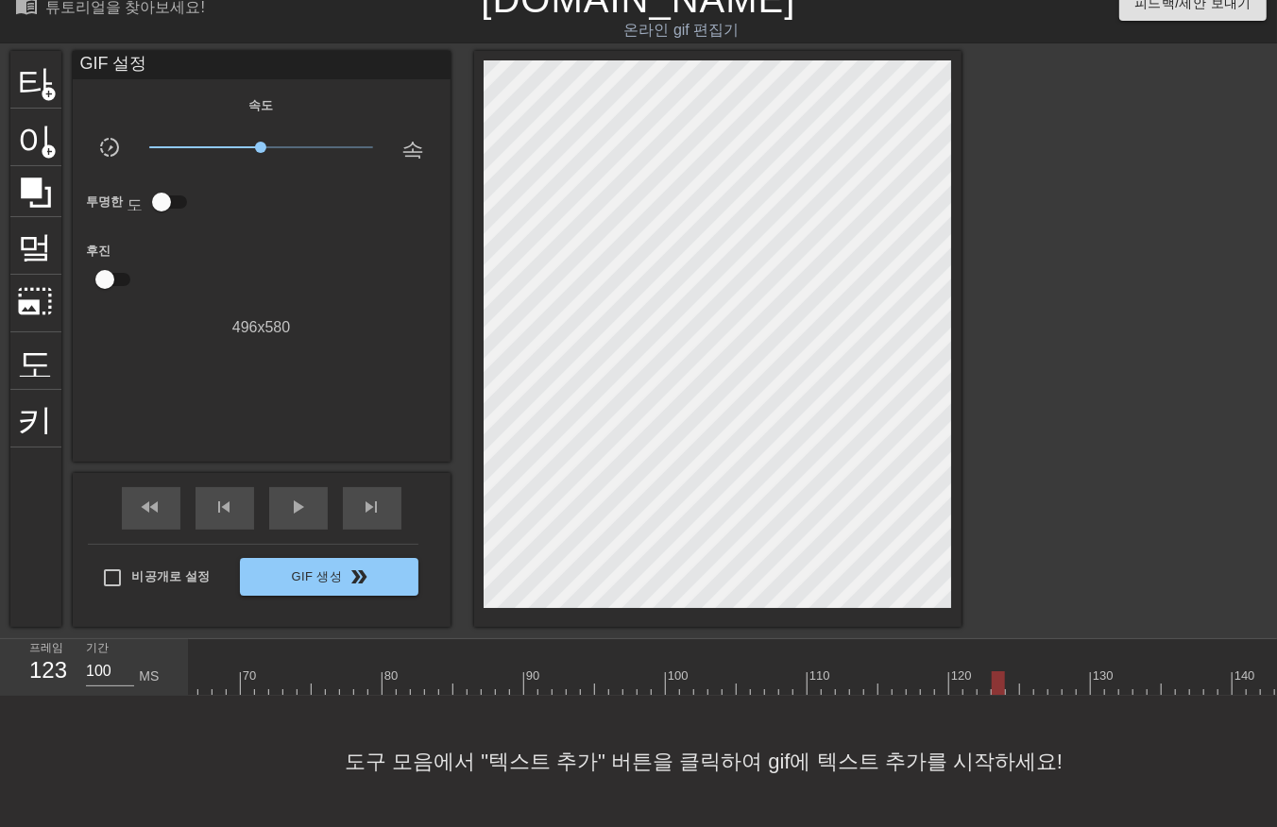
click at [996, 674] on div at bounding box center [403, 683] width 2281 height 24
drag, startPoint x: 1006, startPoint y: 667, endPoint x: 1021, endPoint y: 671, distance: 15.8
click at [1009, 672] on div at bounding box center [403, 683] width 2281 height 24
drag, startPoint x: 1026, startPoint y: 666, endPoint x: 1031, endPoint y: 674, distance: 10.2
click at [1026, 671] on div at bounding box center [403, 683] width 2281 height 24
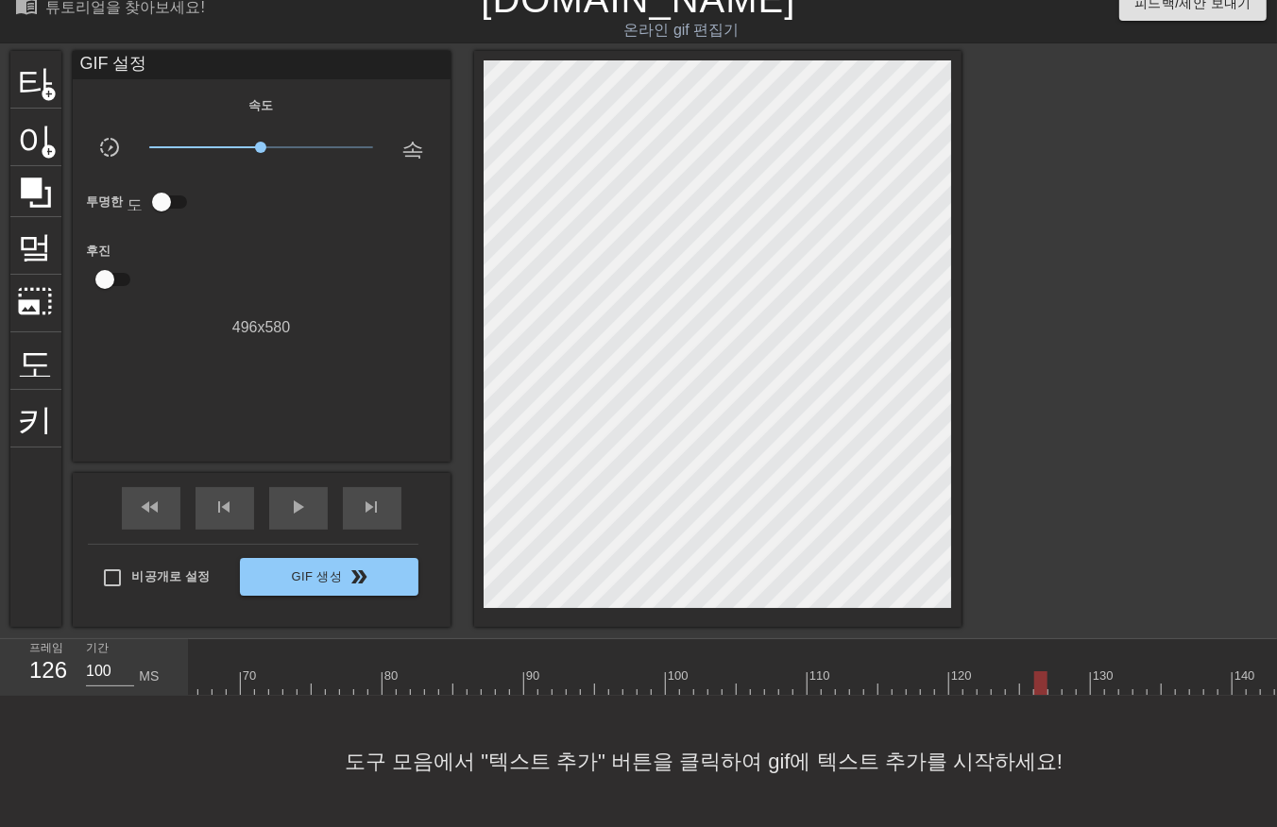
drag, startPoint x: 1039, startPoint y: 667, endPoint x: 1050, endPoint y: 673, distance: 13.1
click at [1042, 671] on div at bounding box center [403, 683] width 2281 height 24
drag, startPoint x: 1058, startPoint y: 666, endPoint x: 1065, endPoint y: 673, distance: 10.7
click at [1059, 675] on div at bounding box center [403, 683] width 2281 height 24
click at [1069, 671] on div at bounding box center [403, 683] width 2281 height 24
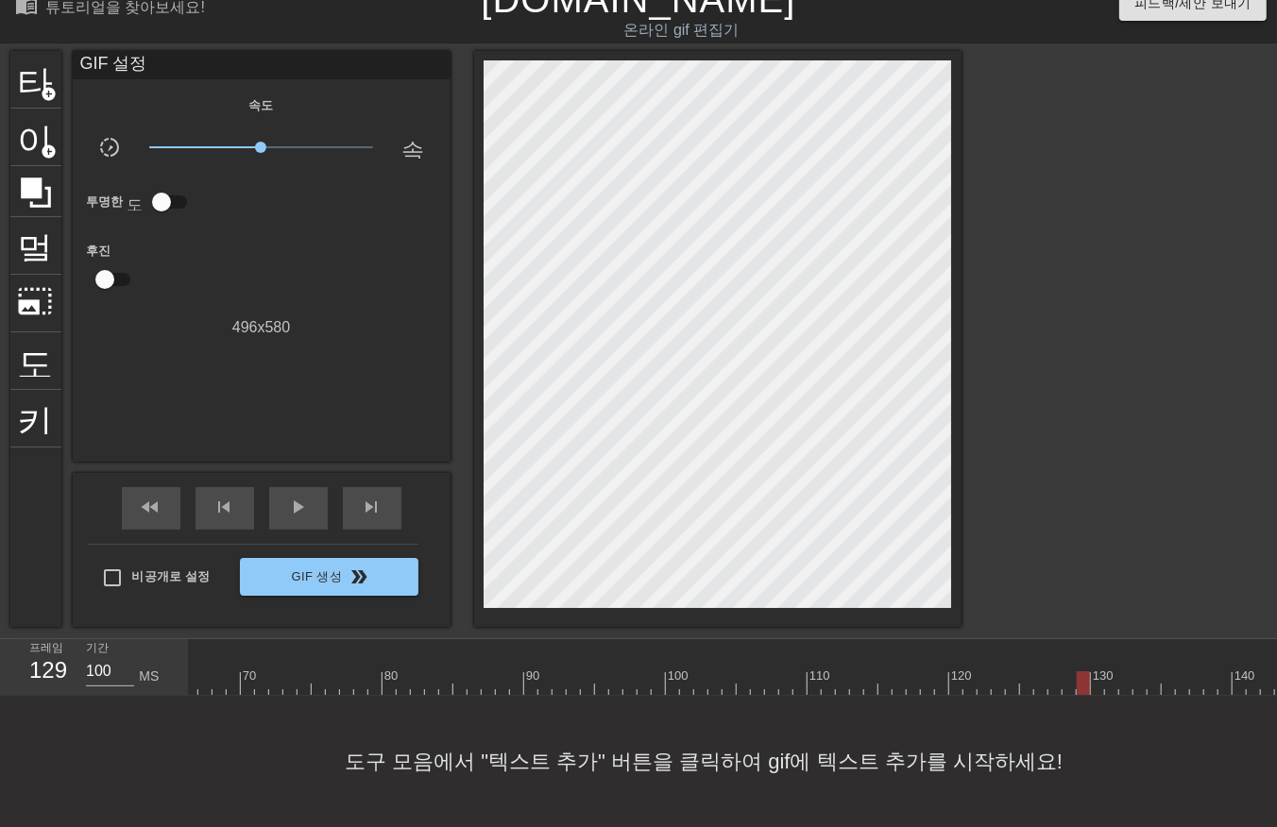
drag, startPoint x: 1078, startPoint y: 668, endPoint x: 1103, endPoint y: 671, distance: 24.8
click at [1083, 672] on div at bounding box center [403, 683] width 2281 height 24
click at [1099, 672] on div at bounding box center [403, 683] width 2281 height 24
drag, startPoint x: 837, startPoint y: 669, endPoint x: 845, endPoint y: 678, distance: 12.7
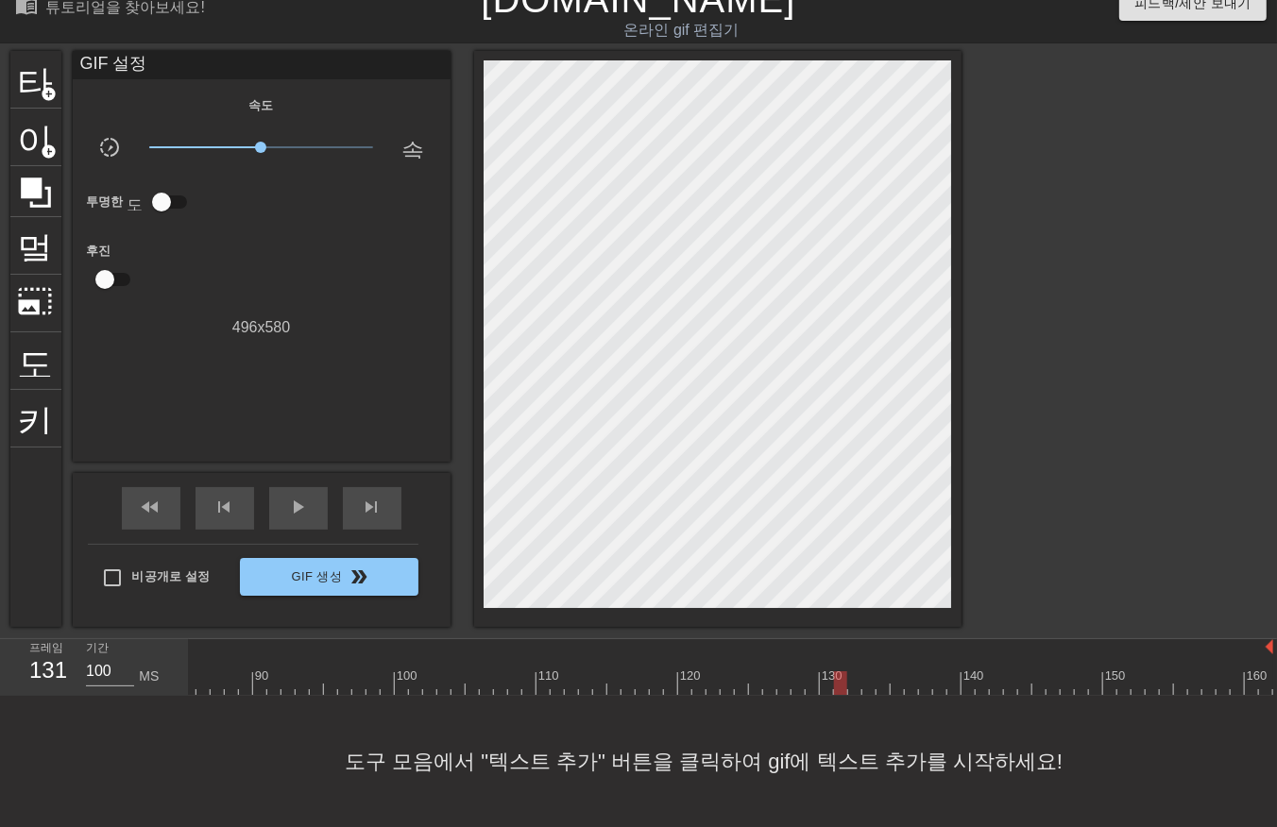
click at [837, 672] on div at bounding box center [132, 683] width 2281 height 24
click at [848, 671] on div at bounding box center [132, 683] width 2281 height 24
click at [865, 671] on div at bounding box center [132, 683] width 2281 height 24
click at [878, 672] on div at bounding box center [132, 683] width 2281 height 24
click at [886, 675] on div at bounding box center [882, 683] width 13 height 24
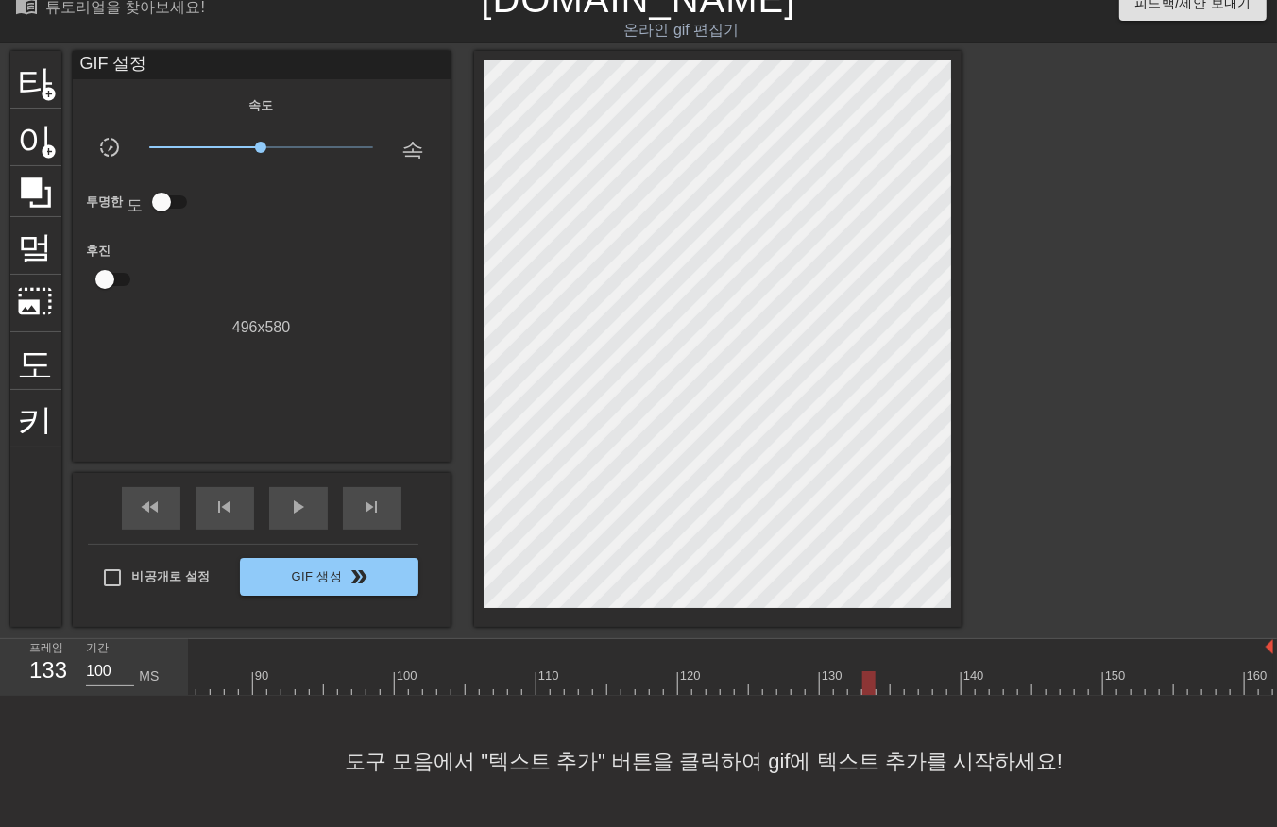
click at [880, 671] on div at bounding box center [132, 683] width 2281 height 24
click at [893, 671] on div at bounding box center [132, 683] width 2281 height 24
click at [908, 675] on div at bounding box center [132, 683] width 2281 height 24
click at [920, 674] on div at bounding box center [132, 683] width 2281 height 24
click at [932, 673] on div at bounding box center [132, 683] width 2281 height 24
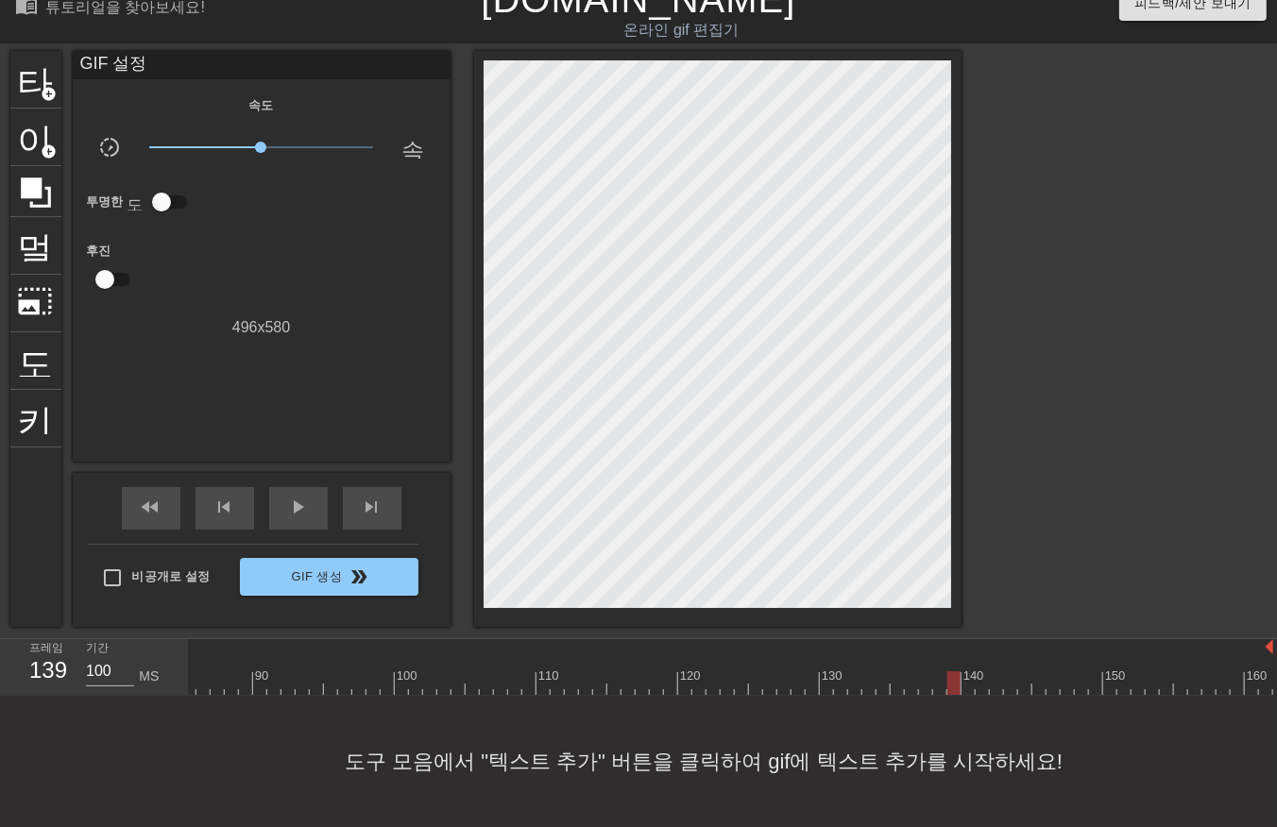
click at [946, 671] on div at bounding box center [132, 683] width 2281 height 24
drag, startPoint x: 967, startPoint y: 665, endPoint x: 973, endPoint y: 673, distance: 10.2
click at [968, 672] on div at bounding box center [132, 683] width 2281 height 24
drag, startPoint x: 979, startPoint y: 665, endPoint x: 985, endPoint y: 674, distance: 11.0
click at [979, 671] on div at bounding box center [132, 683] width 2281 height 24
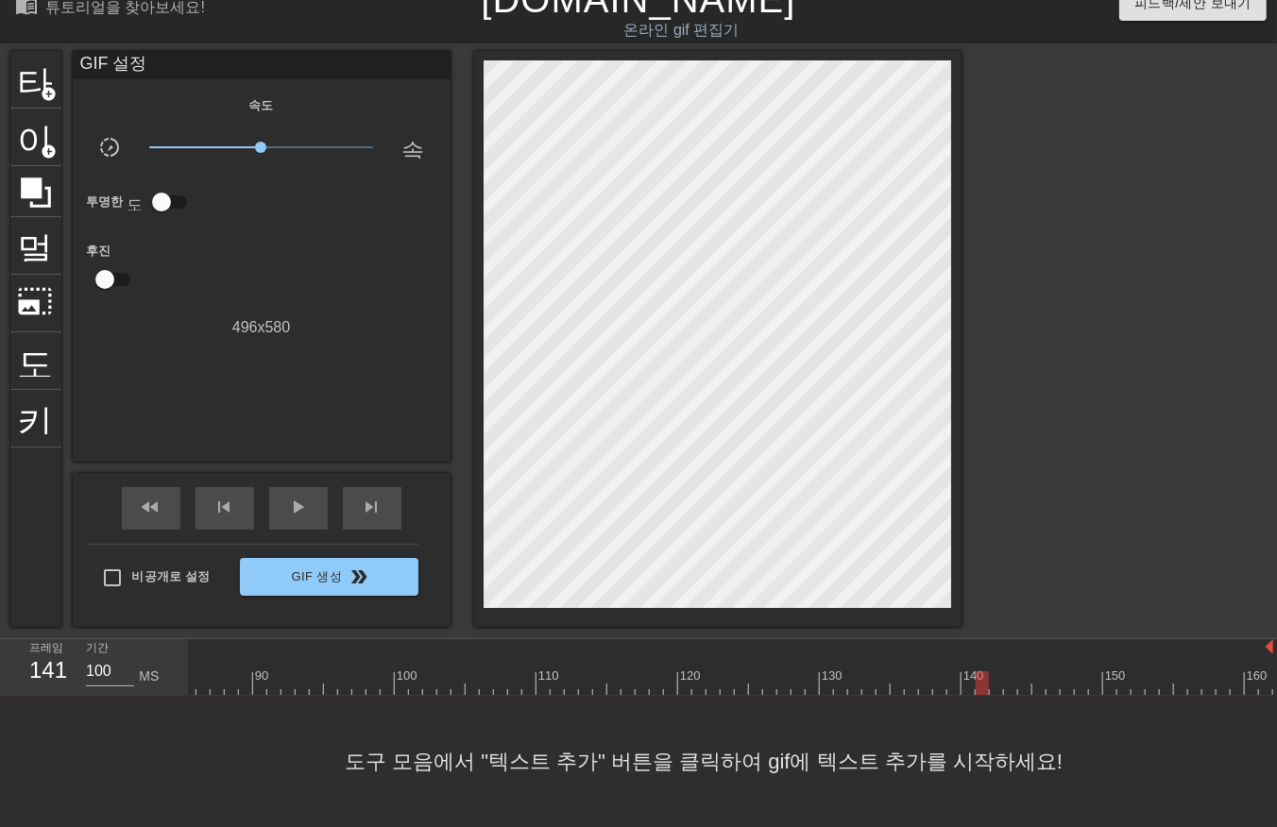
click at [993, 671] on div at bounding box center [132, 683] width 2281 height 24
click at [1002, 673] on div at bounding box center [132, 683] width 2281 height 24
click at [1020, 671] on div at bounding box center [132, 683] width 2281 height 24
drag, startPoint x: 1035, startPoint y: 669, endPoint x: 1051, endPoint y: 670, distance: 16.2
click at [1035, 671] on div at bounding box center [132, 683] width 2281 height 24
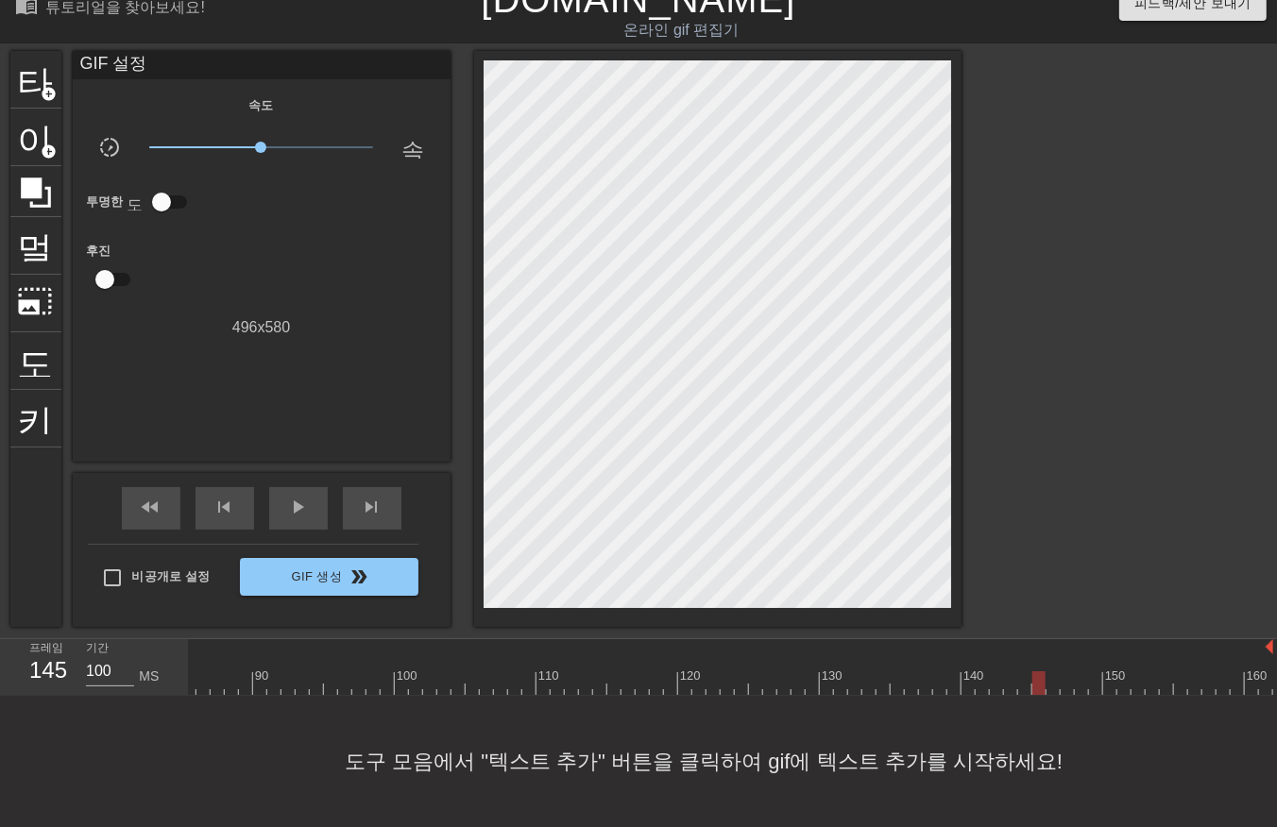
click at [1046, 671] on div at bounding box center [132, 683] width 2281 height 24
click at [1062, 671] on div at bounding box center [132, 683] width 2281 height 24
click at [1078, 671] on div at bounding box center [132, 683] width 2281 height 24
click at [1091, 671] on div at bounding box center [132, 683] width 2281 height 24
drag, startPoint x: 1110, startPoint y: 663, endPoint x: 1110, endPoint y: 676, distance: 13.2
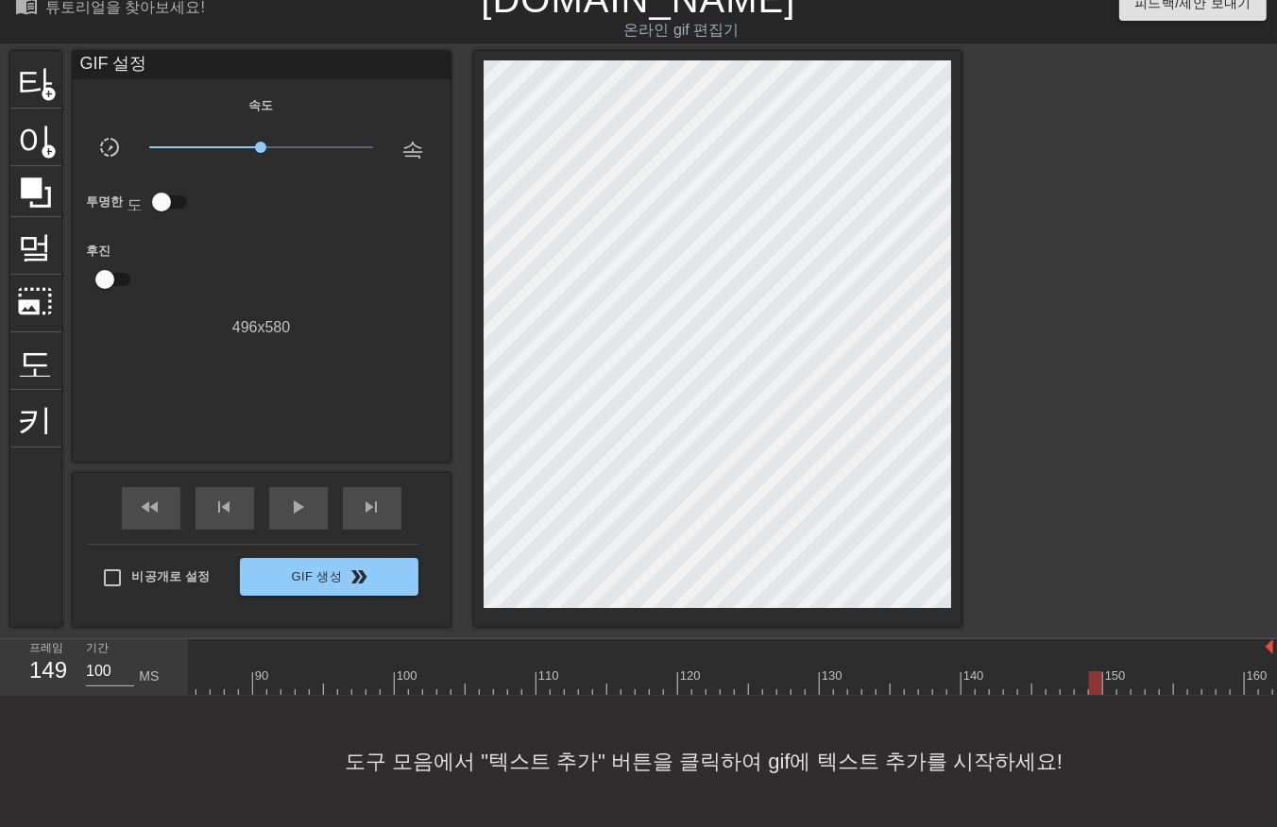
click at [1108, 676] on div at bounding box center [132, 683] width 2281 height 24
drag, startPoint x: 1122, startPoint y: 667, endPoint x: 1126, endPoint y: 677, distance: 11.1
click at [1122, 676] on div at bounding box center [132, 683] width 2281 height 24
drag, startPoint x: 1134, startPoint y: 666, endPoint x: 1135, endPoint y: 675, distance: 9.5
click at [1133, 674] on div at bounding box center [132, 683] width 2281 height 24
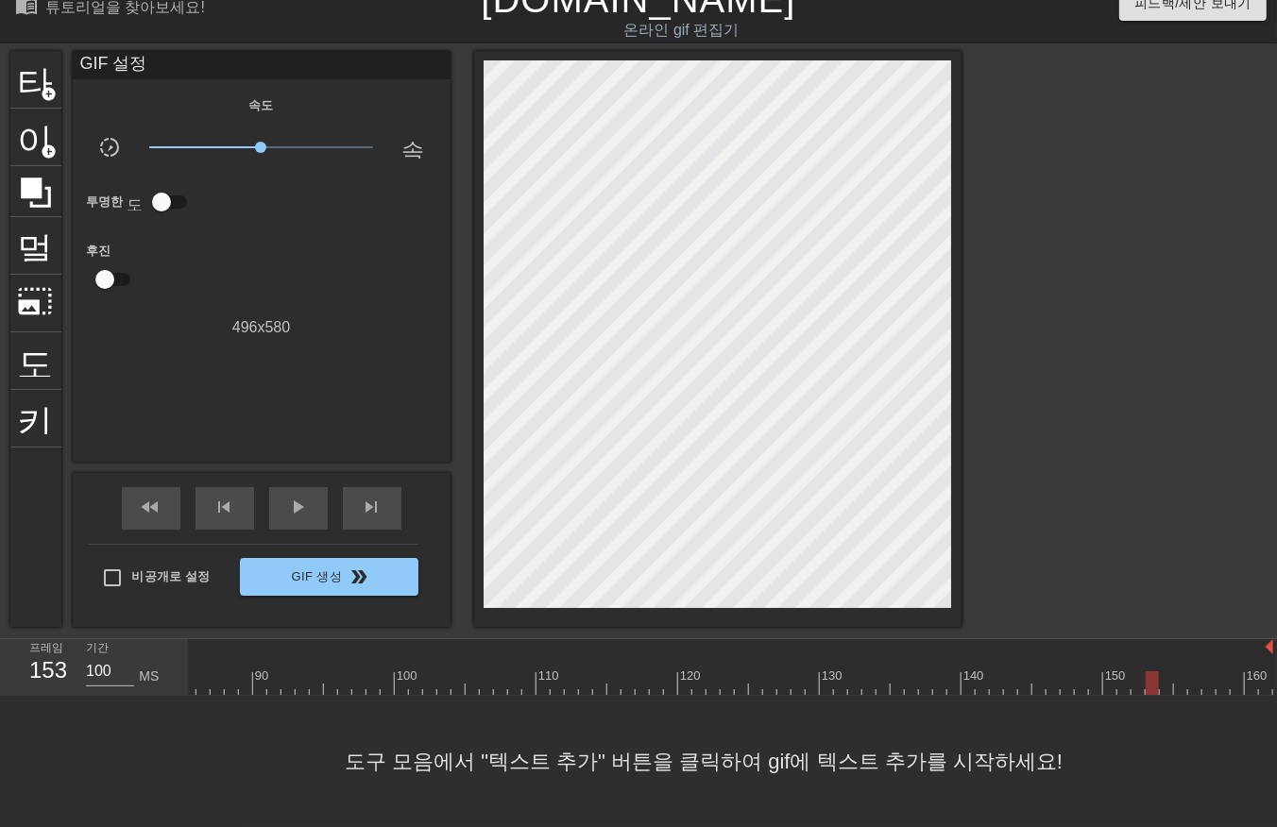
click at [1146, 671] on div at bounding box center [132, 683] width 2281 height 24
click at [1164, 671] on div at bounding box center [132, 683] width 2281 height 24
click at [1175, 671] on div at bounding box center [132, 683] width 2281 height 24
drag, startPoint x: 1196, startPoint y: 664, endPoint x: 1200, endPoint y: 673, distance: 10.6
click at [1194, 671] on div at bounding box center [132, 683] width 2281 height 24
